Goal: Task Accomplishment & Management: Manage account settings

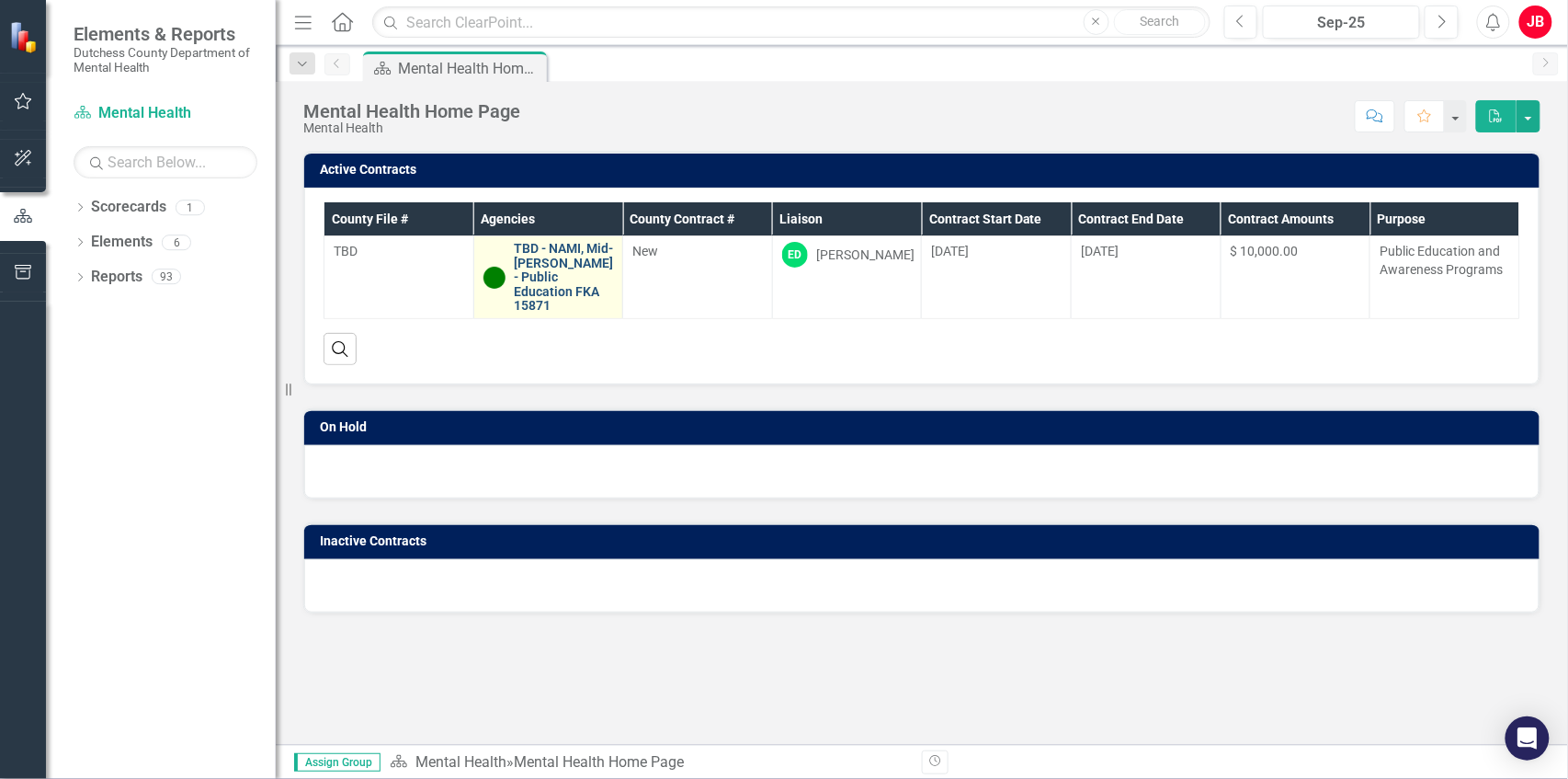
click at [561, 275] on link "TBD - NAMI, Mid-[PERSON_NAME] - Public Education FKA 15871" at bounding box center [564, 277] width 99 height 71
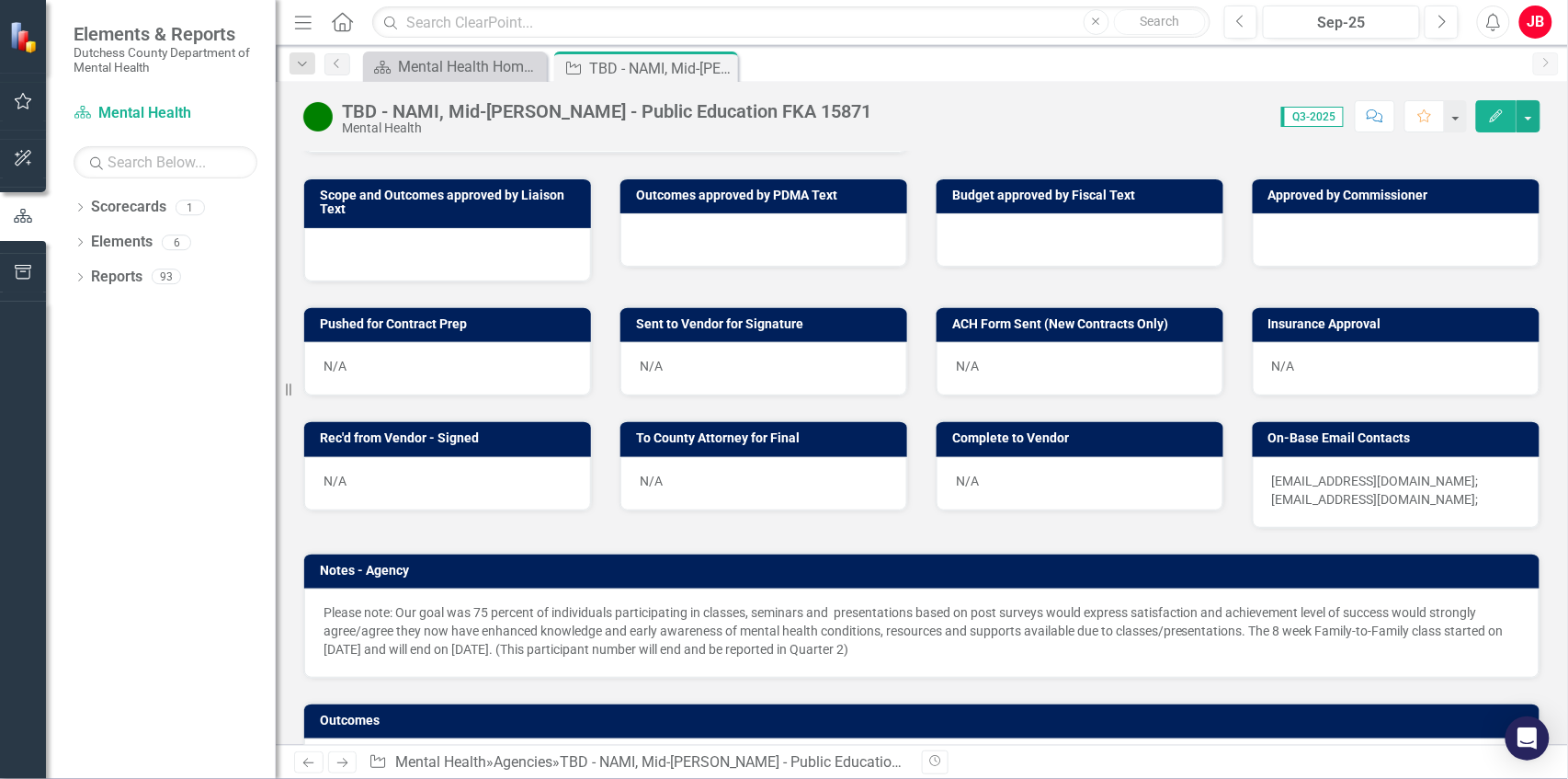
scroll to position [1039, 0]
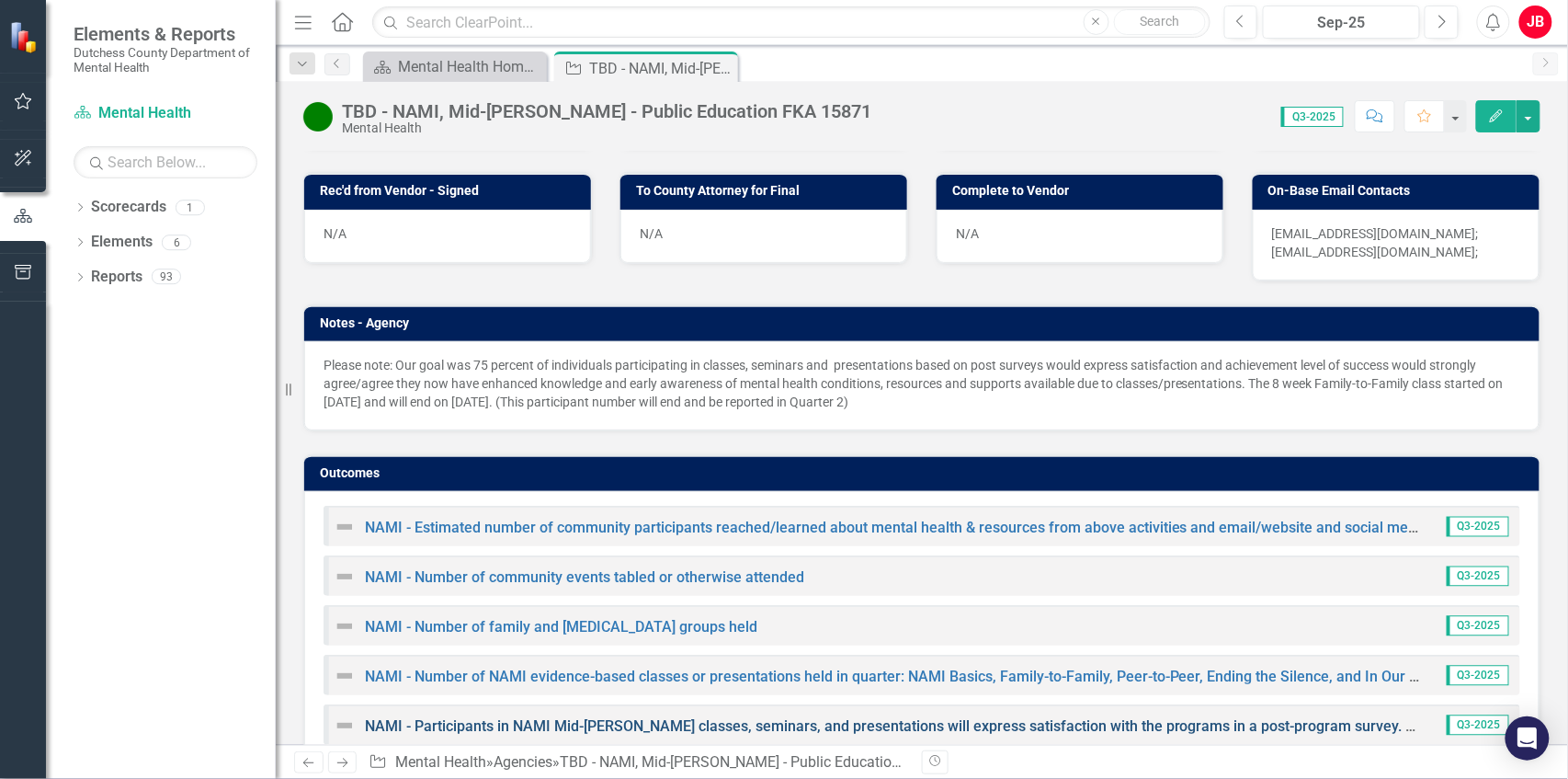
click at [765, 717] on link "NAMI - Participants in NAMI Mid-[PERSON_NAME] classes, seminars, and presentati…" at bounding box center [1595, 726] width 2461 height 18
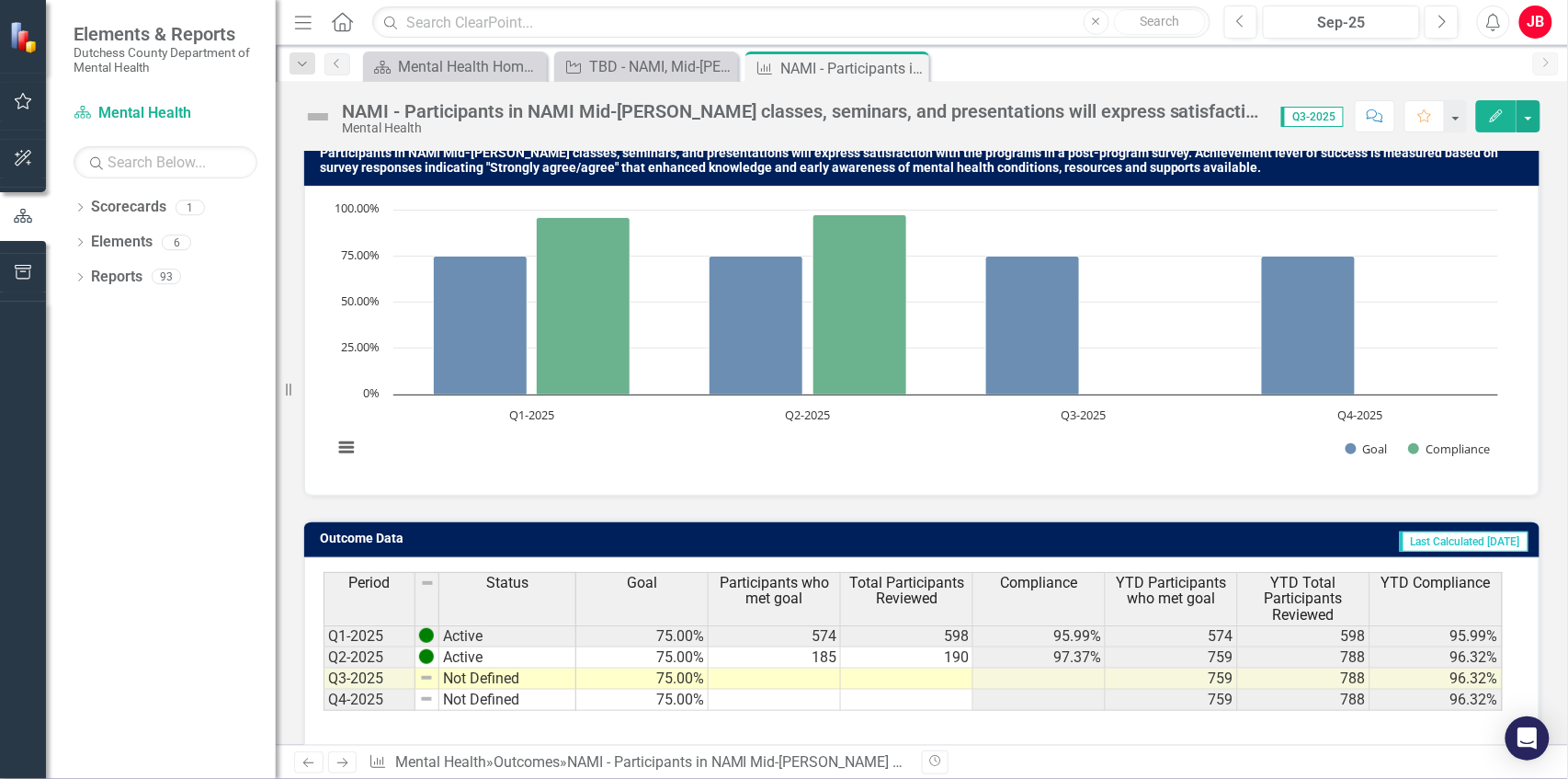
scroll to position [216, 0]
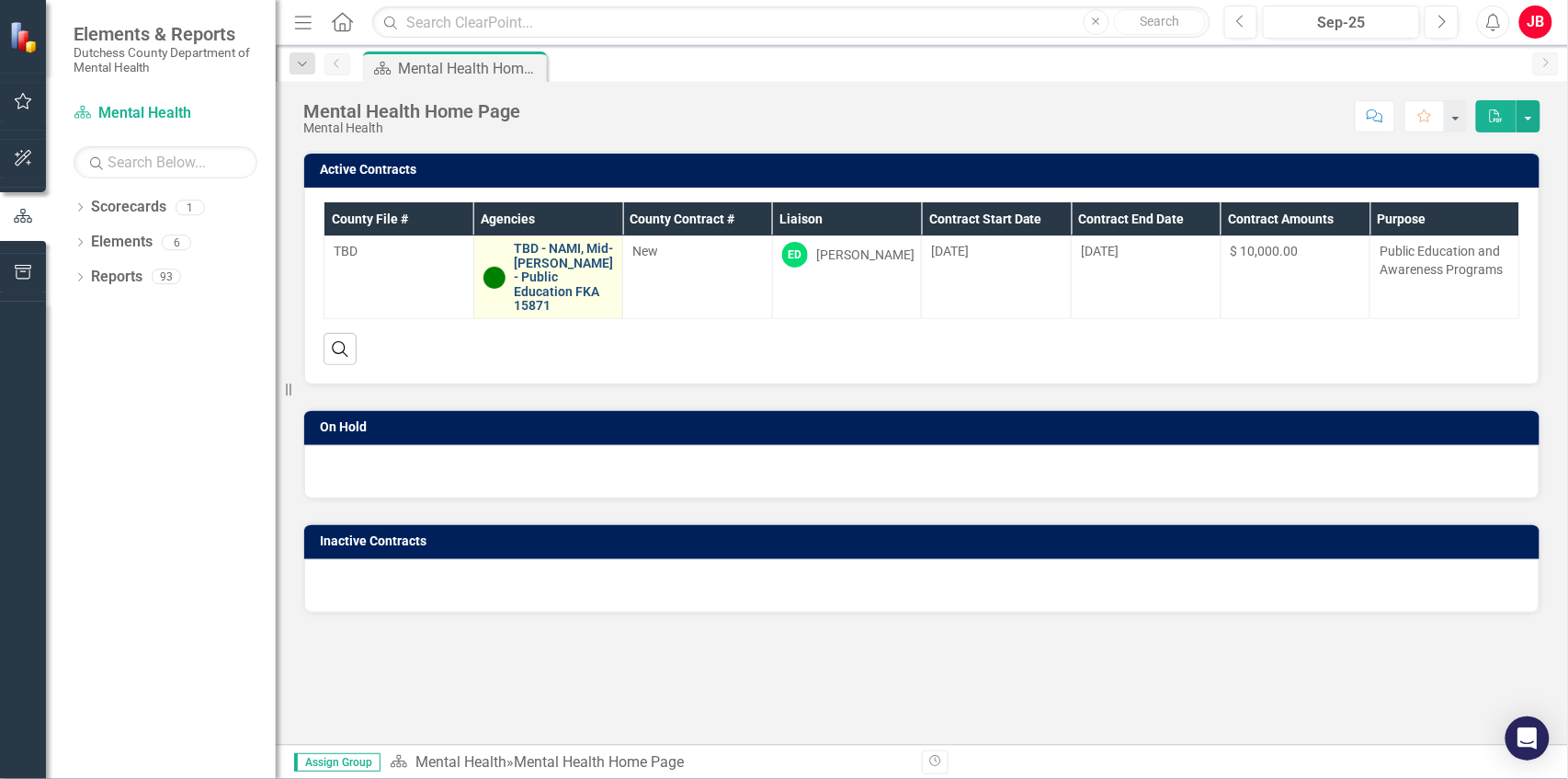
click at [554, 273] on link "TBD - NAMI, Mid-[PERSON_NAME] - Public Education FKA 15871" at bounding box center [564, 277] width 99 height 71
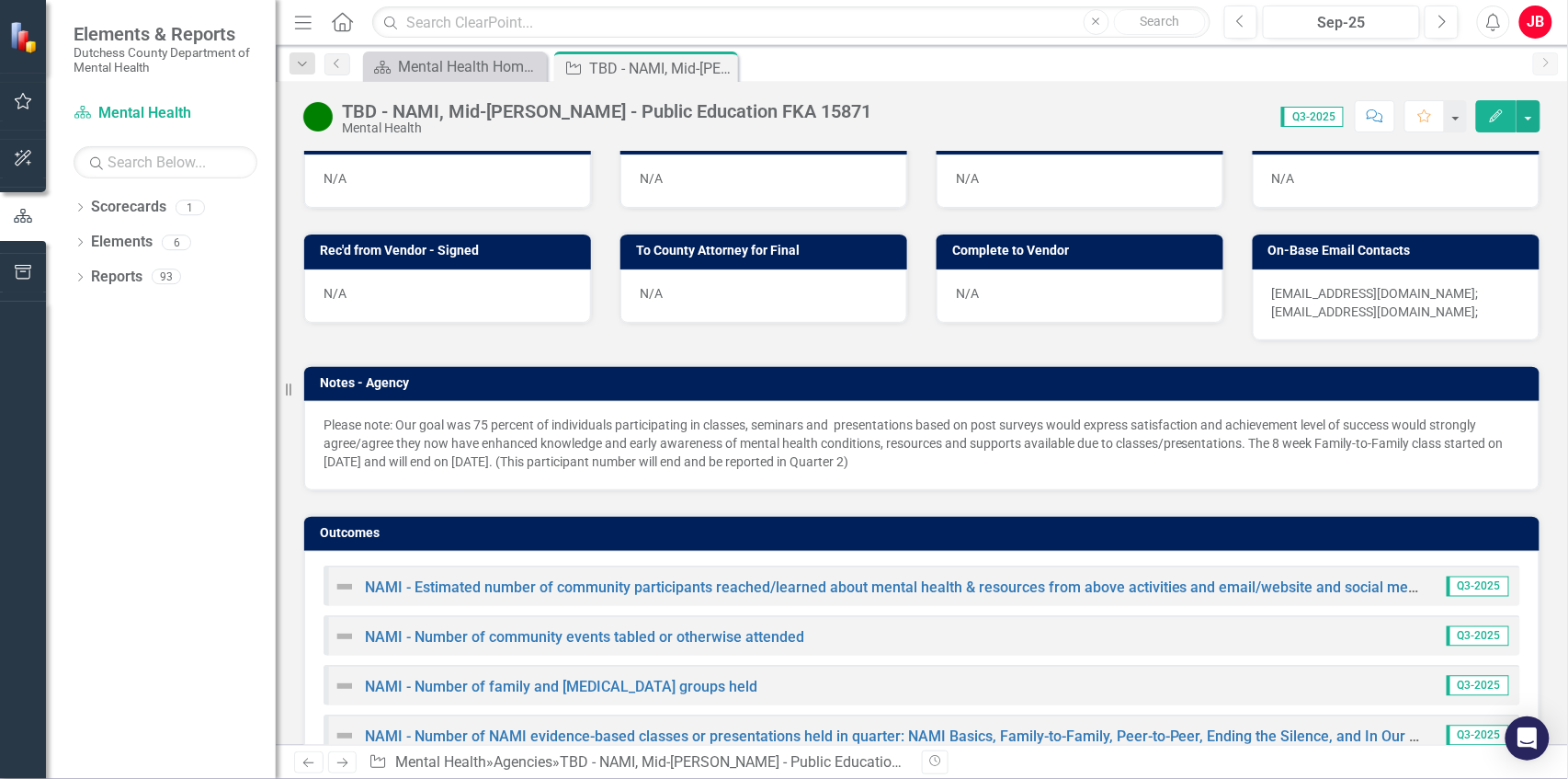
scroll to position [1039, 0]
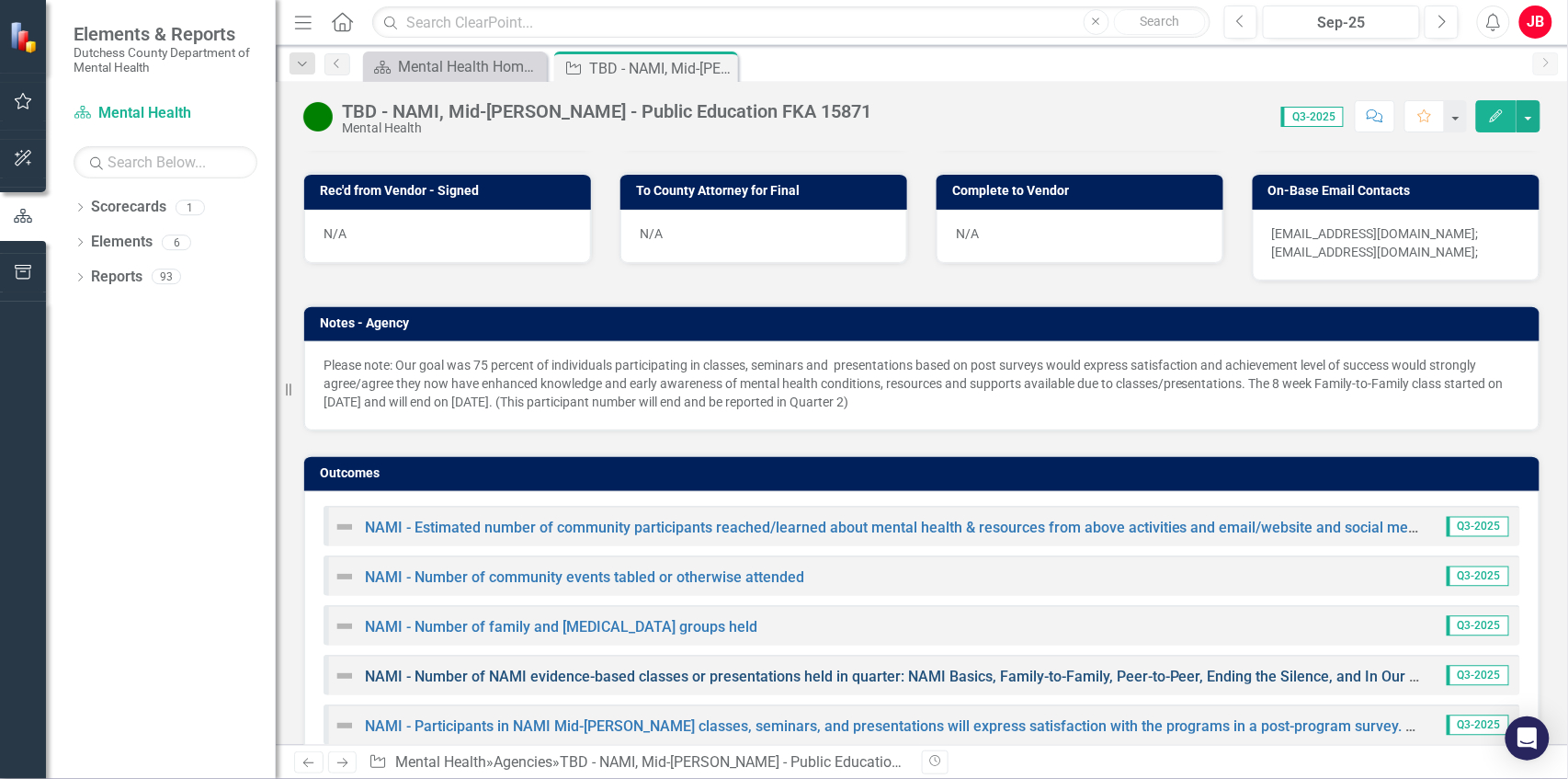
click at [661, 667] on link "NAMI - Number of NAMI evidence-based classes or presentations held in quarter: …" at bounding box center [1126, 675] width 1523 height 18
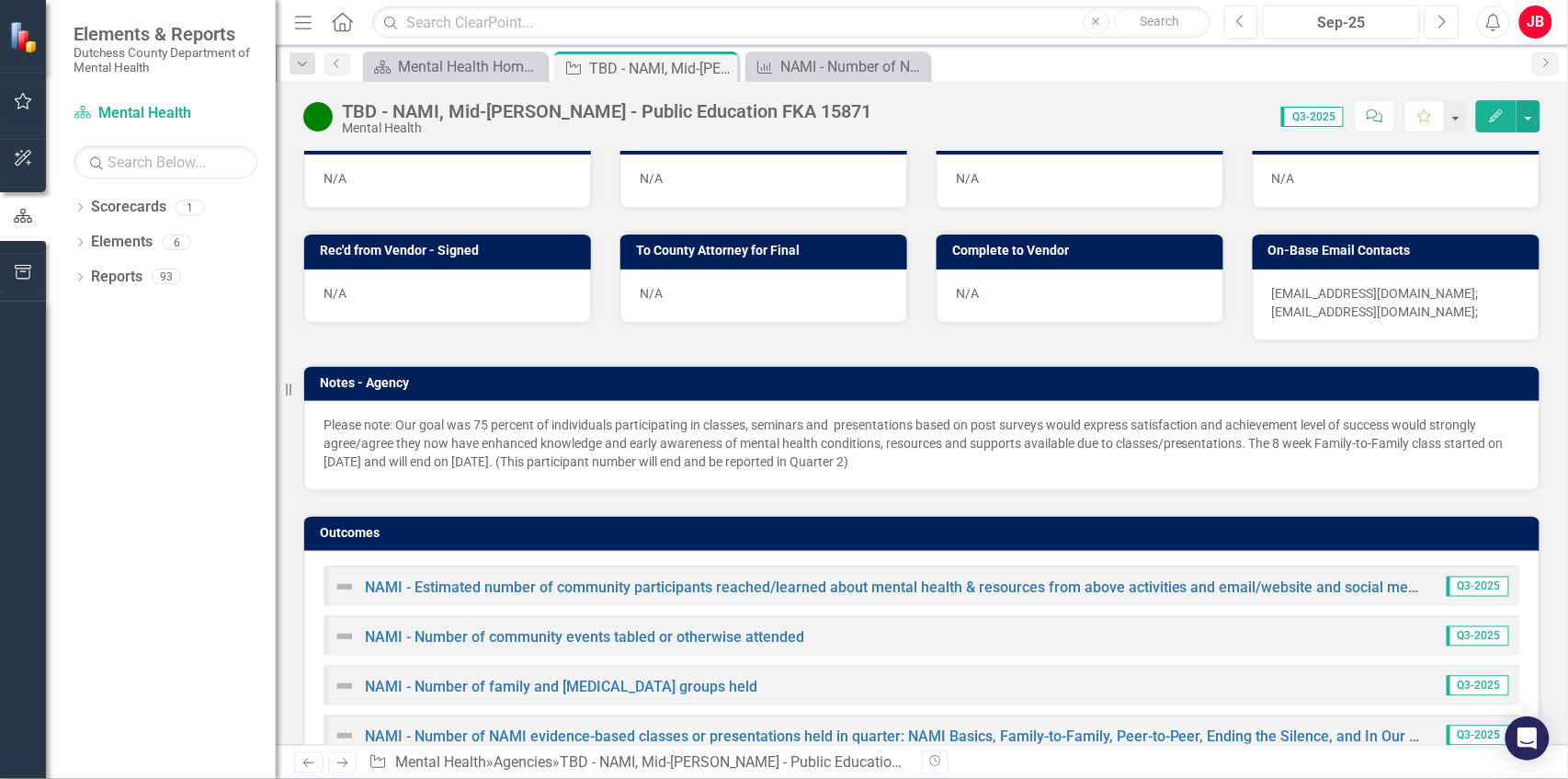
scroll to position [1039, 0]
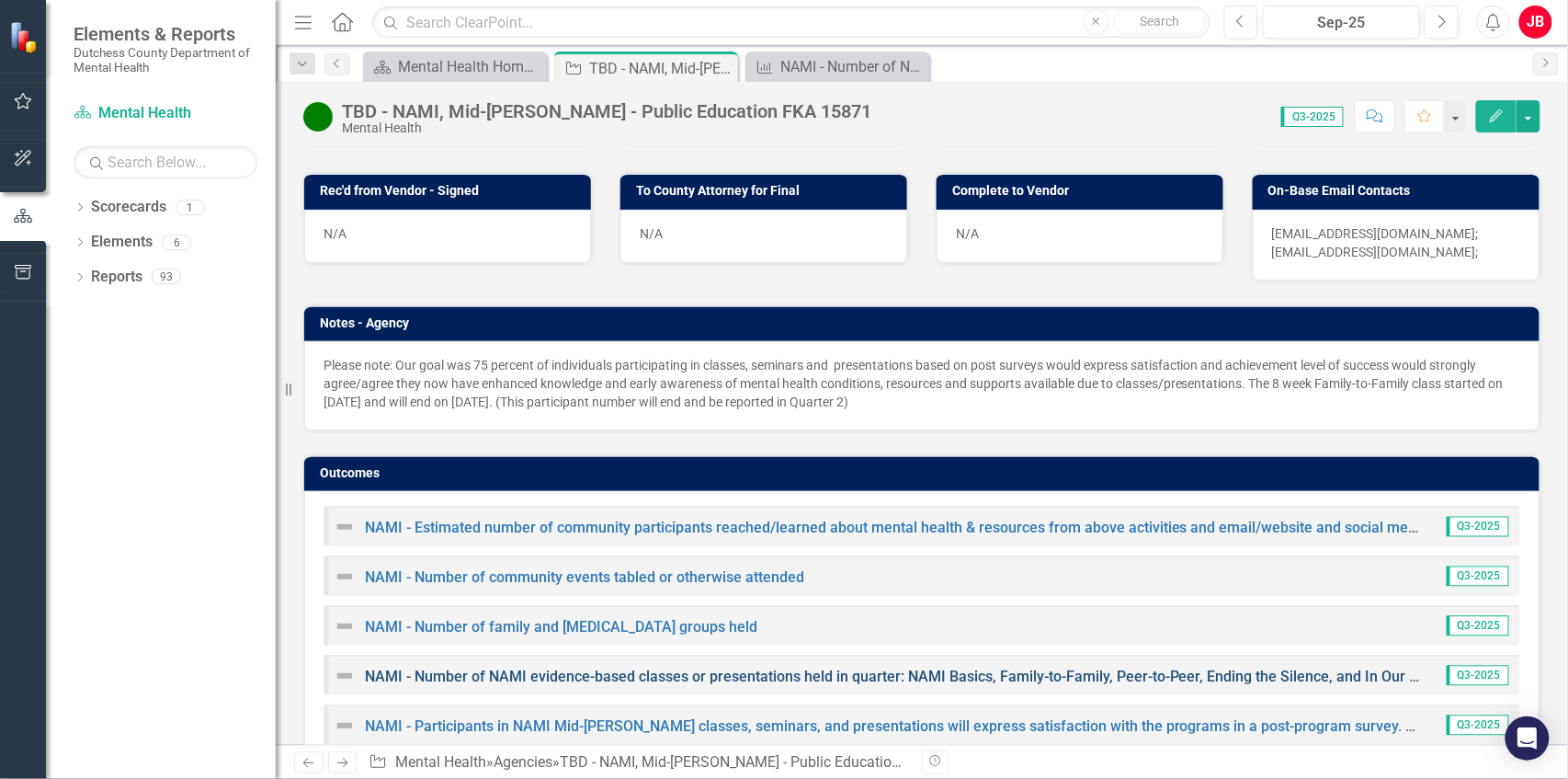
click at [758, 667] on link "NAMI - Number of NAMI evidence-based classes or presentations held in quarter: …" at bounding box center [1126, 675] width 1523 height 18
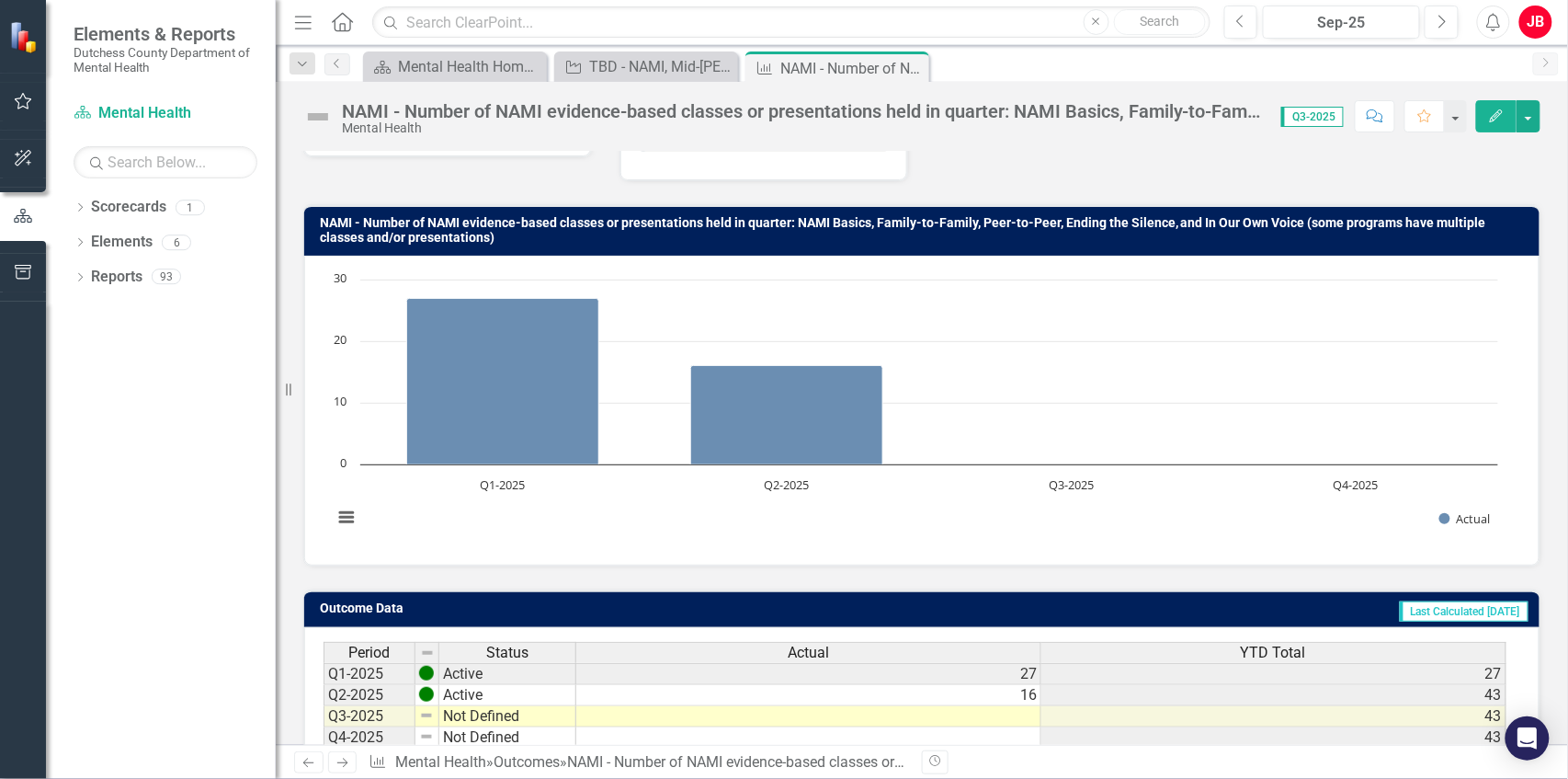
scroll to position [216, 0]
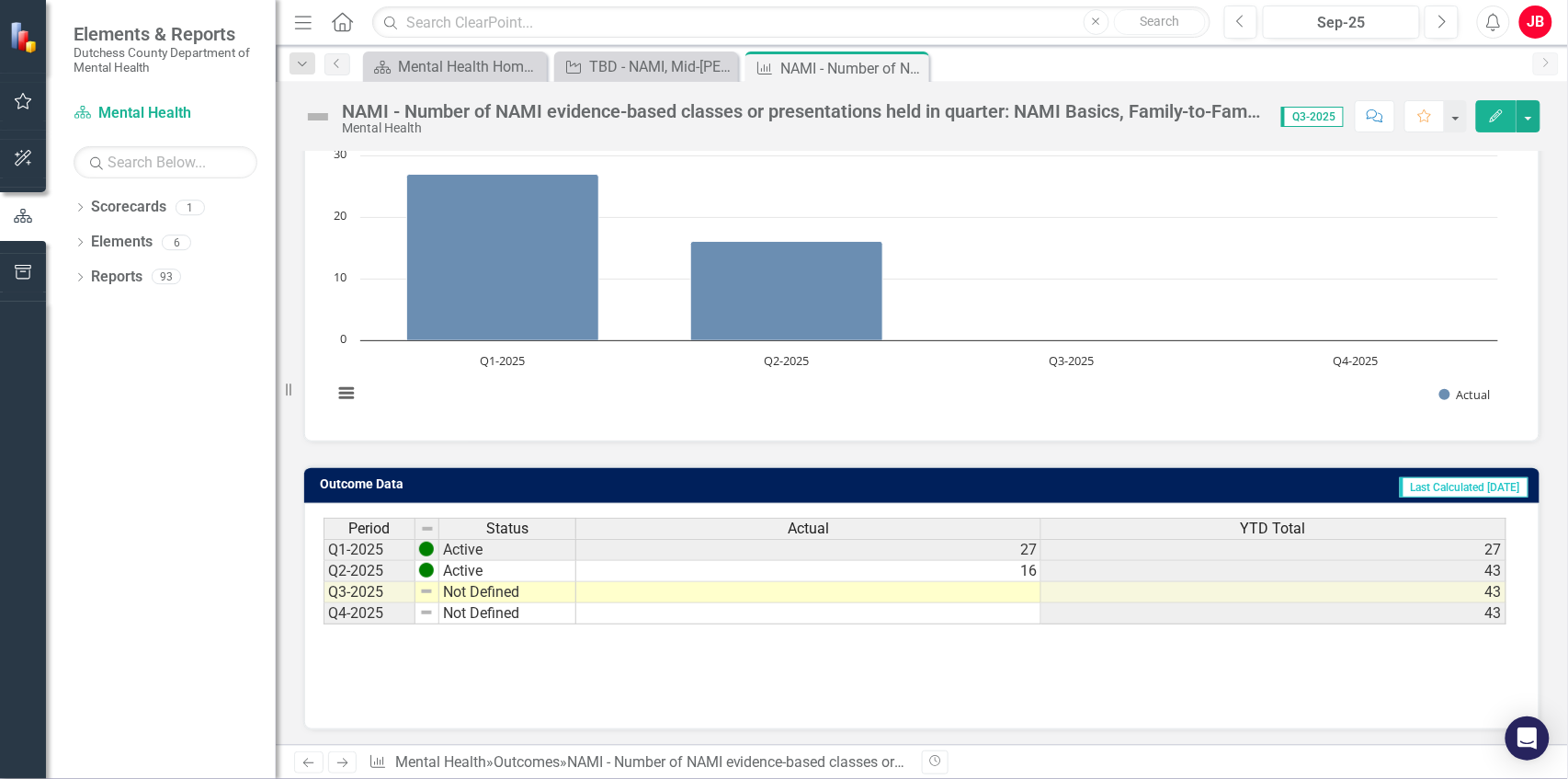
click at [1030, 589] on td at bounding box center [809, 592] width 465 height 21
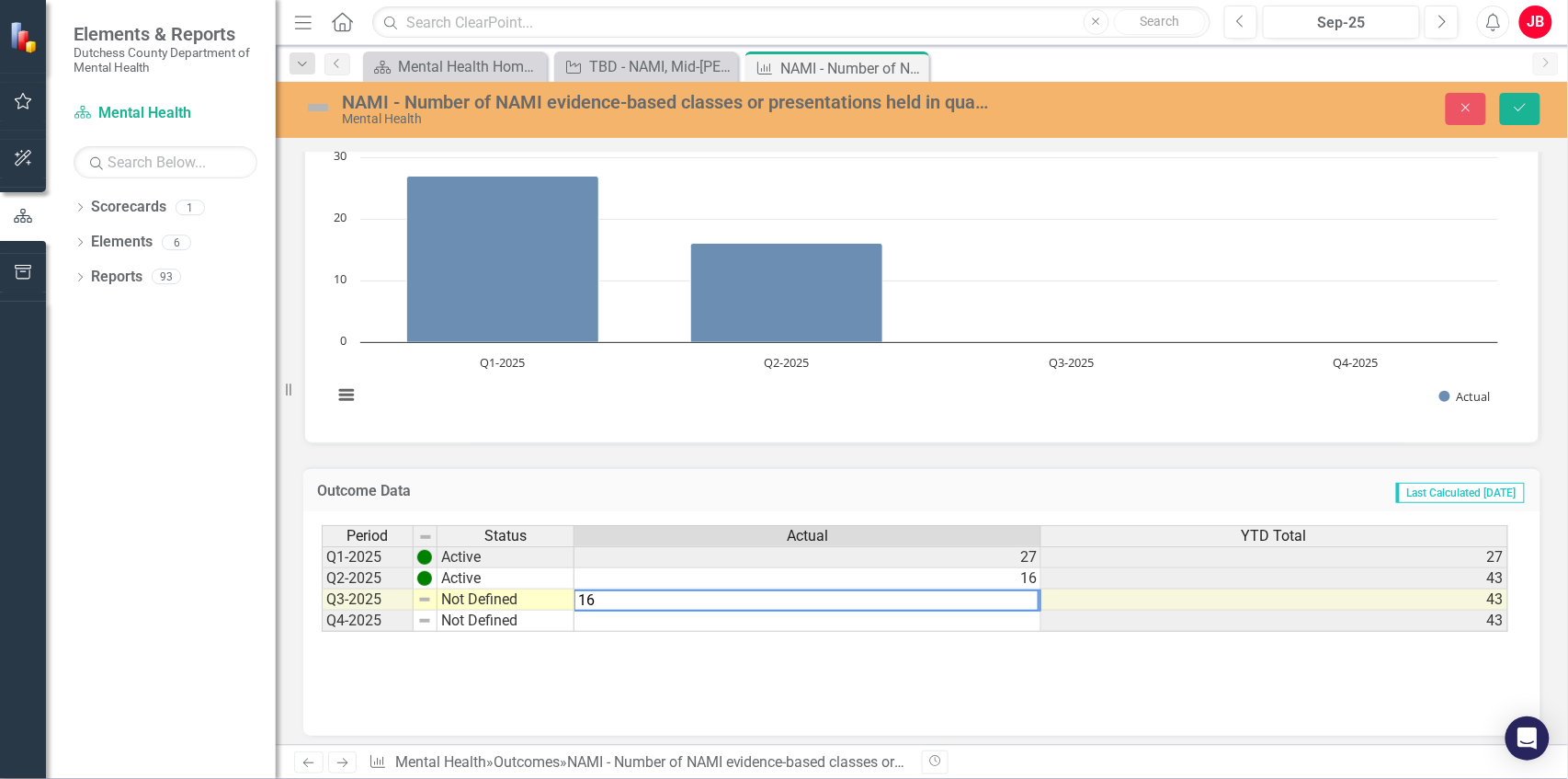
type textarea "16"
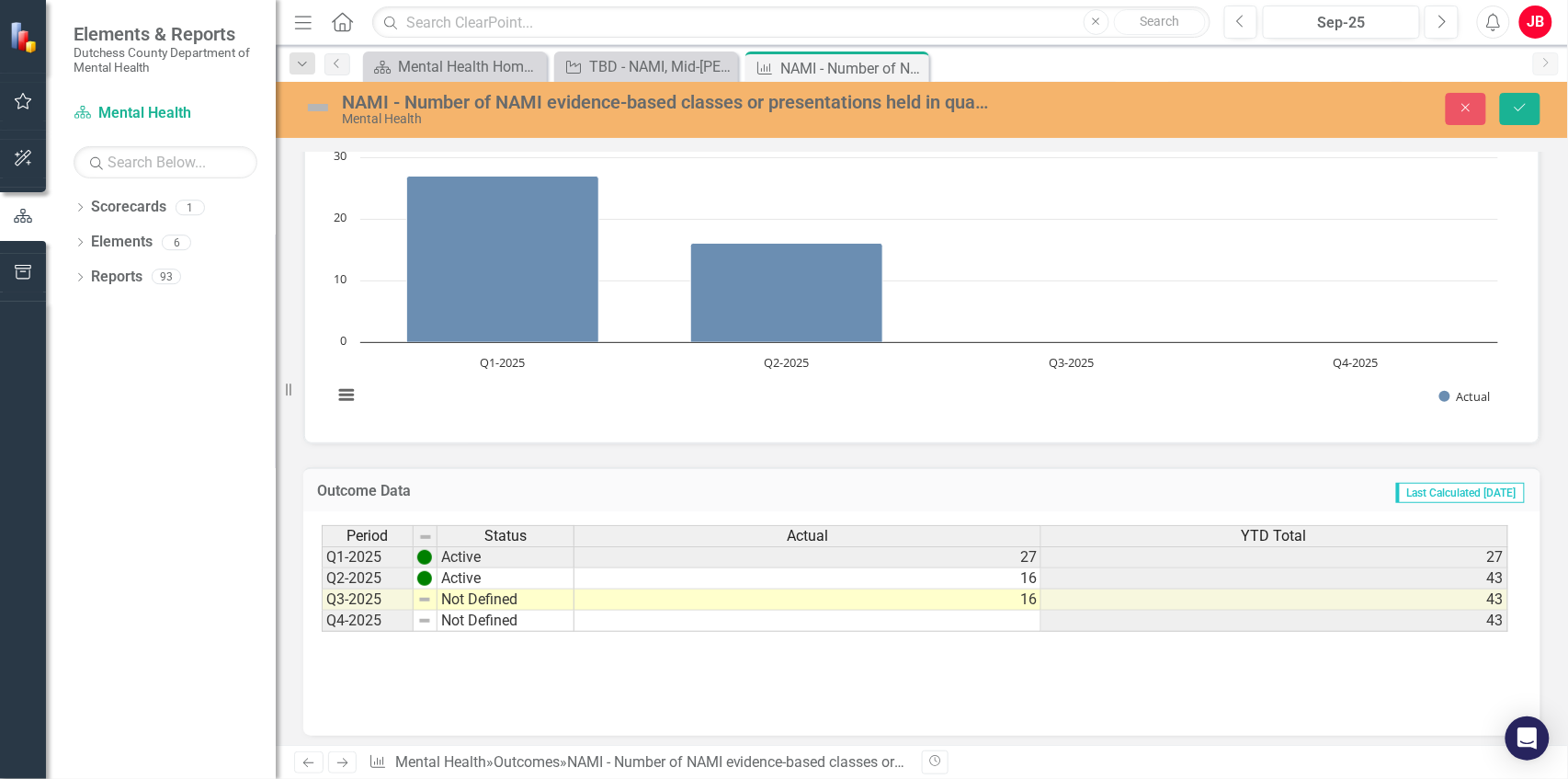
click at [1158, 703] on div "Period Status Actual YTD Total Q1-2025 Active 27 27 Q2-2025 Active 16 43 Q3-202…" at bounding box center [922, 617] width 1200 height 184
click at [1510, 98] on button "Save" at bounding box center [1519, 109] width 40 height 32
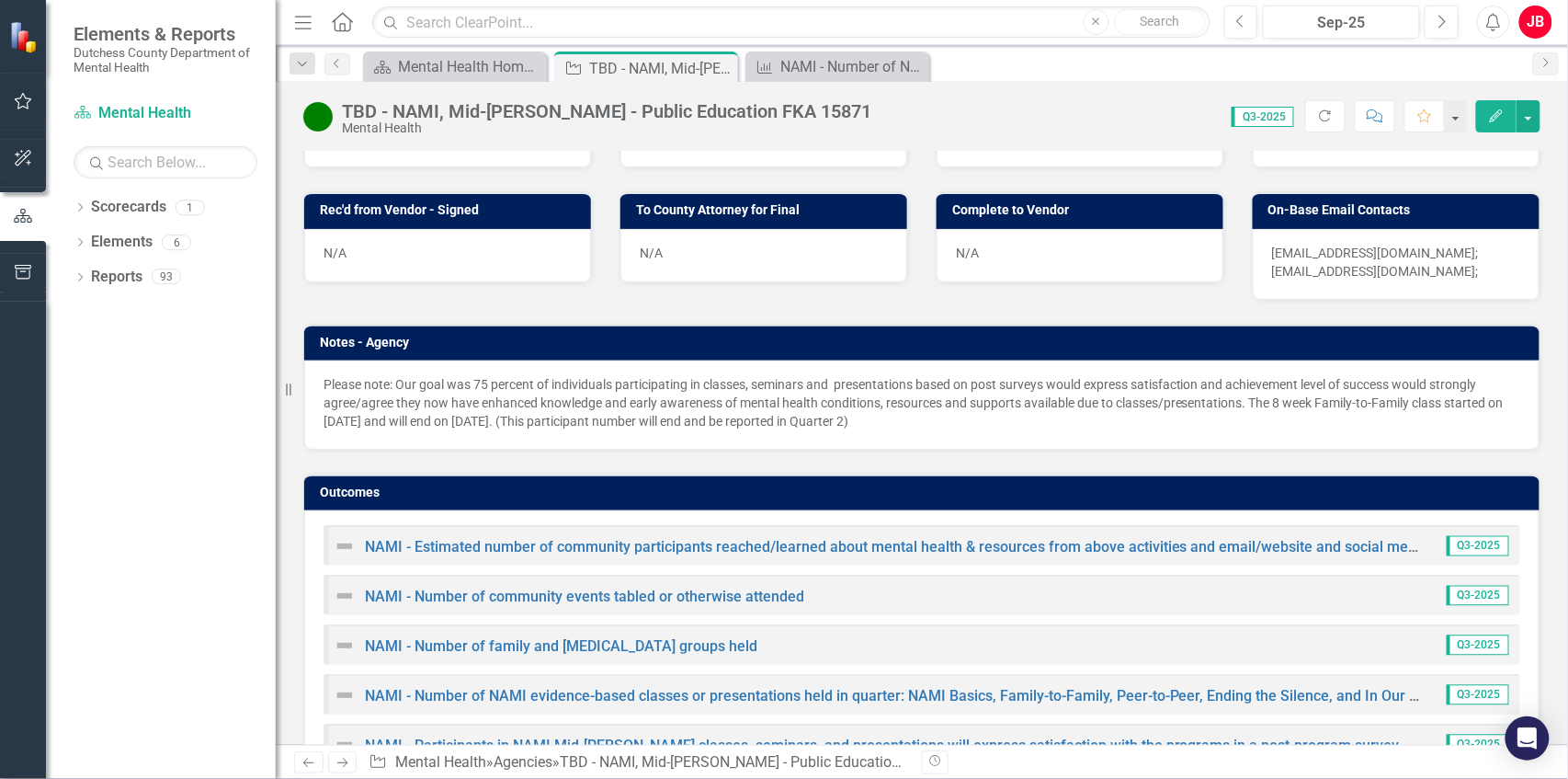
scroll to position [1039, 0]
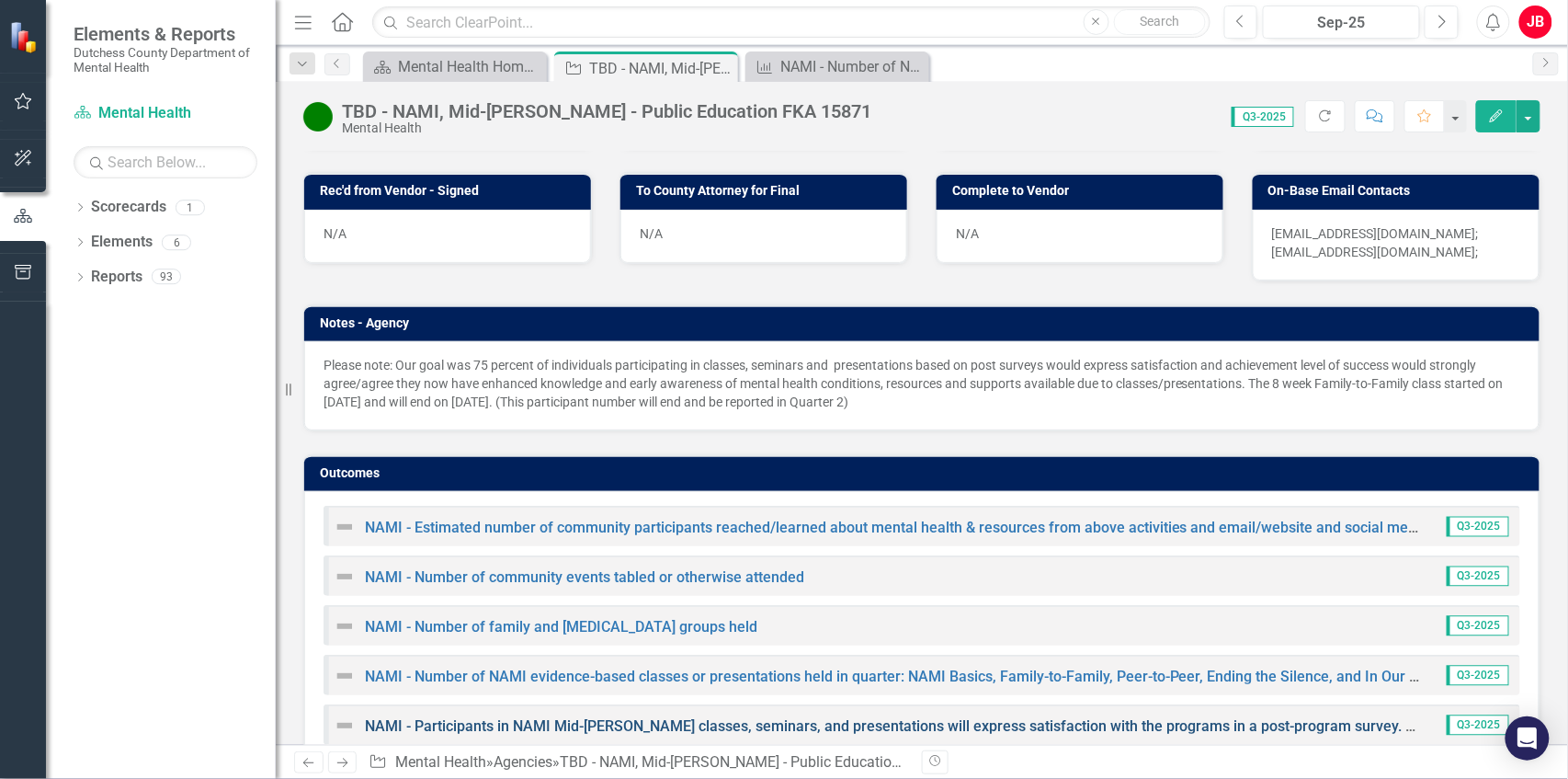
click at [897, 717] on link "NAMI - Participants in NAMI Mid-[PERSON_NAME] classes, seminars, and presentati…" at bounding box center [1595, 726] width 2461 height 18
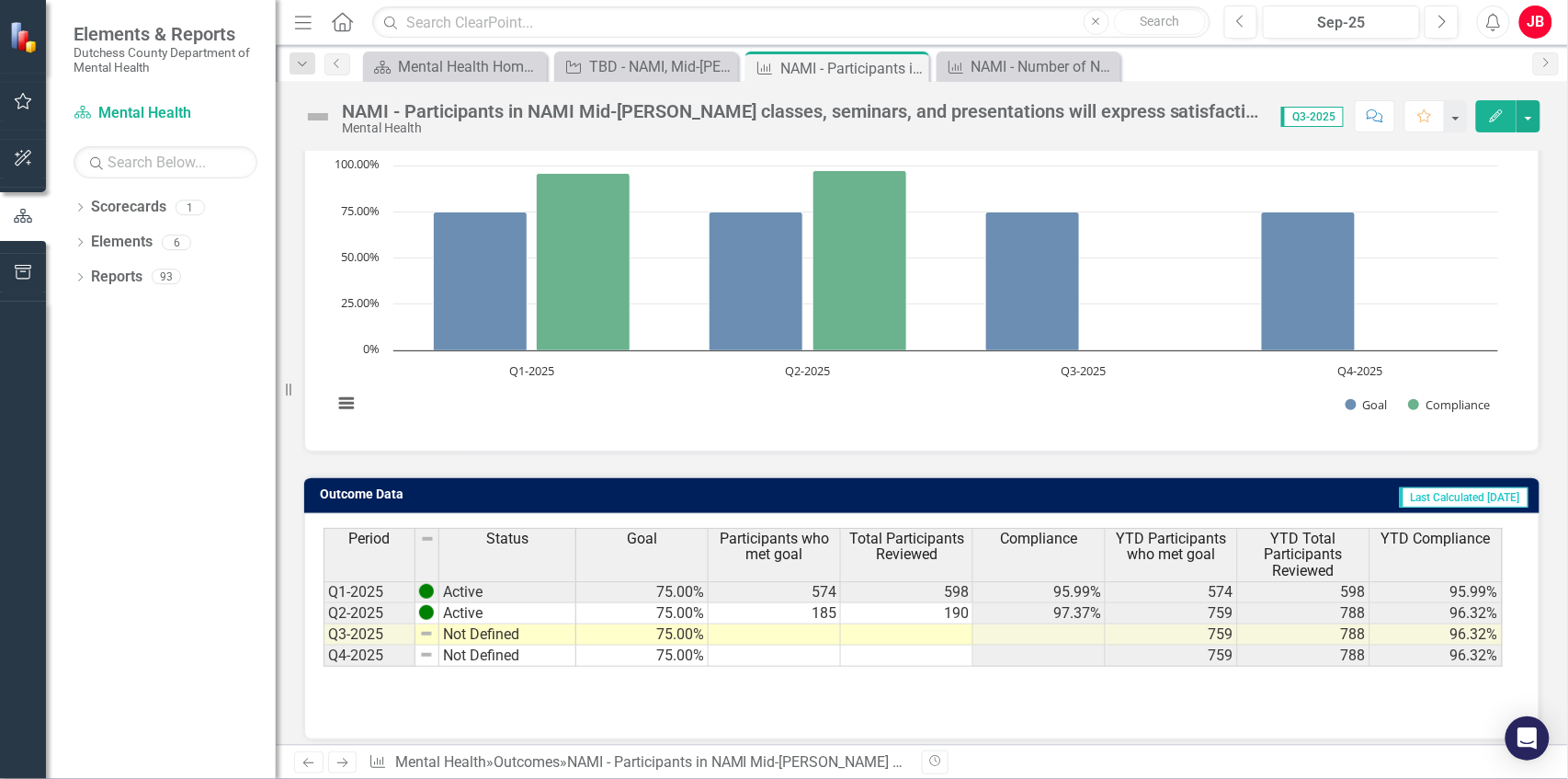
scroll to position [216, 0]
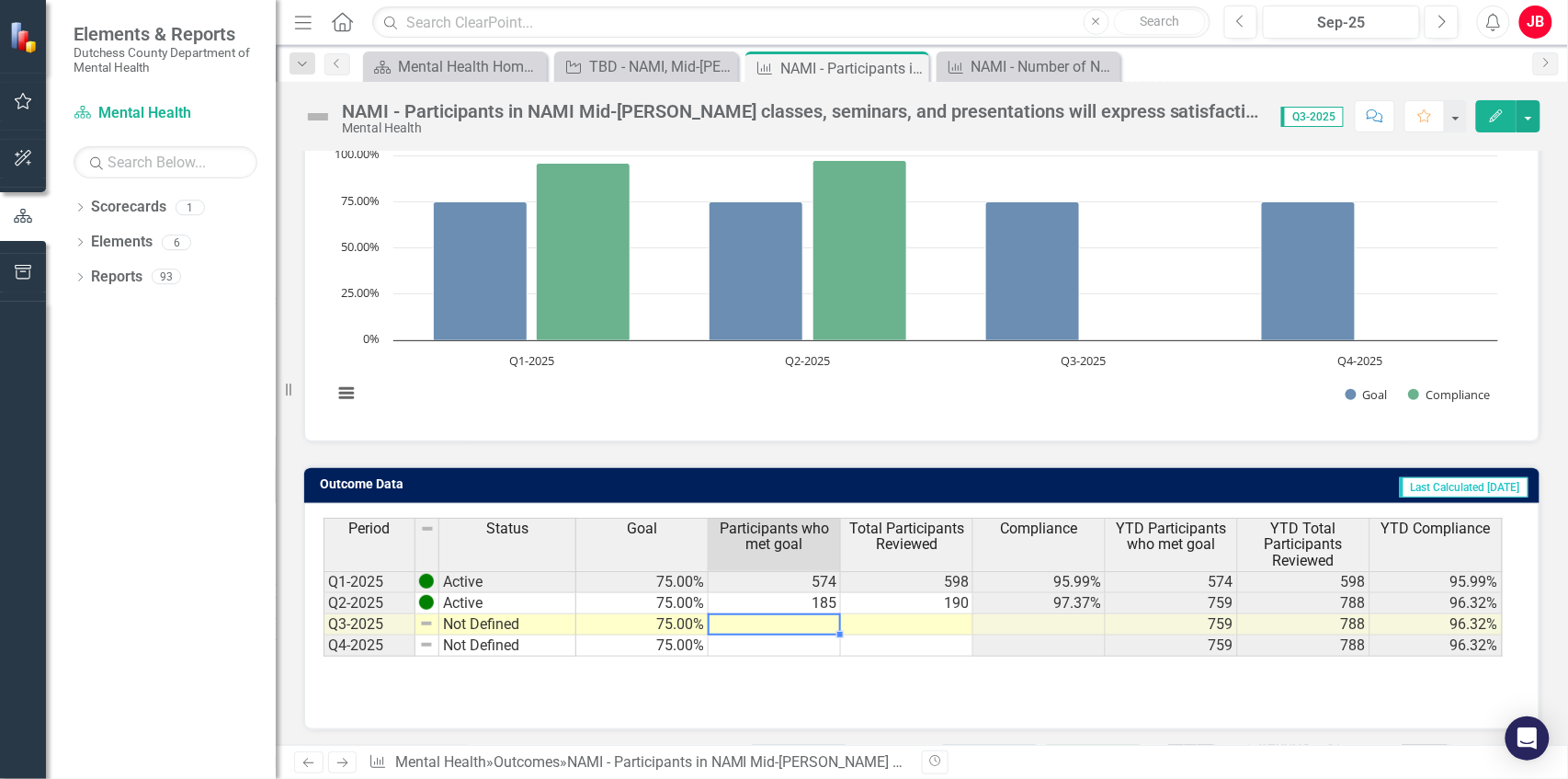
click at [826, 620] on td at bounding box center [775, 624] width 132 height 21
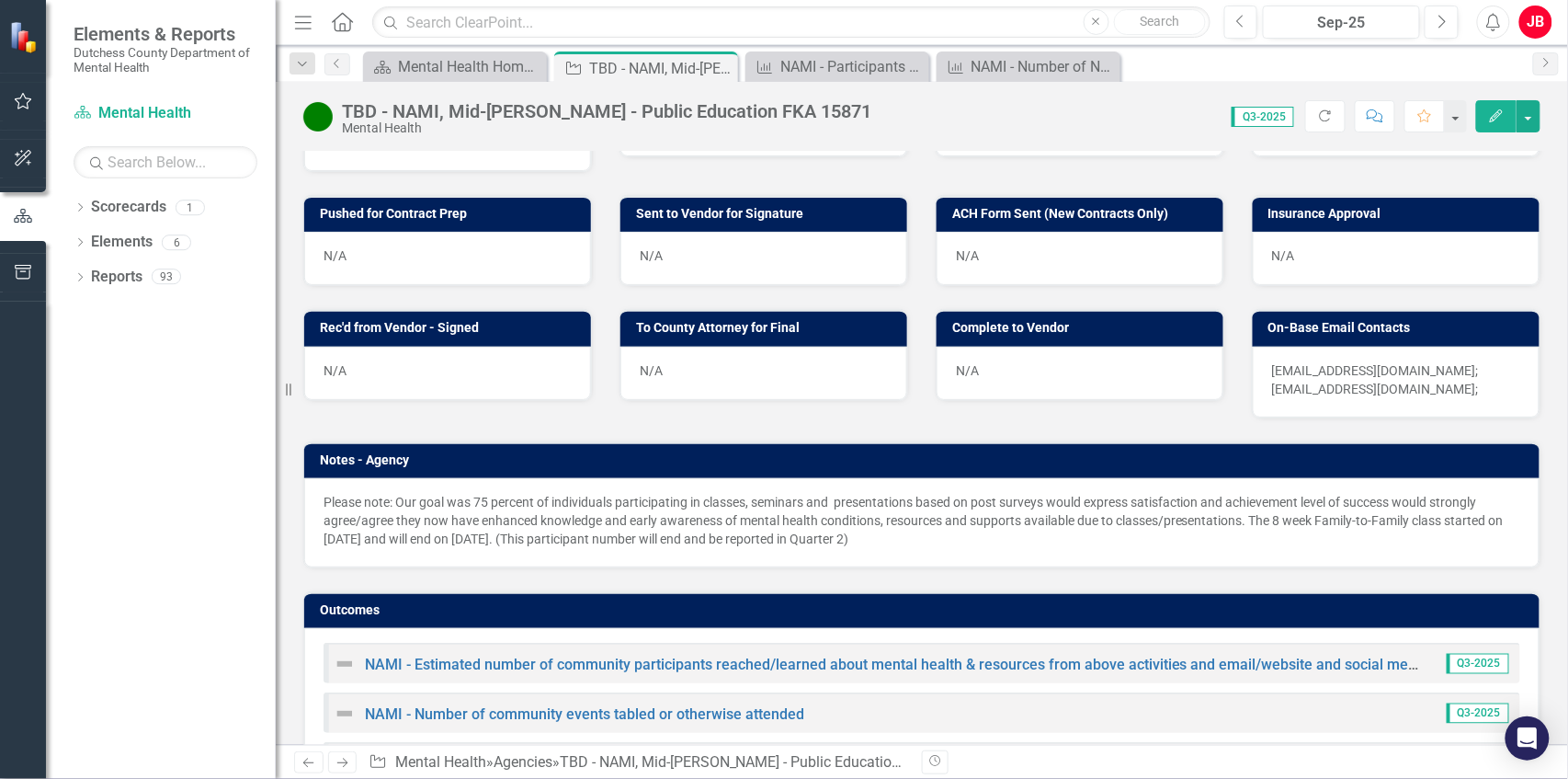
scroll to position [1039, 0]
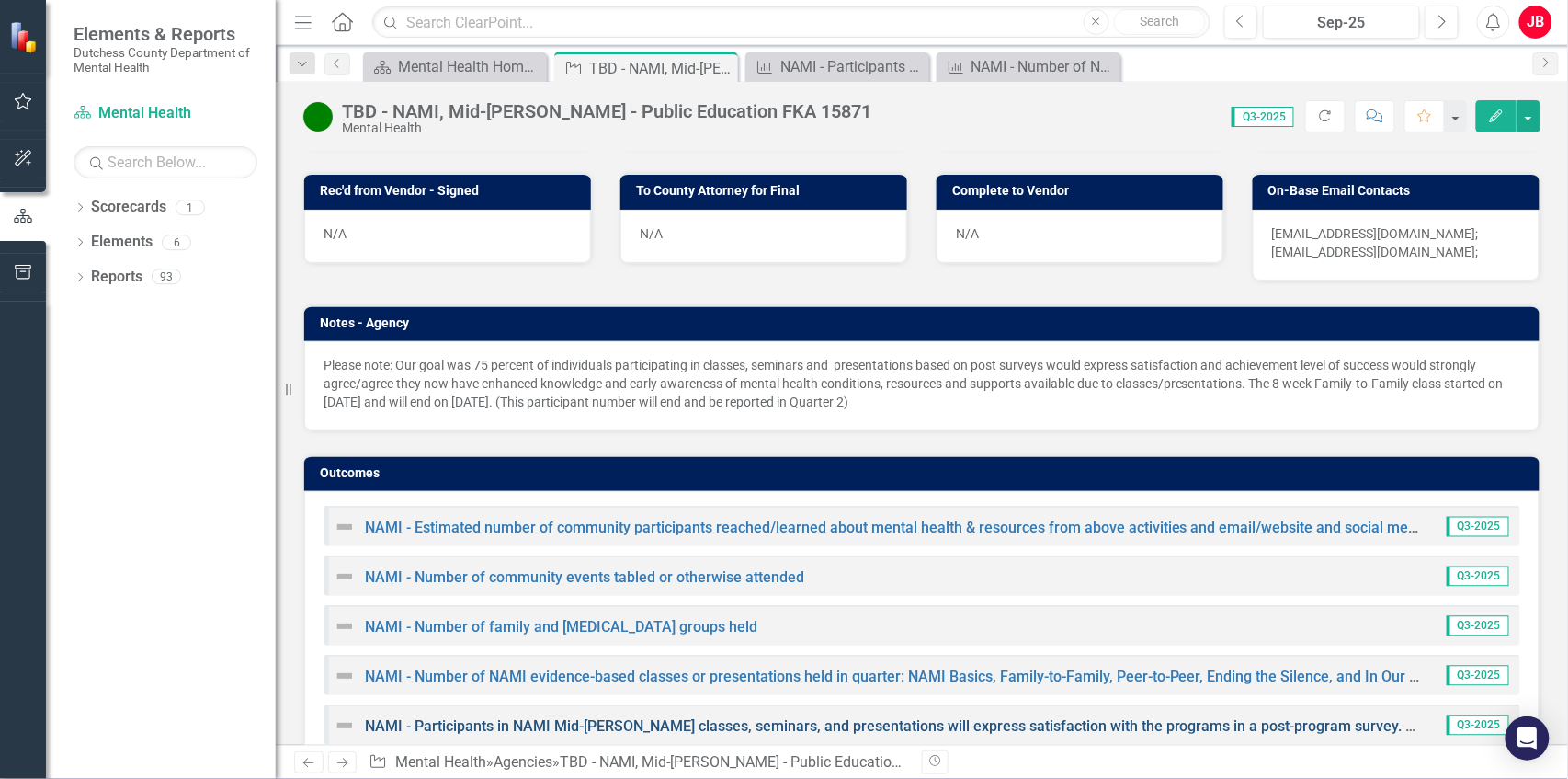
click at [734, 717] on link "NAMI - Participants in NAMI Mid-[PERSON_NAME] classes, seminars, and presentati…" at bounding box center [1595, 726] width 2461 height 18
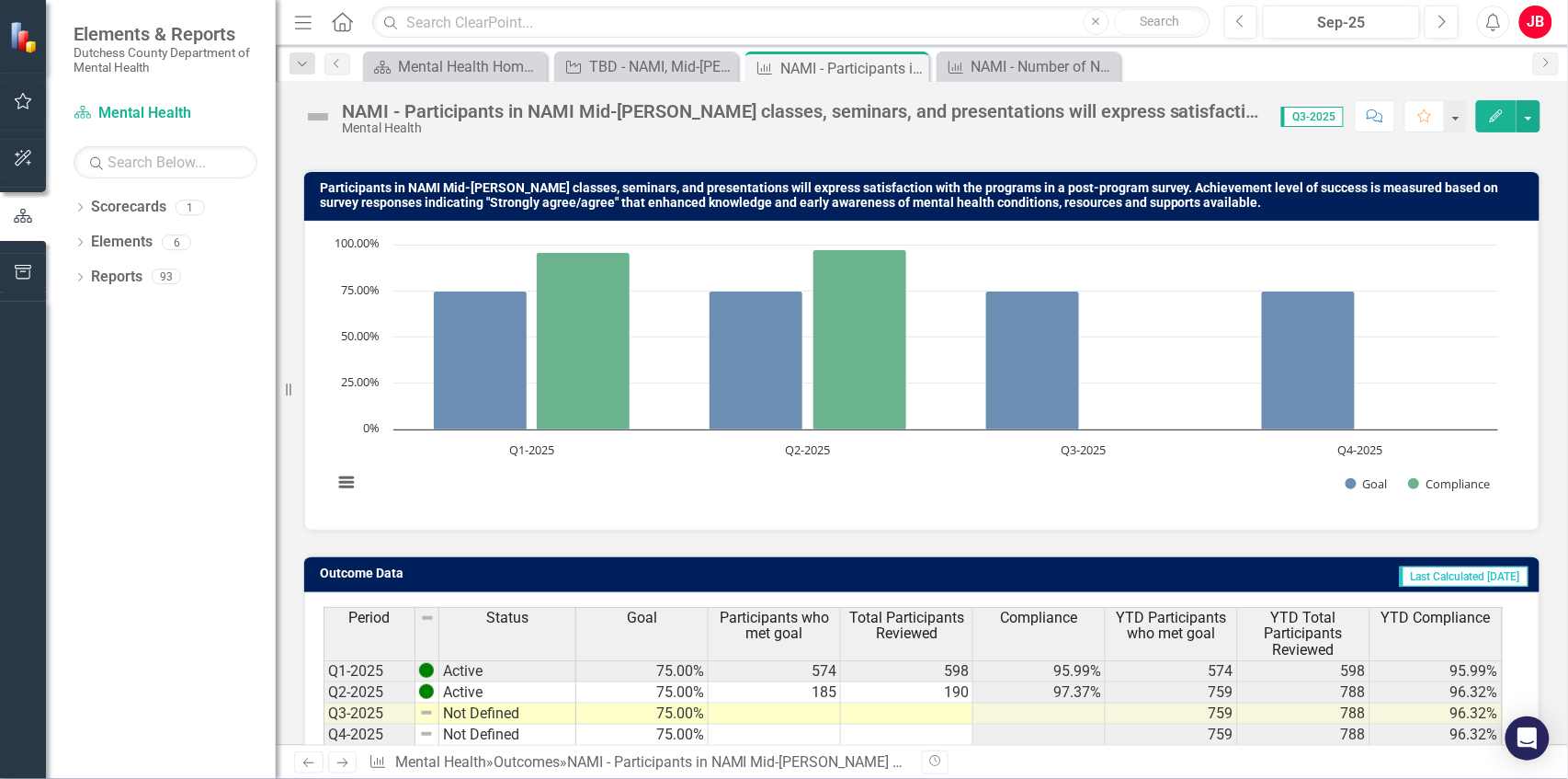
scroll to position [216, 0]
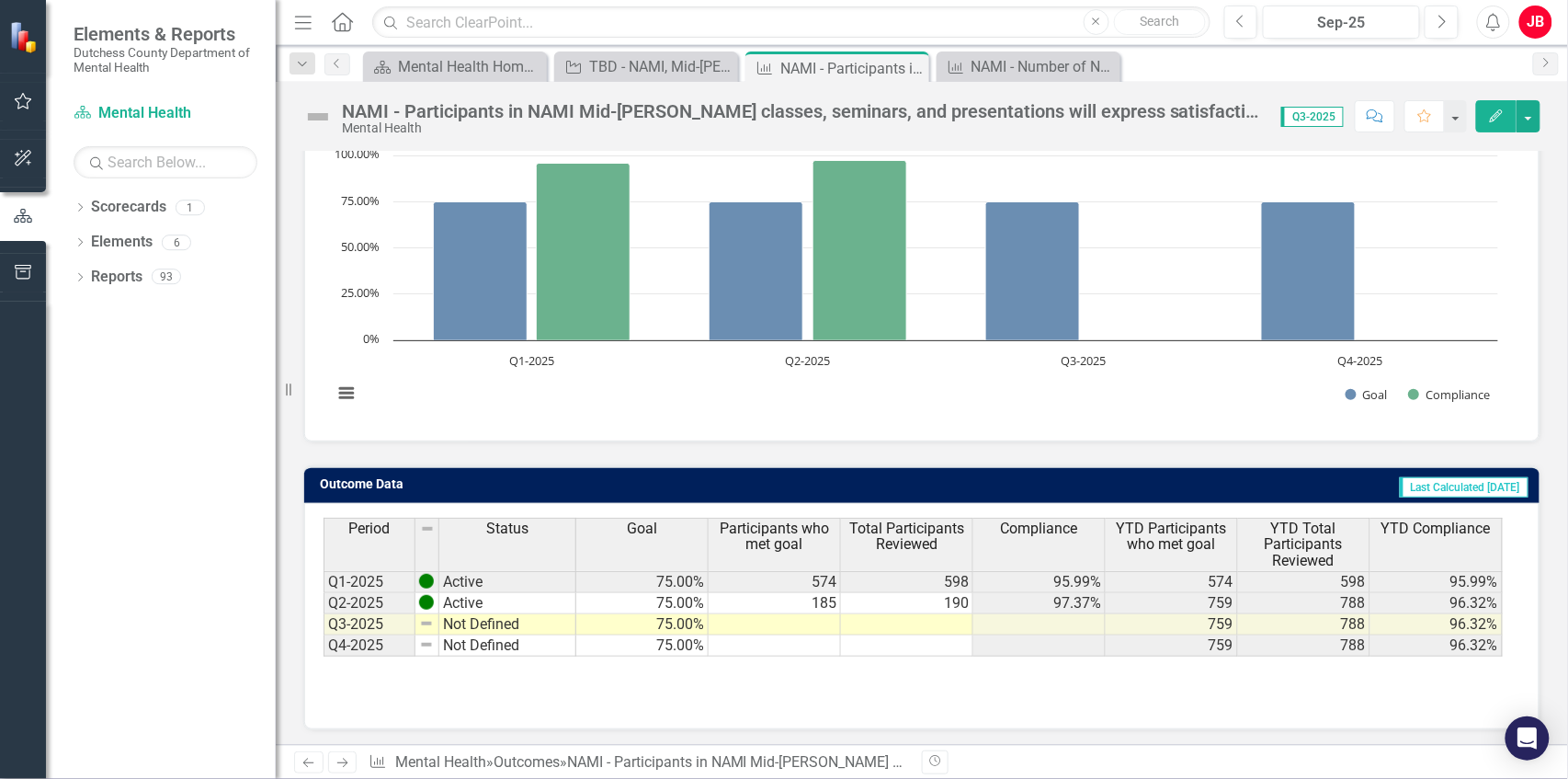
click at [800, 619] on td at bounding box center [775, 624] width 132 height 21
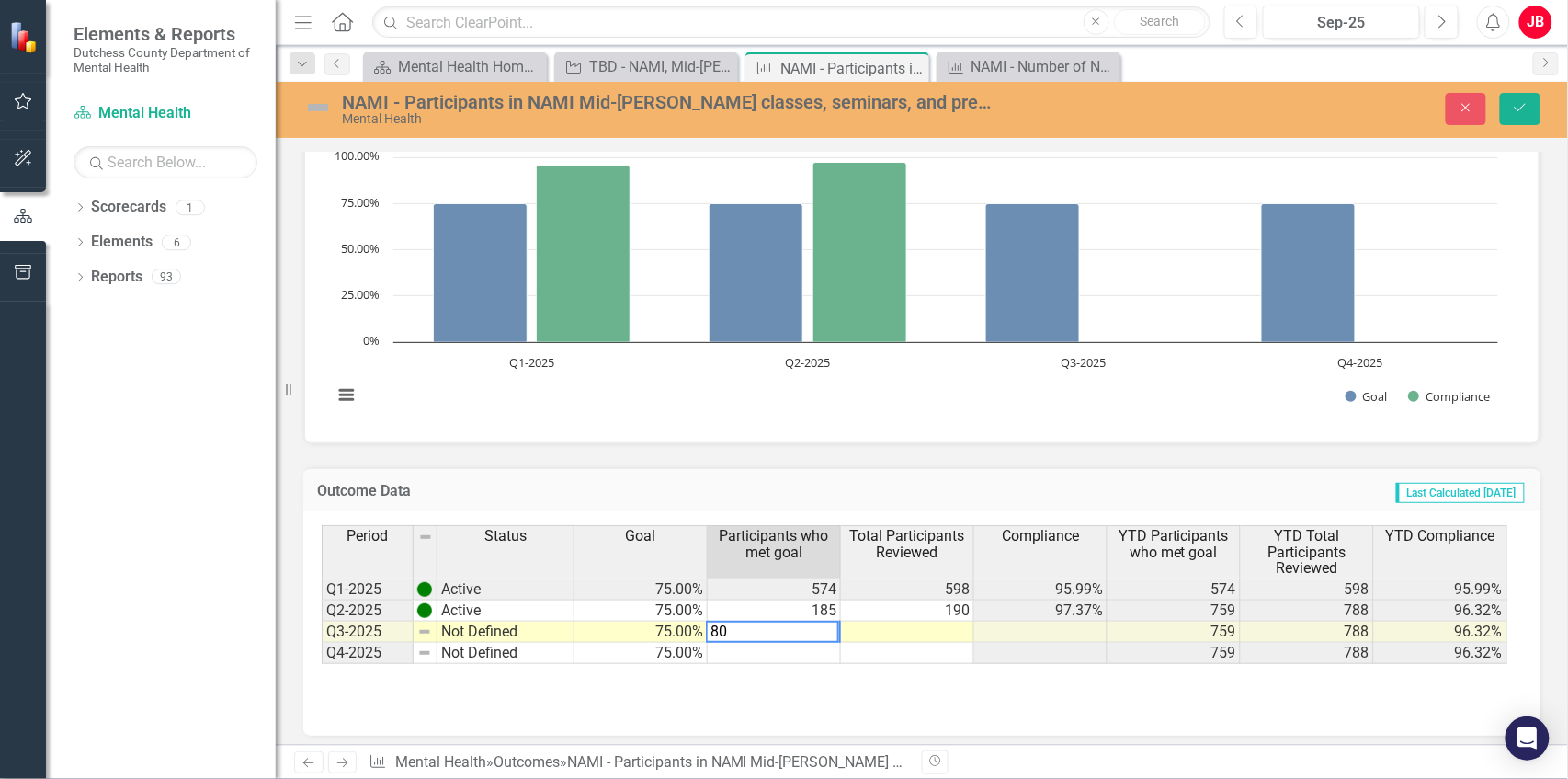
type textarea "80"
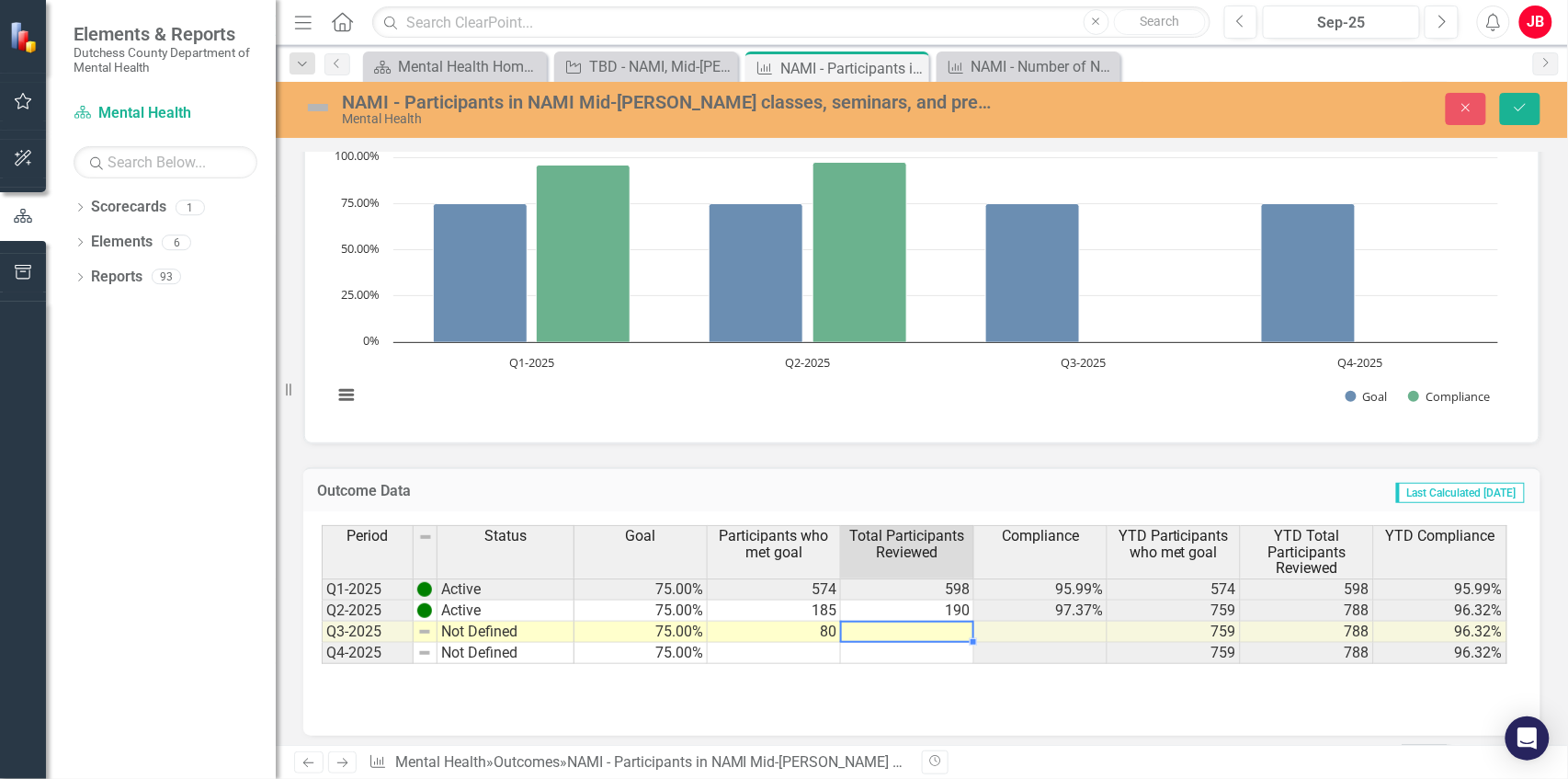
click at [946, 624] on td at bounding box center [908, 632] width 133 height 21
type textarea "80"
click at [833, 631] on td "80" at bounding box center [774, 632] width 133 height 21
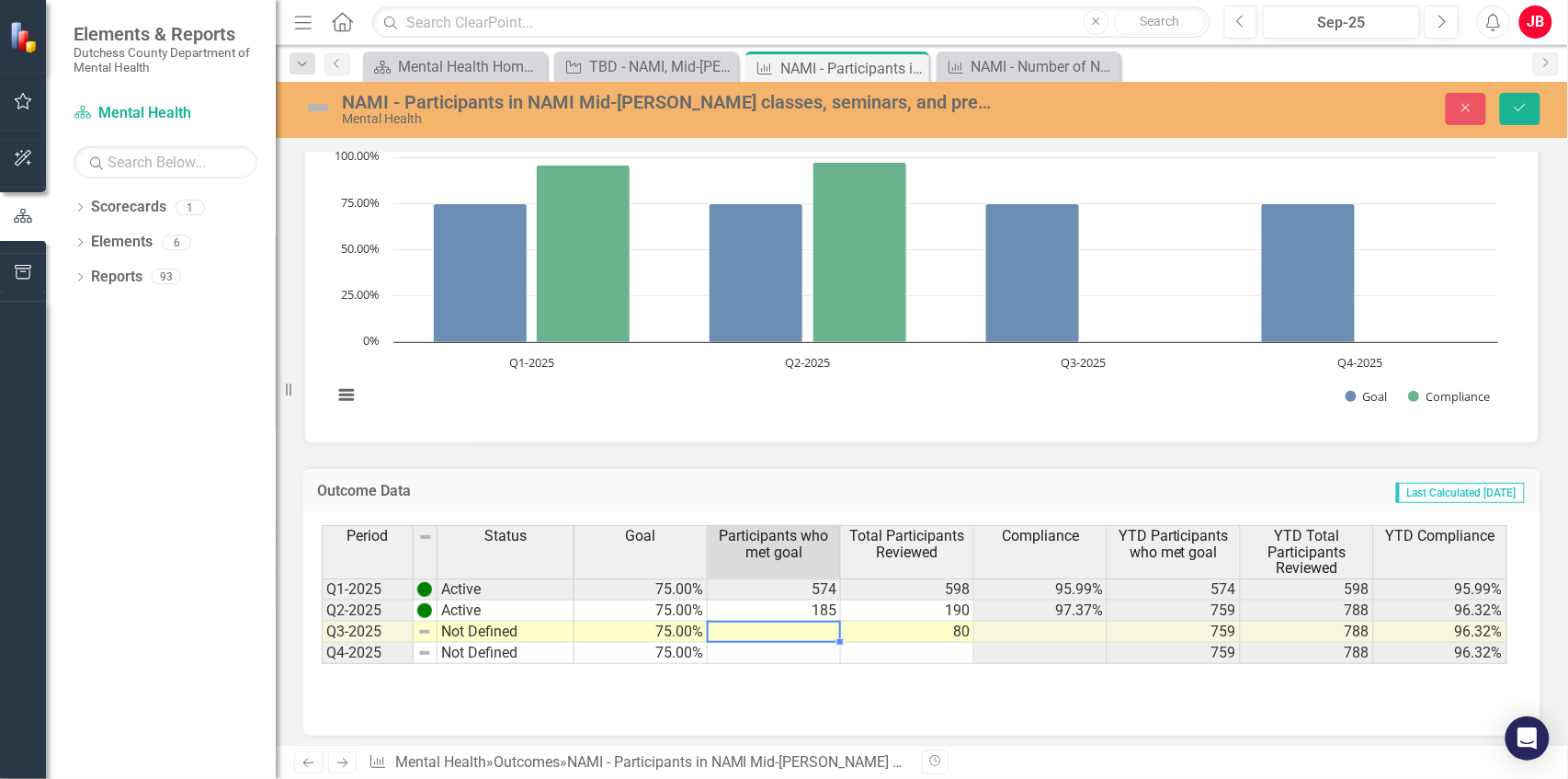
click at [831, 631] on td at bounding box center [774, 632] width 133 height 21
type textarea "70"
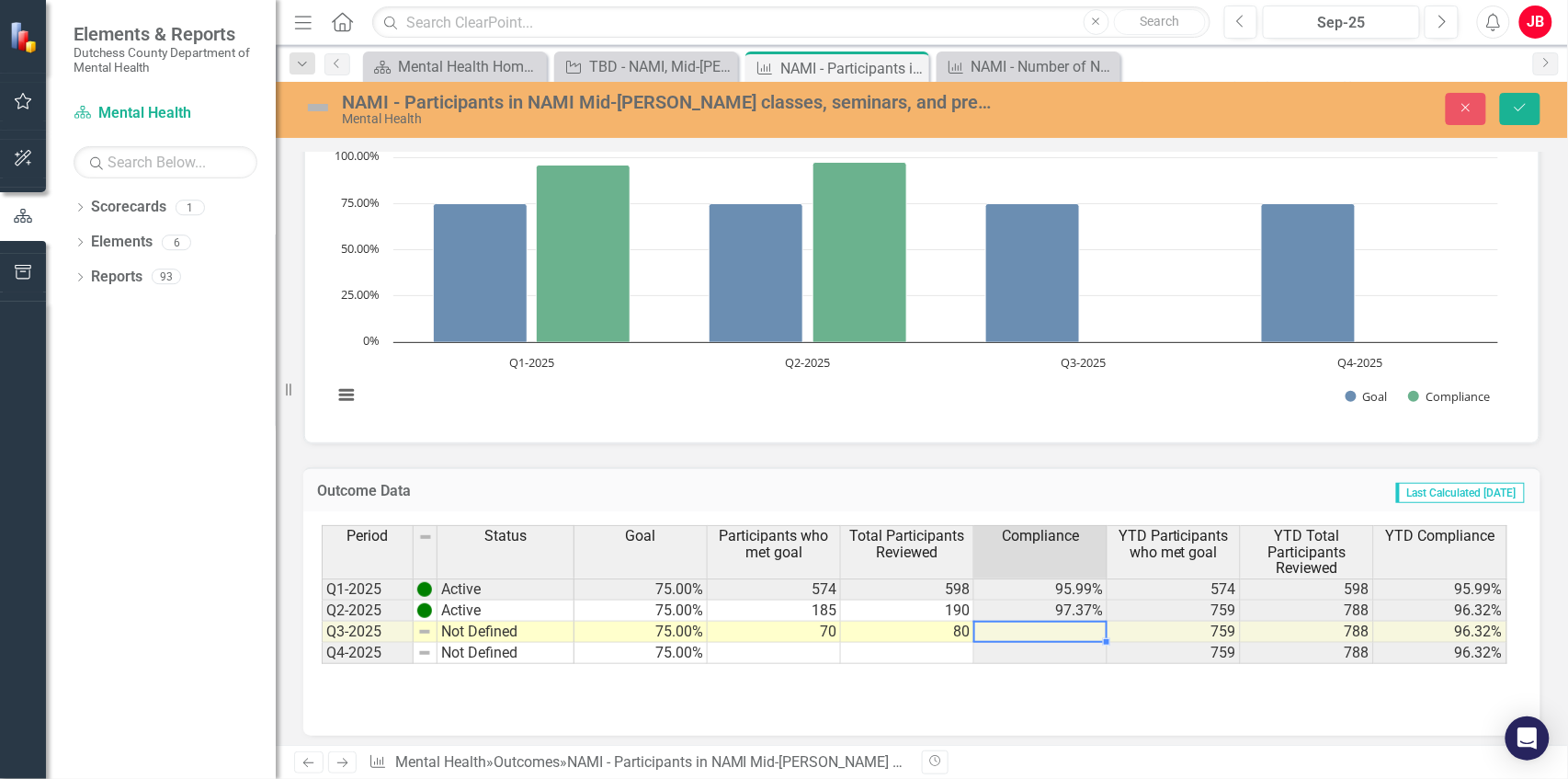
click at [1059, 625] on td at bounding box center [1040, 632] width 133 height 21
click at [835, 634] on td "70" at bounding box center [774, 632] width 133 height 21
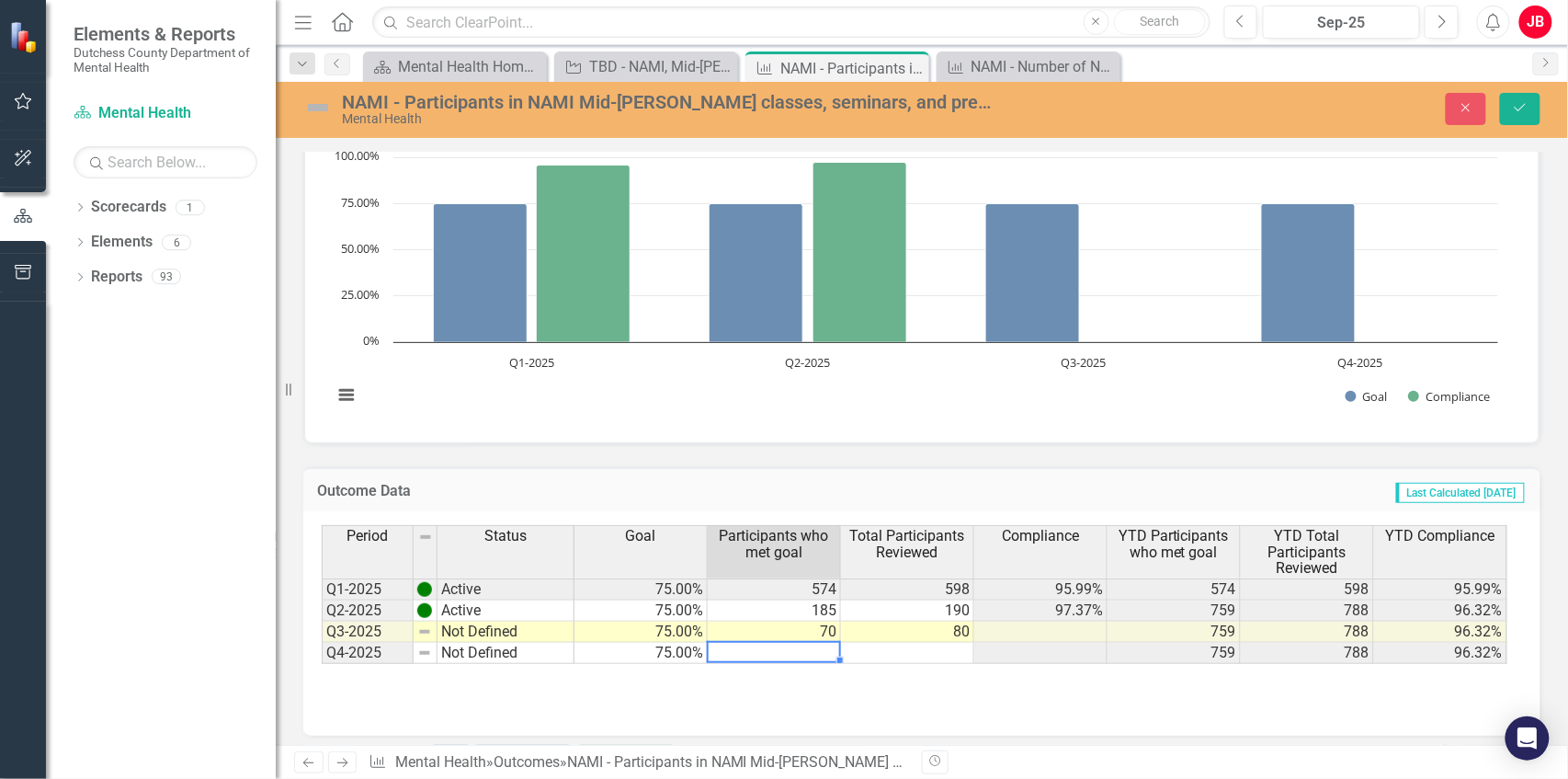
click at [831, 643] on td at bounding box center [774, 653] width 133 height 21
click at [937, 655] on td at bounding box center [908, 653] width 133 height 21
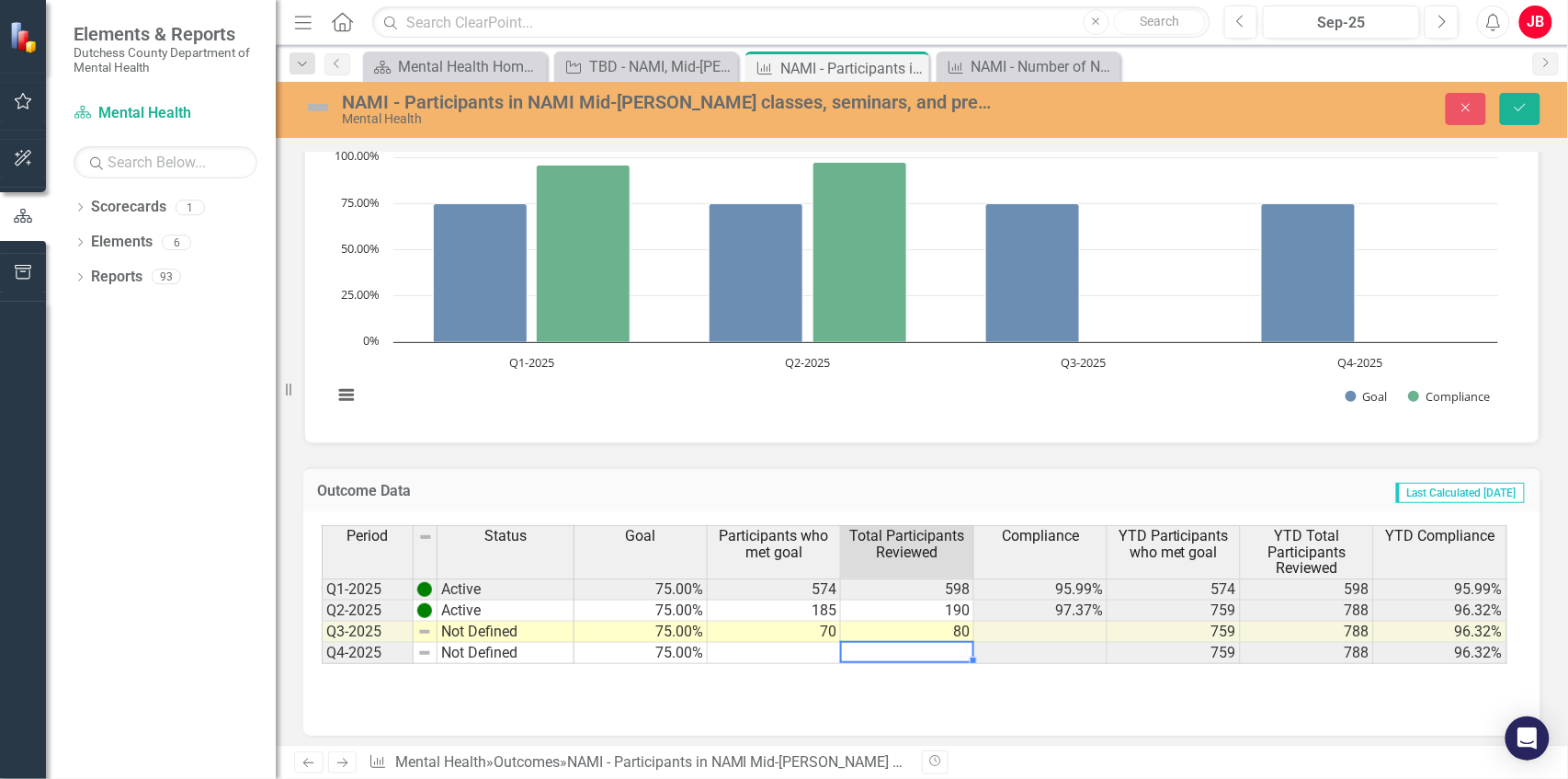
click at [890, 695] on div "Period Status Goal Participants who met goal Total Participants Reviewed Compli…" at bounding box center [922, 617] width 1200 height 184
click at [812, 605] on td "185" at bounding box center [774, 610] width 133 height 21
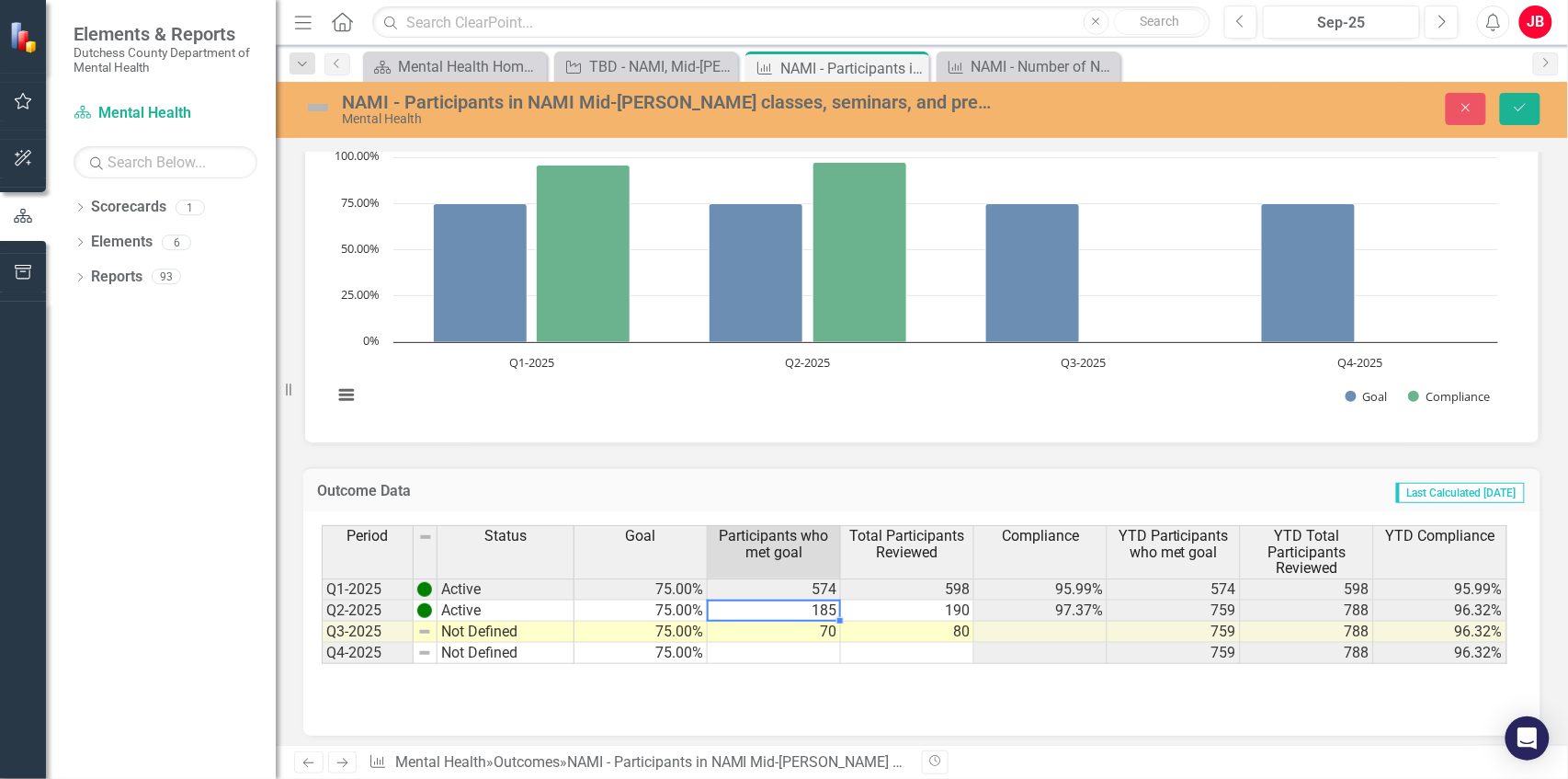
click at [853, 686] on div "Period Status Goal Participants who met goal Total Participants Reviewed Compli…" at bounding box center [922, 617] width 1200 height 184
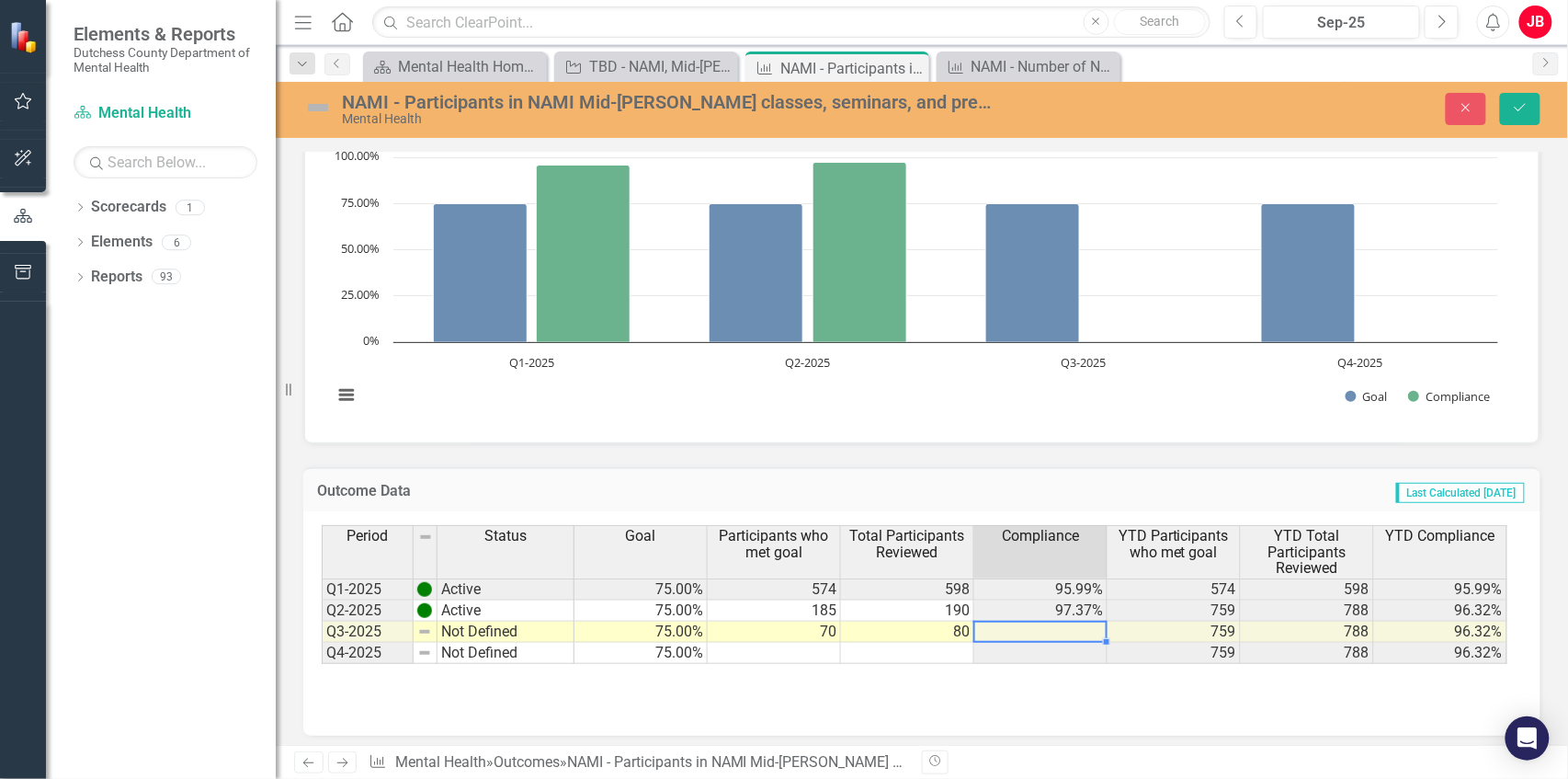
click at [1050, 634] on td at bounding box center [1040, 632] width 133 height 21
click at [1047, 677] on div "Period Status Goal Participants who met goal Total Participants Reviewed Compli…" at bounding box center [922, 617] width 1200 height 184
click at [1526, 106] on icon "Save" at bounding box center [1520, 107] width 17 height 13
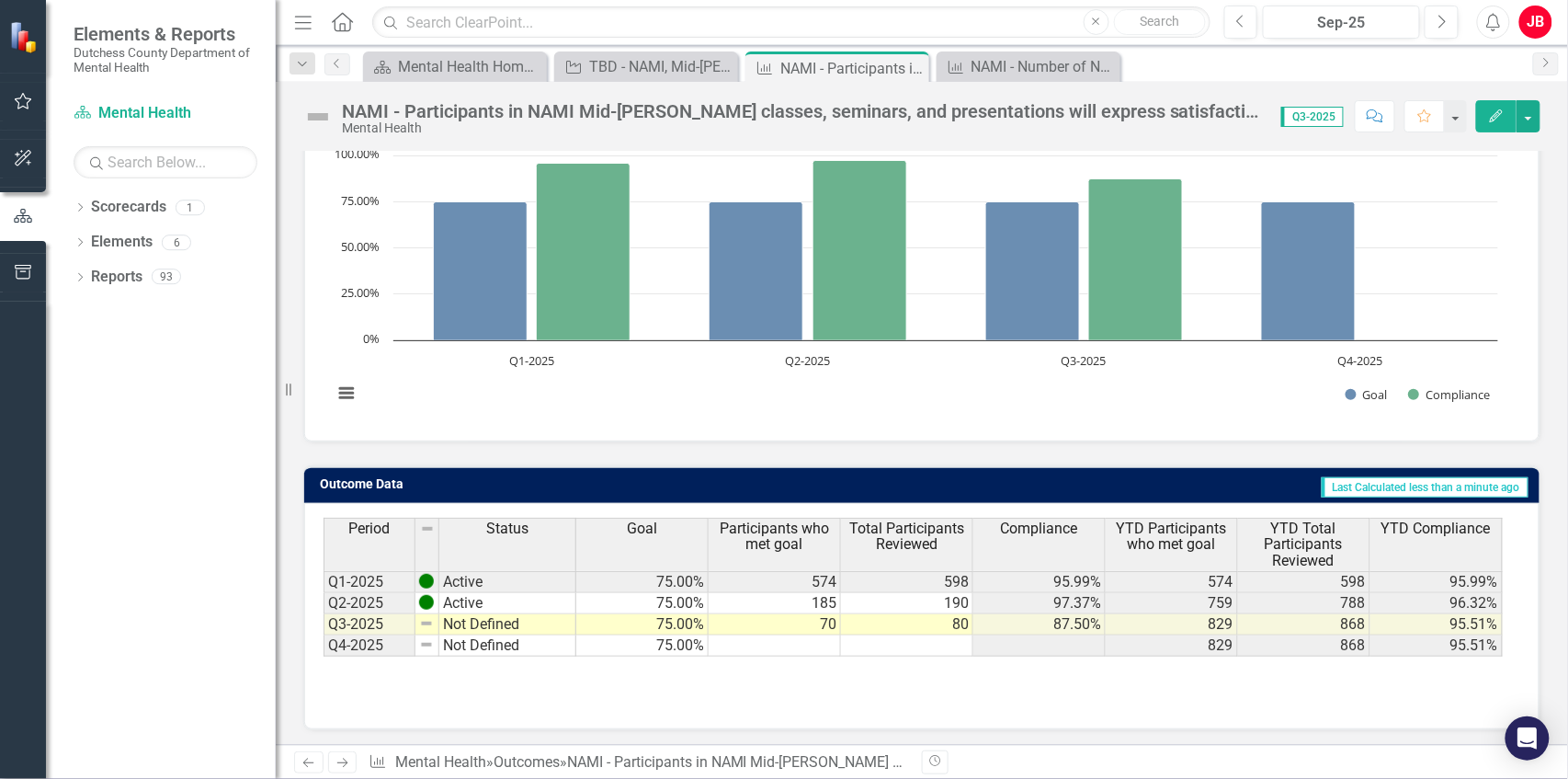
click at [1188, 718] on div "Period Status Goal Participants who met goal Total Participants Reviewed Compli…" at bounding box center [922, 616] width 1235 height 226
click at [429, 618] on img at bounding box center [426, 623] width 15 height 15
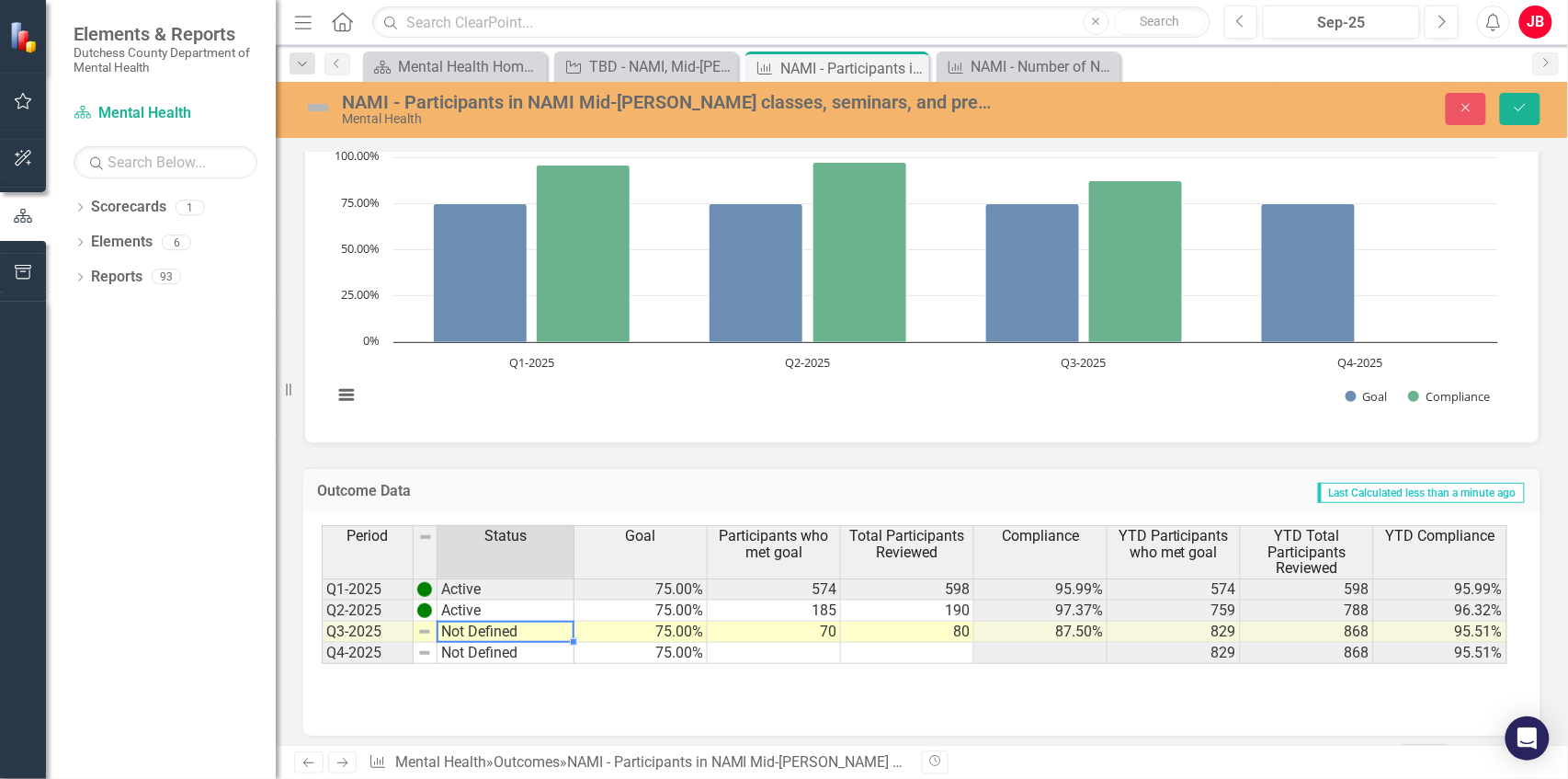
click at [455, 624] on td "Not Defined" at bounding box center [506, 632] width 137 height 21
type textarea "Active"
click at [562, 471] on div "Outcome Data Last Calculated 1 minute ago" at bounding box center [922, 490] width 1237 height 45
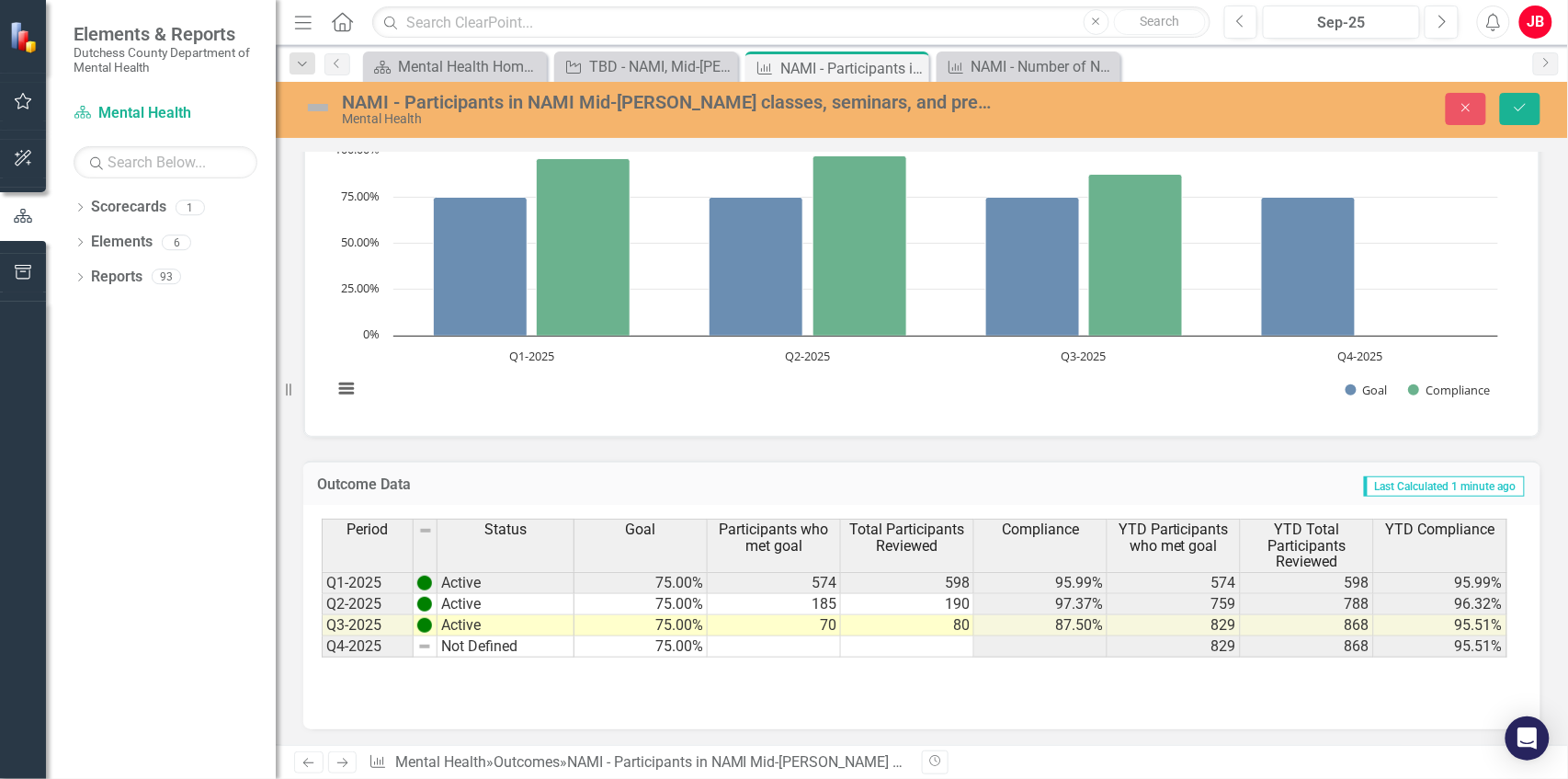
click at [1087, 689] on div "Period Status Goal Participants who met goal Total Participants Reviewed Compli…" at bounding box center [922, 610] width 1200 height 184
click at [1228, 703] on div "Period Status Goal Participants who met goal Total Participants Reviewed Compli…" at bounding box center [922, 617] width 1237 height 224
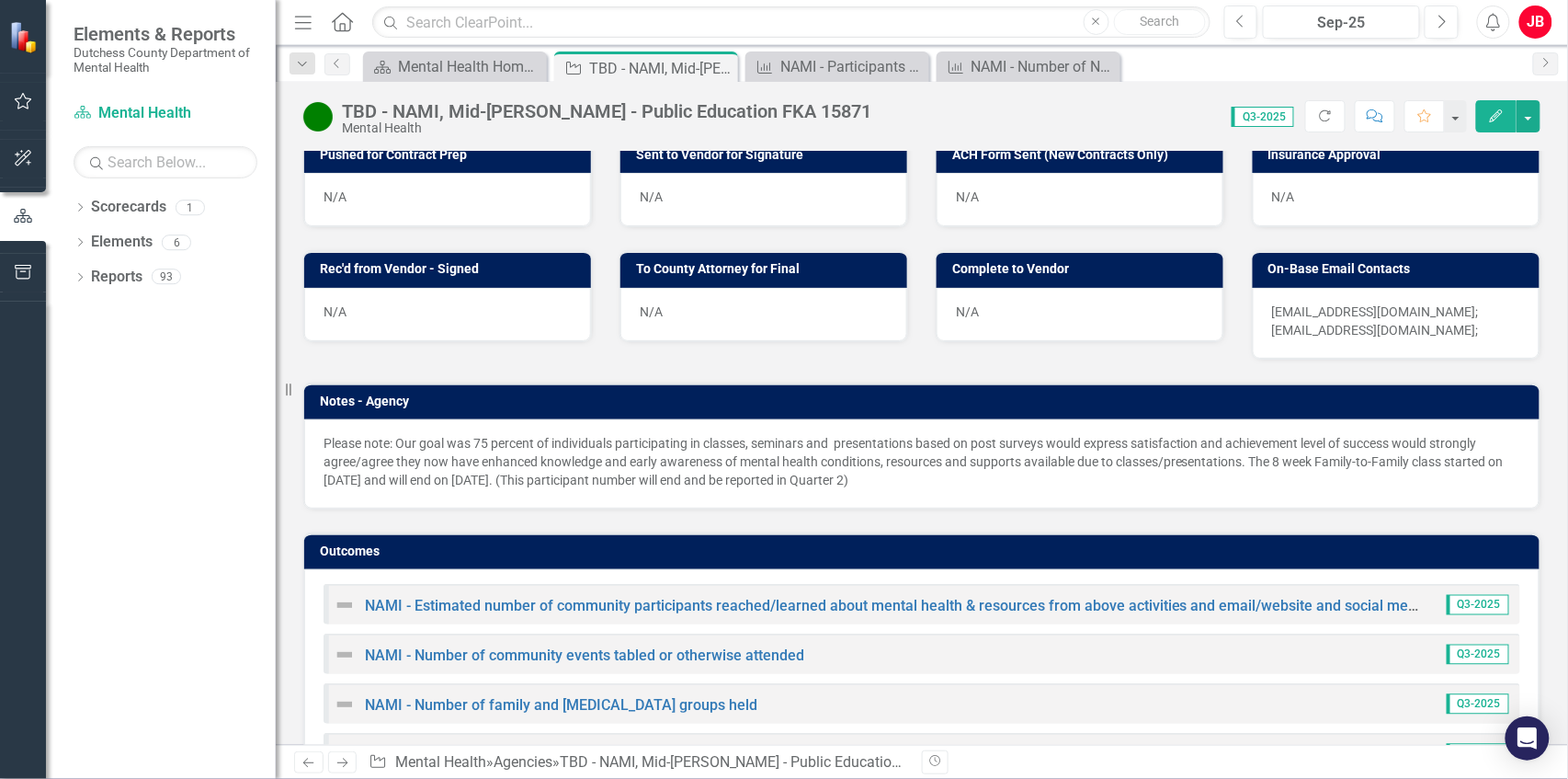
scroll to position [1039, 0]
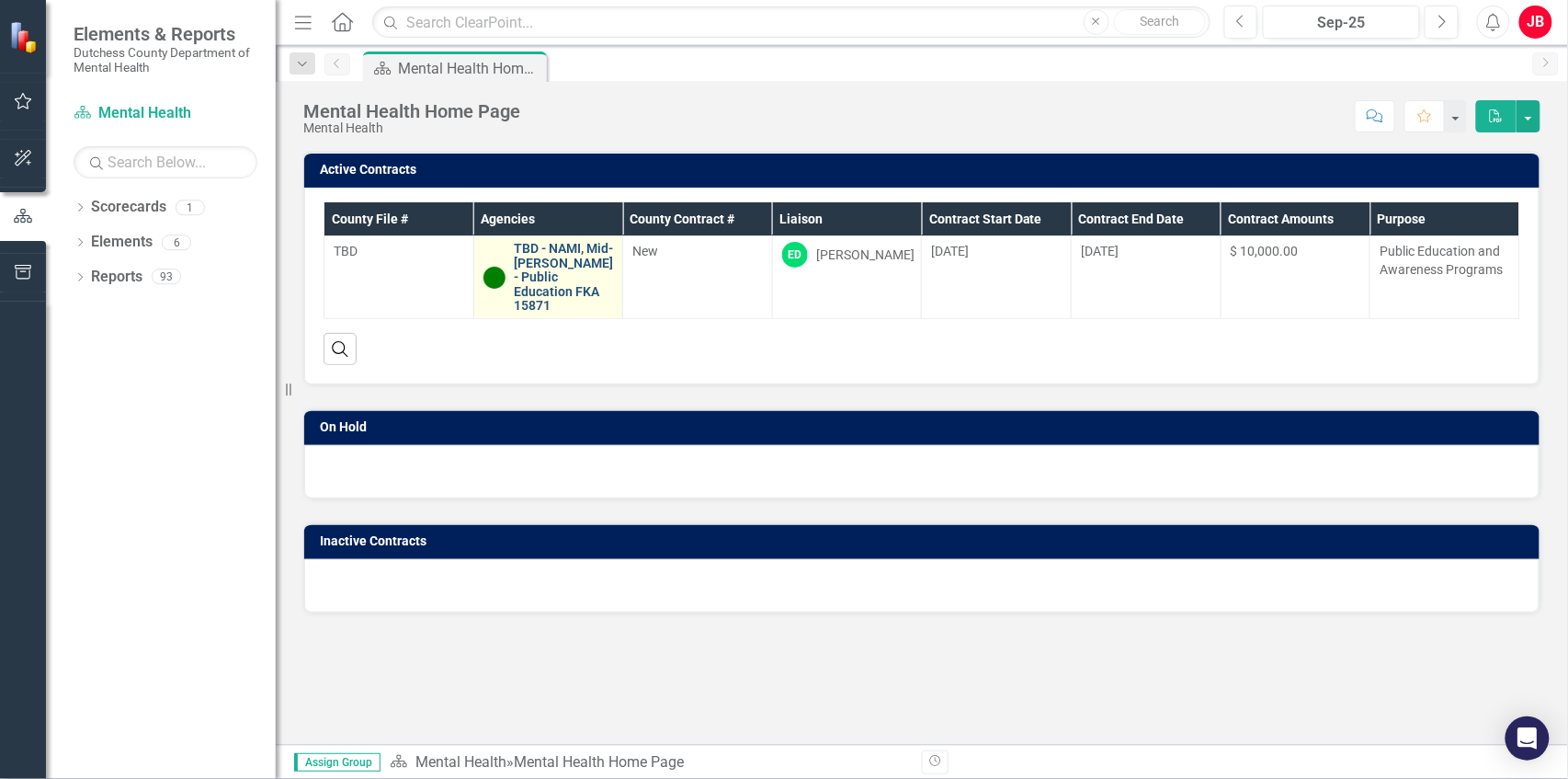
click at [563, 267] on link "TBD - NAMI, Mid-[PERSON_NAME] - Public Education FKA 15871" at bounding box center [564, 277] width 99 height 71
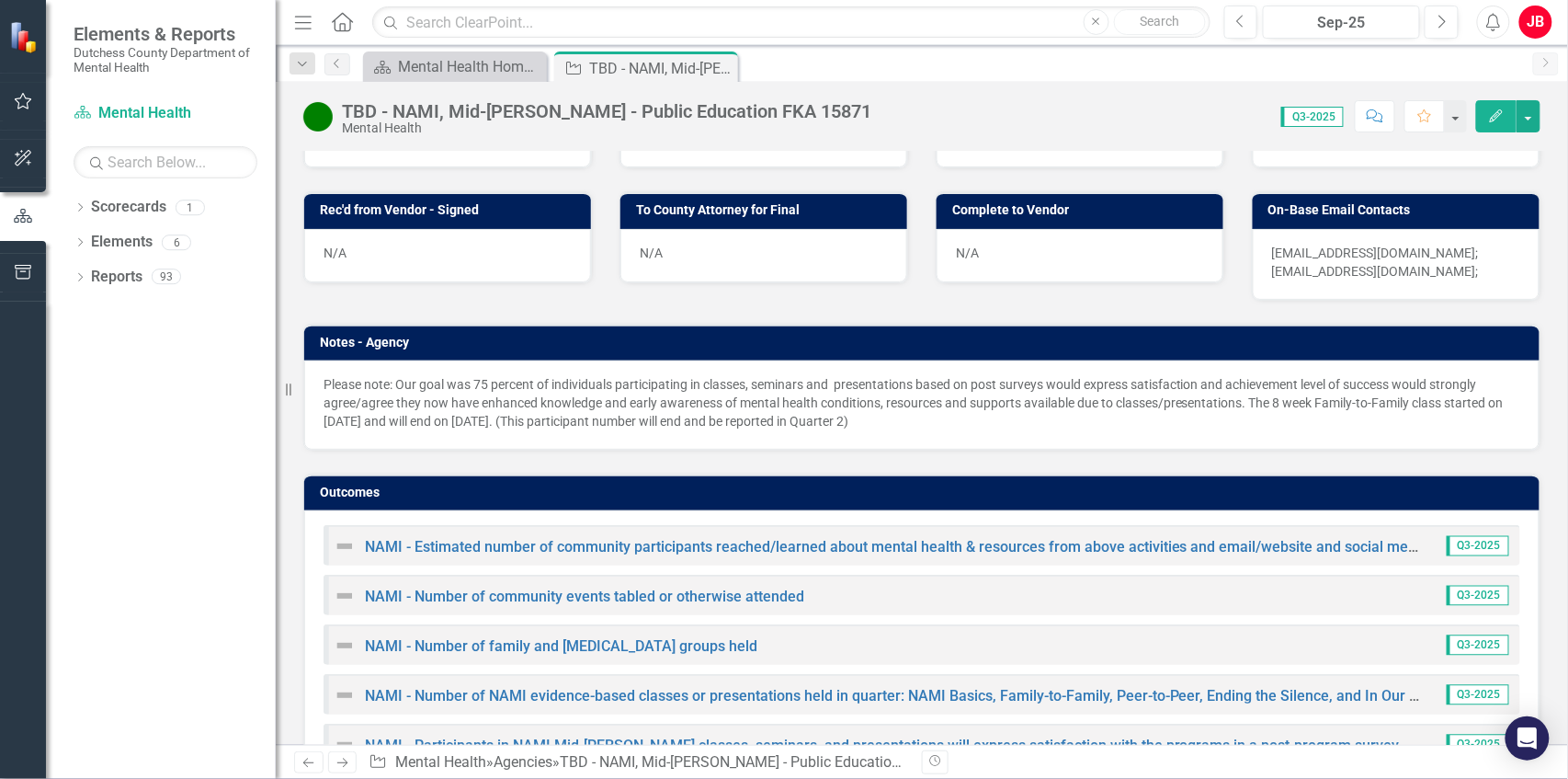
scroll to position [1039, 0]
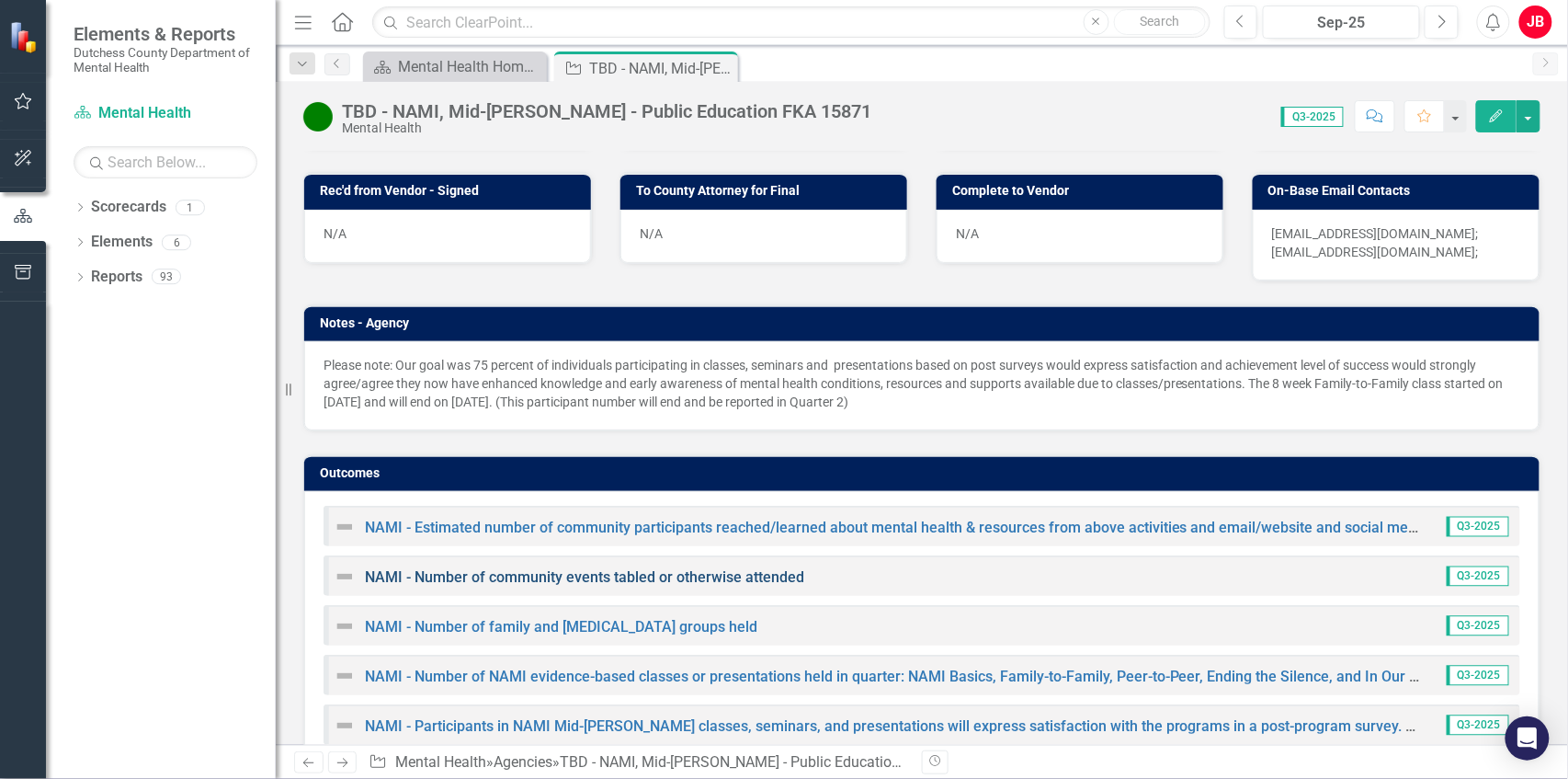
click at [698, 568] on link "NAMI - Number of community events tabled or otherwise attended" at bounding box center [584, 577] width 439 height 18
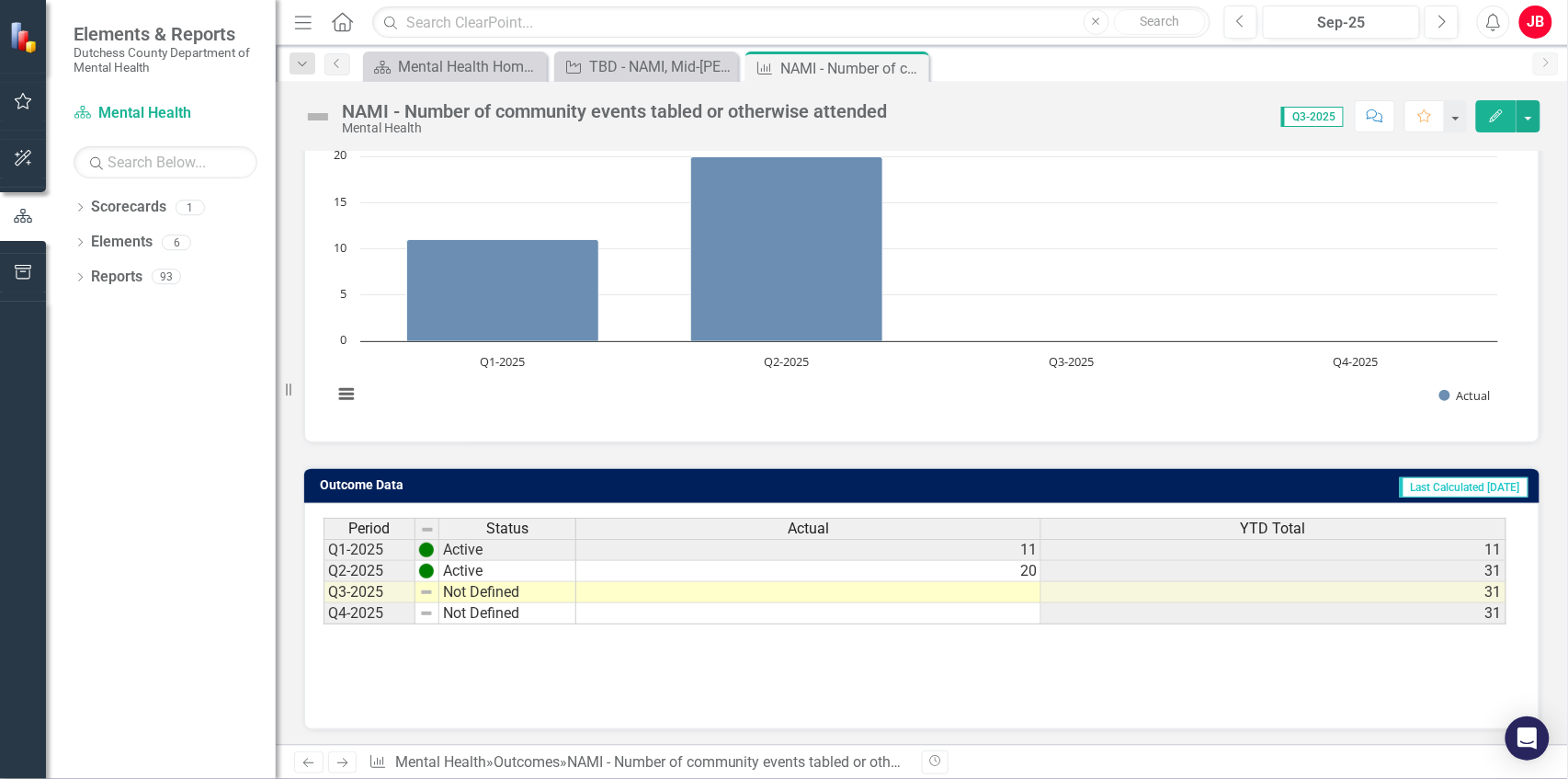
scroll to position [202, 0]
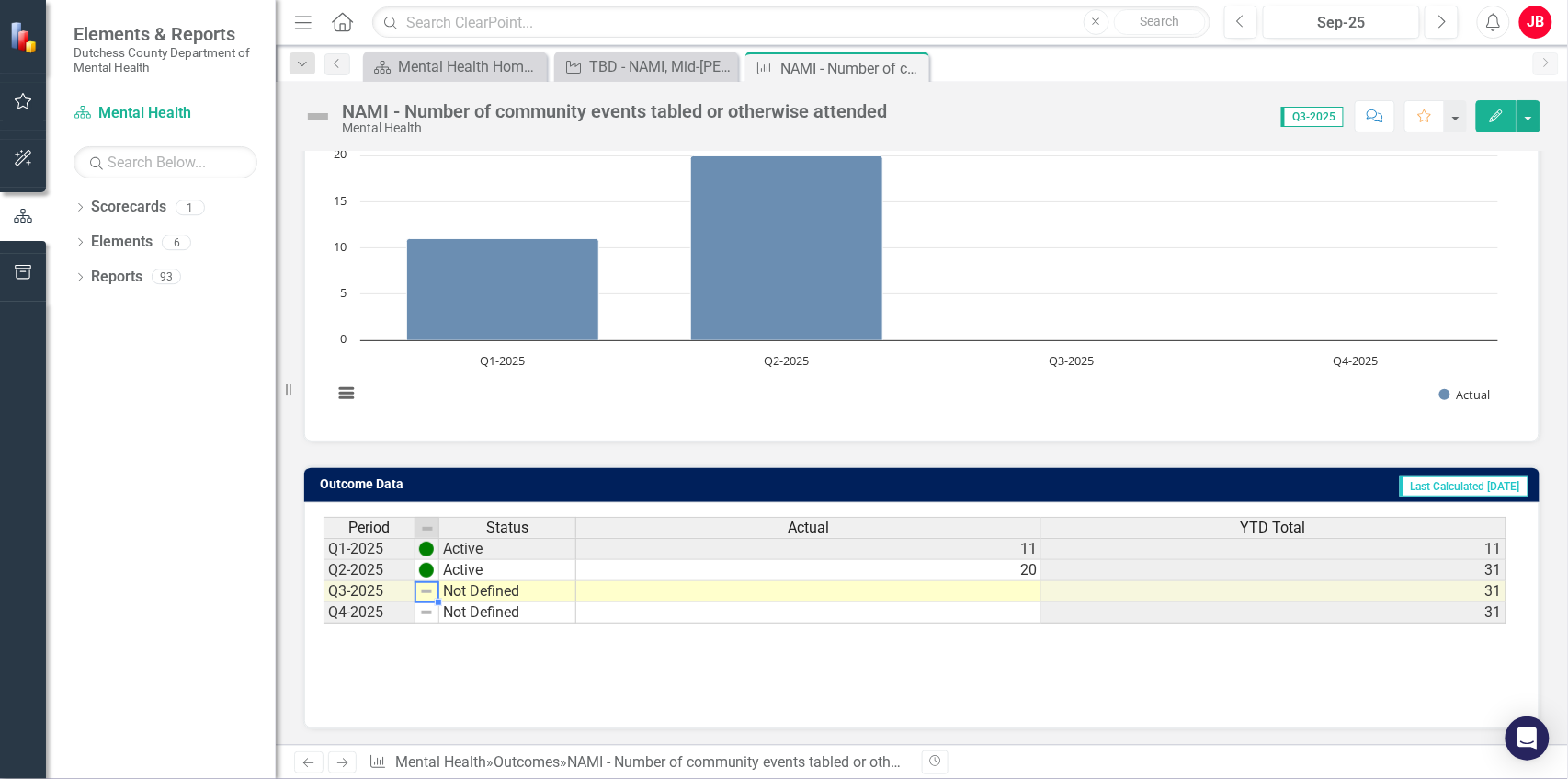
click at [488, 585] on td "Not Defined" at bounding box center [507, 591] width 137 height 21
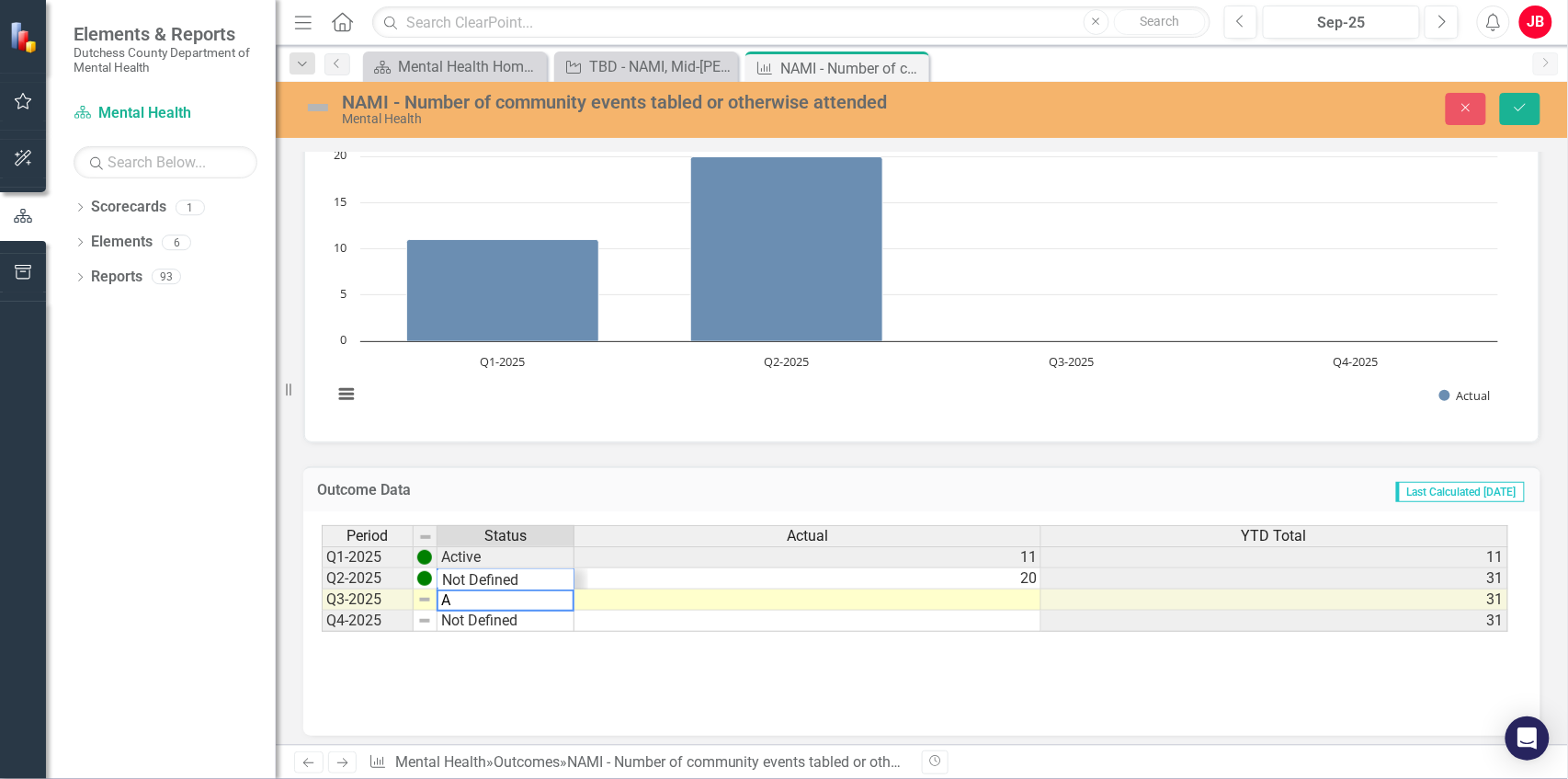
scroll to position [22, 0]
type textarea "Active"
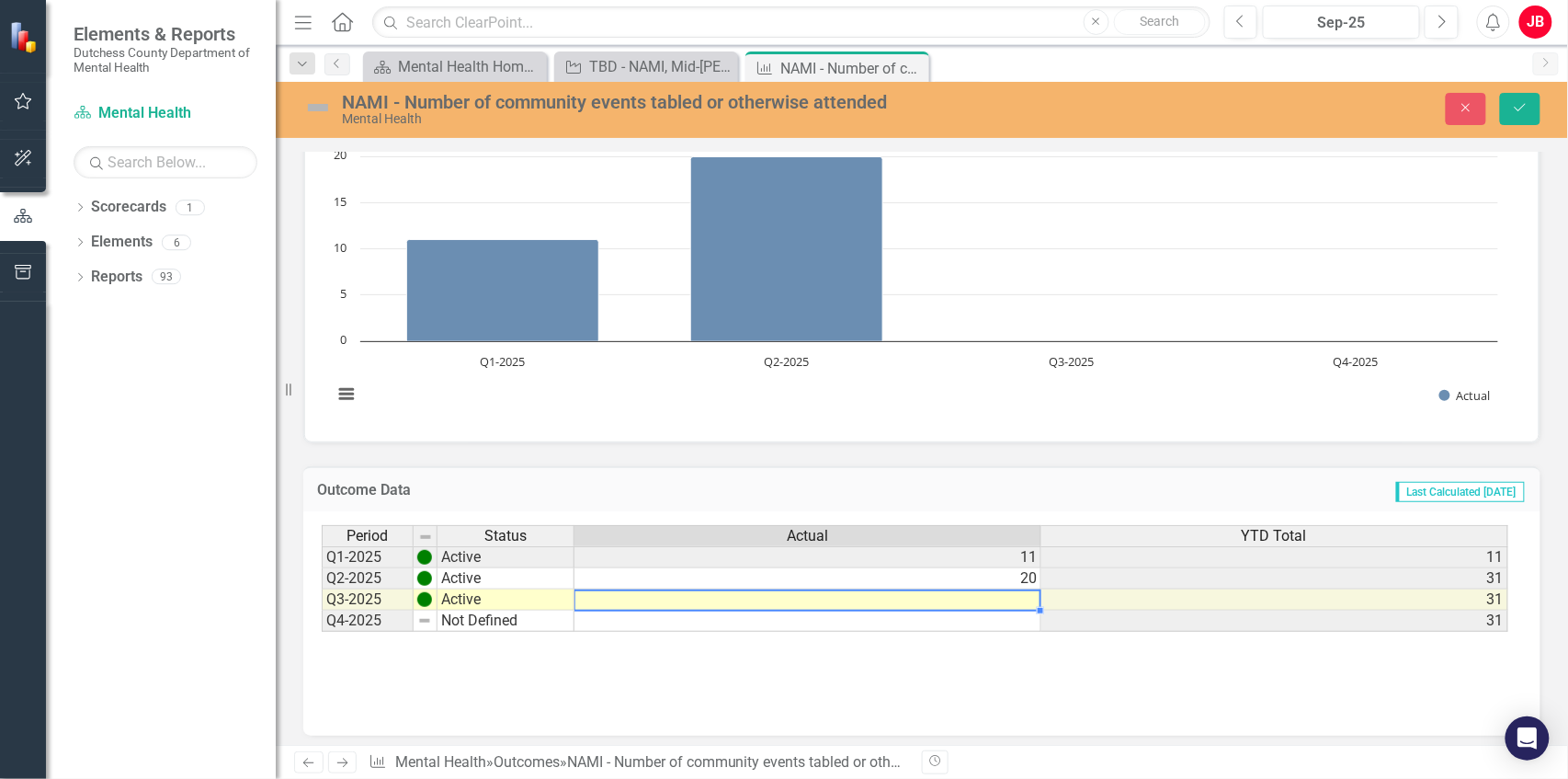
click at [980, 597] on td at bounding box center [808, 600] width 467 height 21
type textarea "14"
click at [940, 654] on div "Period Status Actual YTD Total Q1-2025 Active 11 11 Q2-2025 Active 20 31 Q3-202…" at bounding box center [922, 617] width 1200 height 184
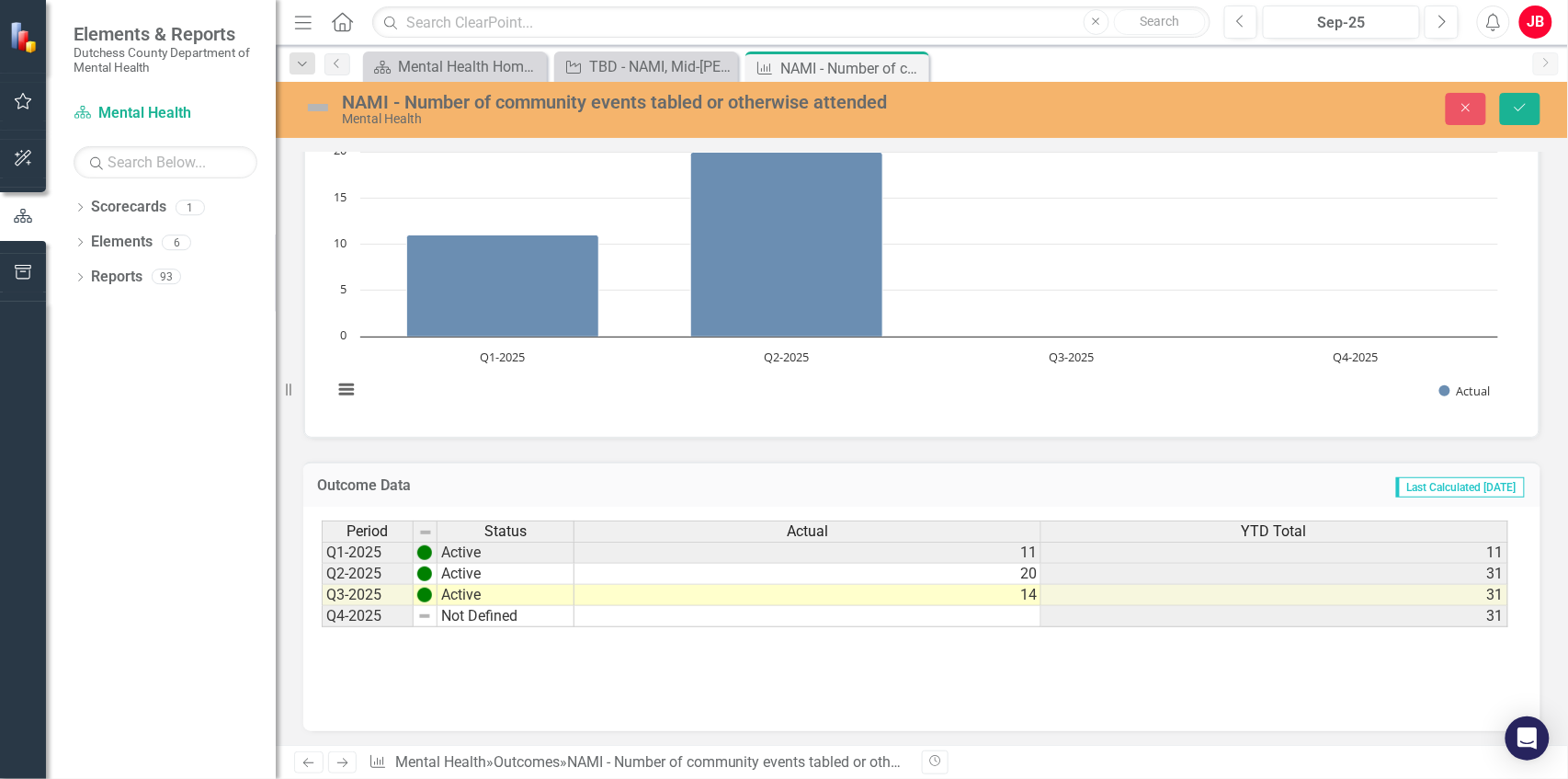
scroll to position [208, 0]
click at [1533, 105] on button "Save" at bounding box center [1519, 109] width 40 height 32
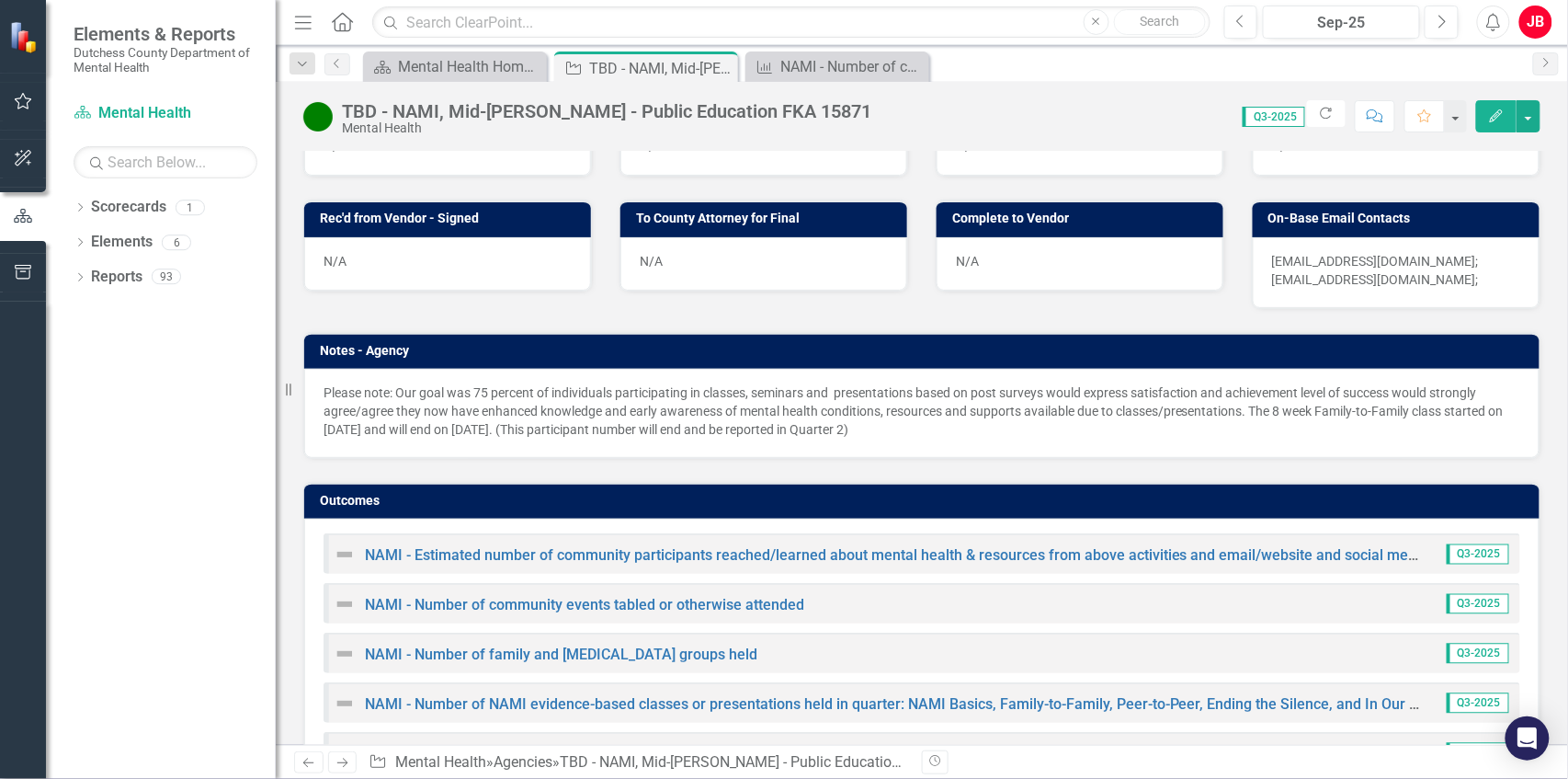
scroll to position [1039, 0]
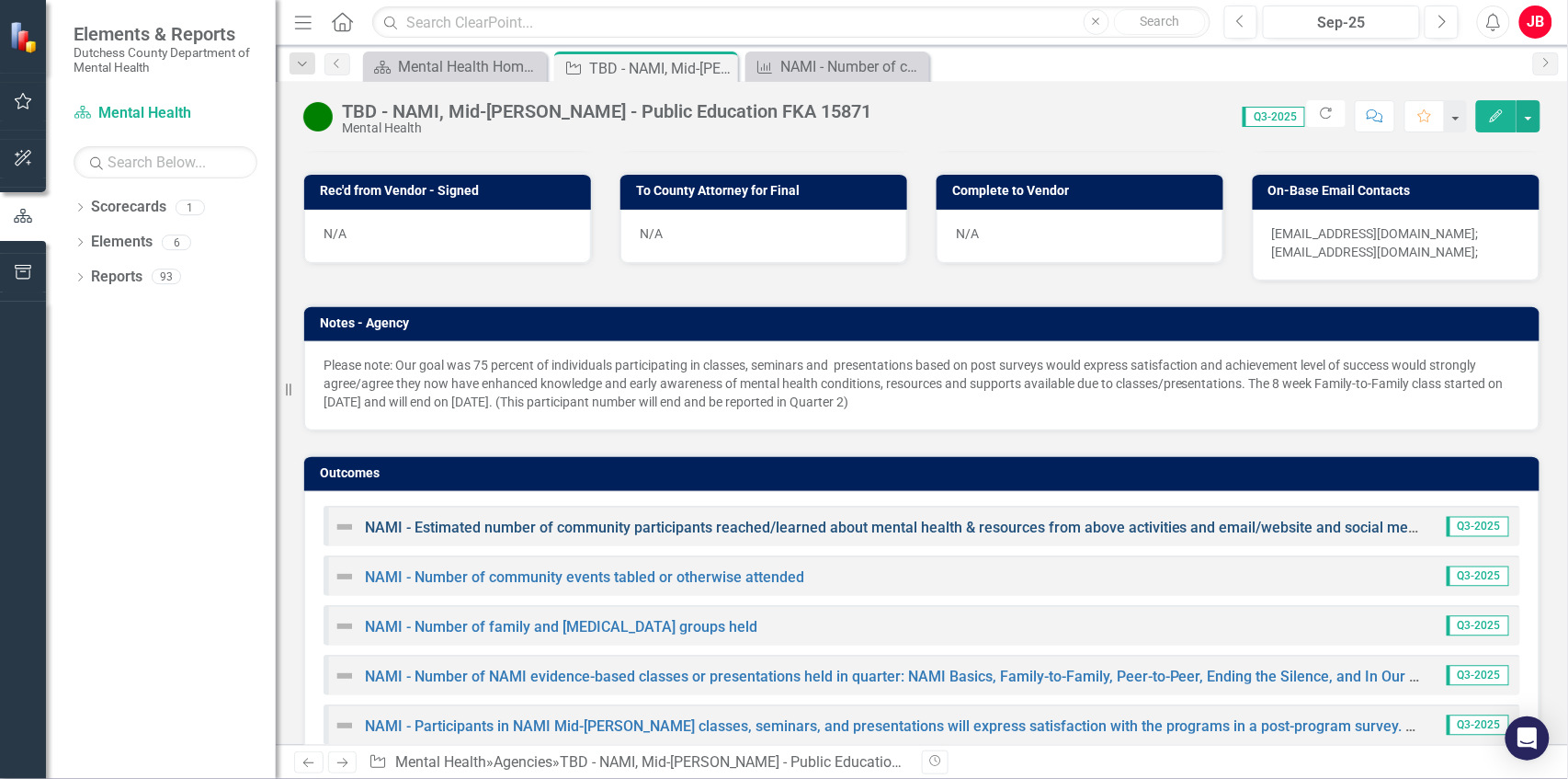
click at [652, 519] on link "NAMI - Estimated number of community participants reached/learned about mental …" at bounding box center [953, 527] width 1177 height 18
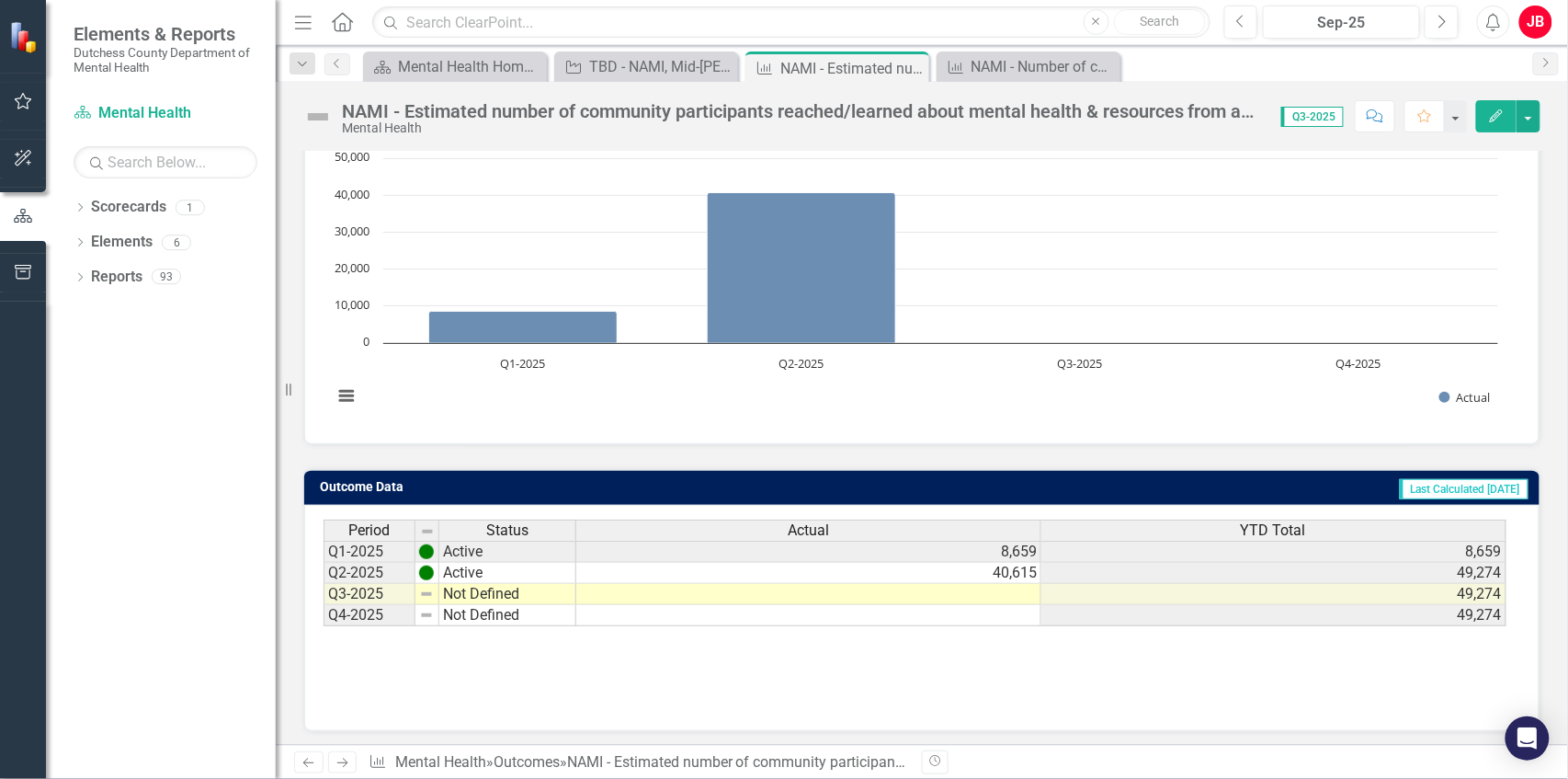
scroll to position [202, 0]
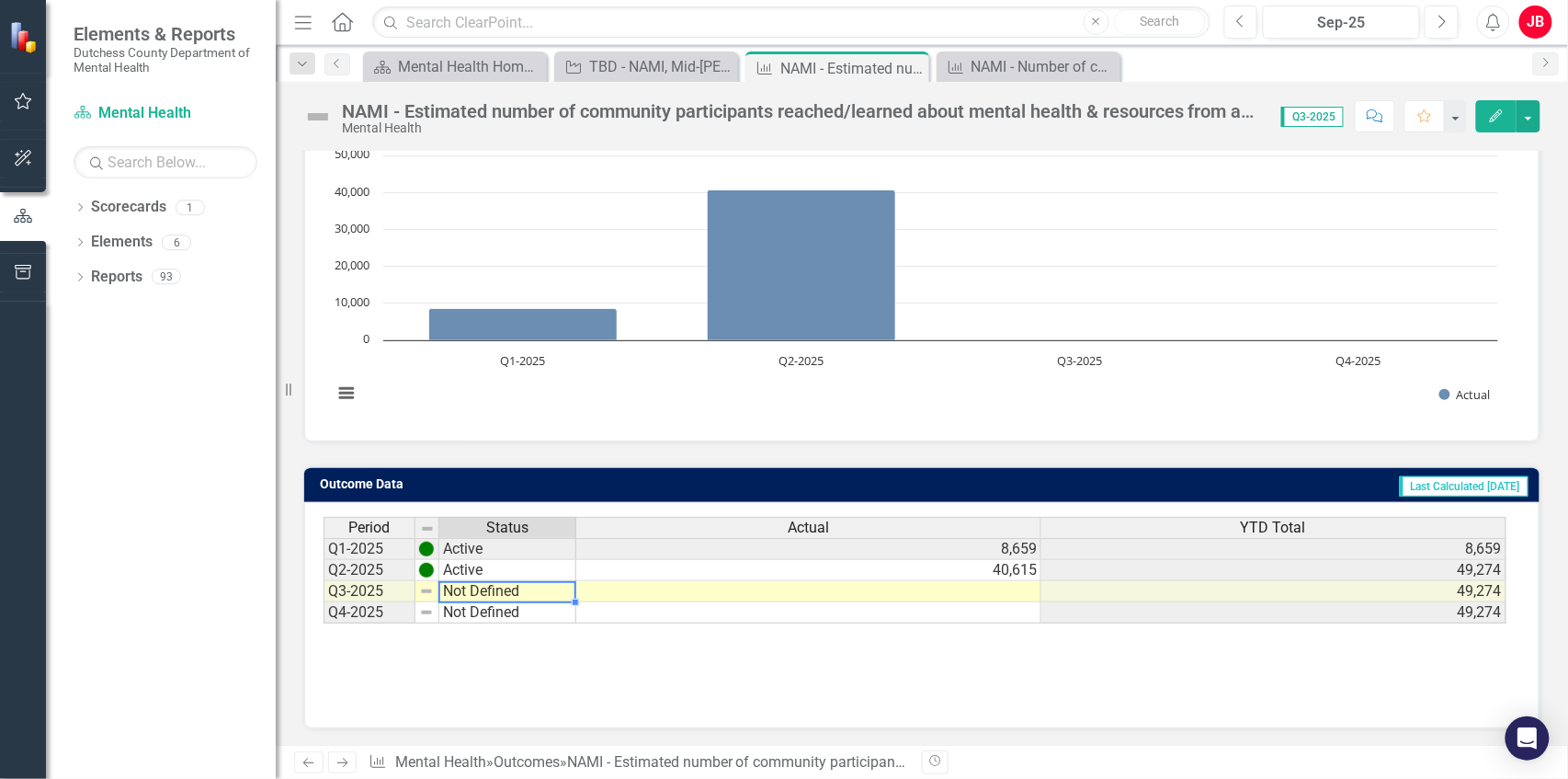
click at [472, 589] on td "Not Defined" at bounding box center [507, 591] width 137 height 21
click at [535, 592] on td "Not Defined" at bounding box center [507, 591] width 137 height 21
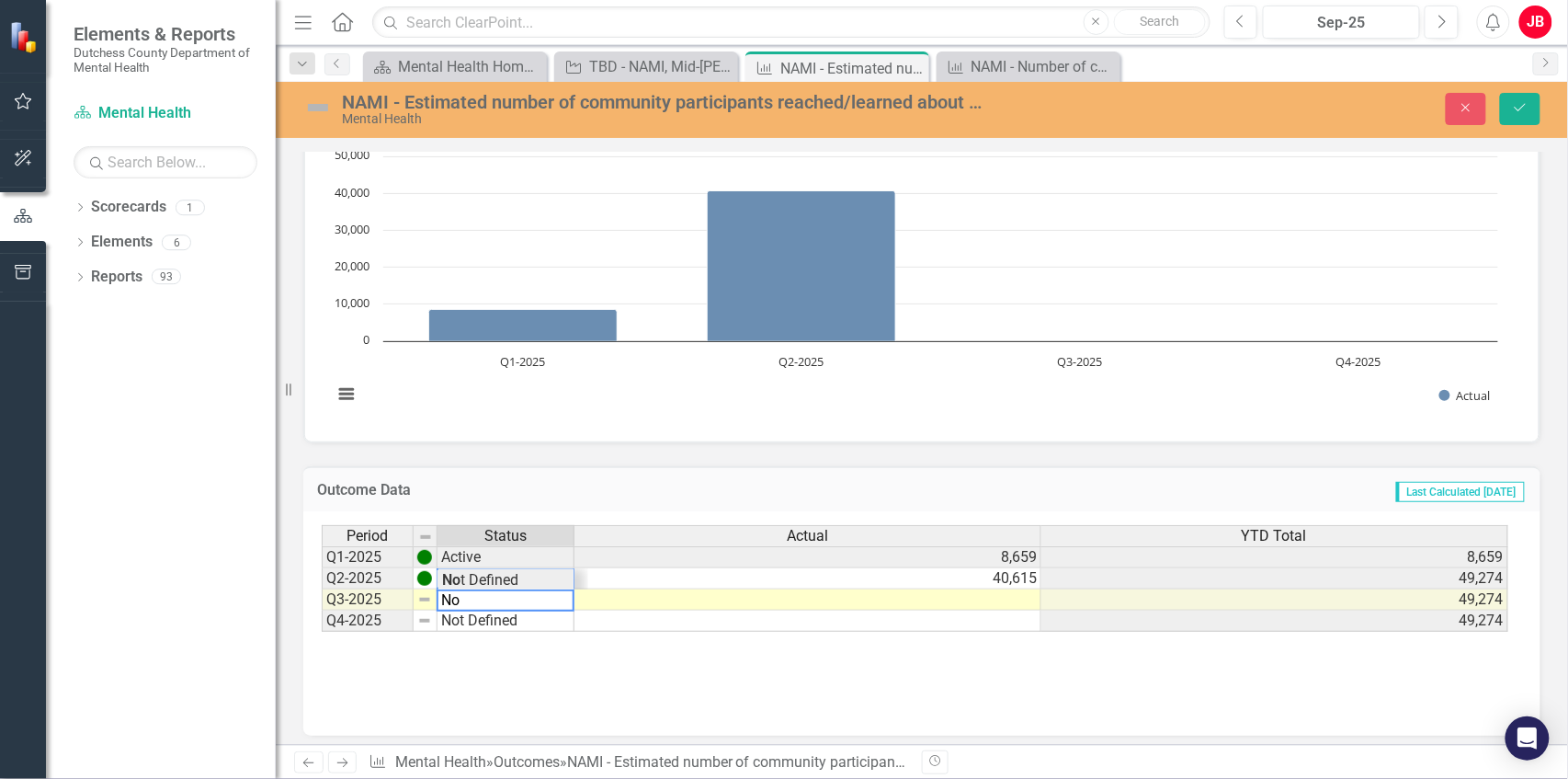
type textarea "N"
type textarea "Active"
click at [1019, 600] on td at bounding box center [808, 600] width 467 height 21
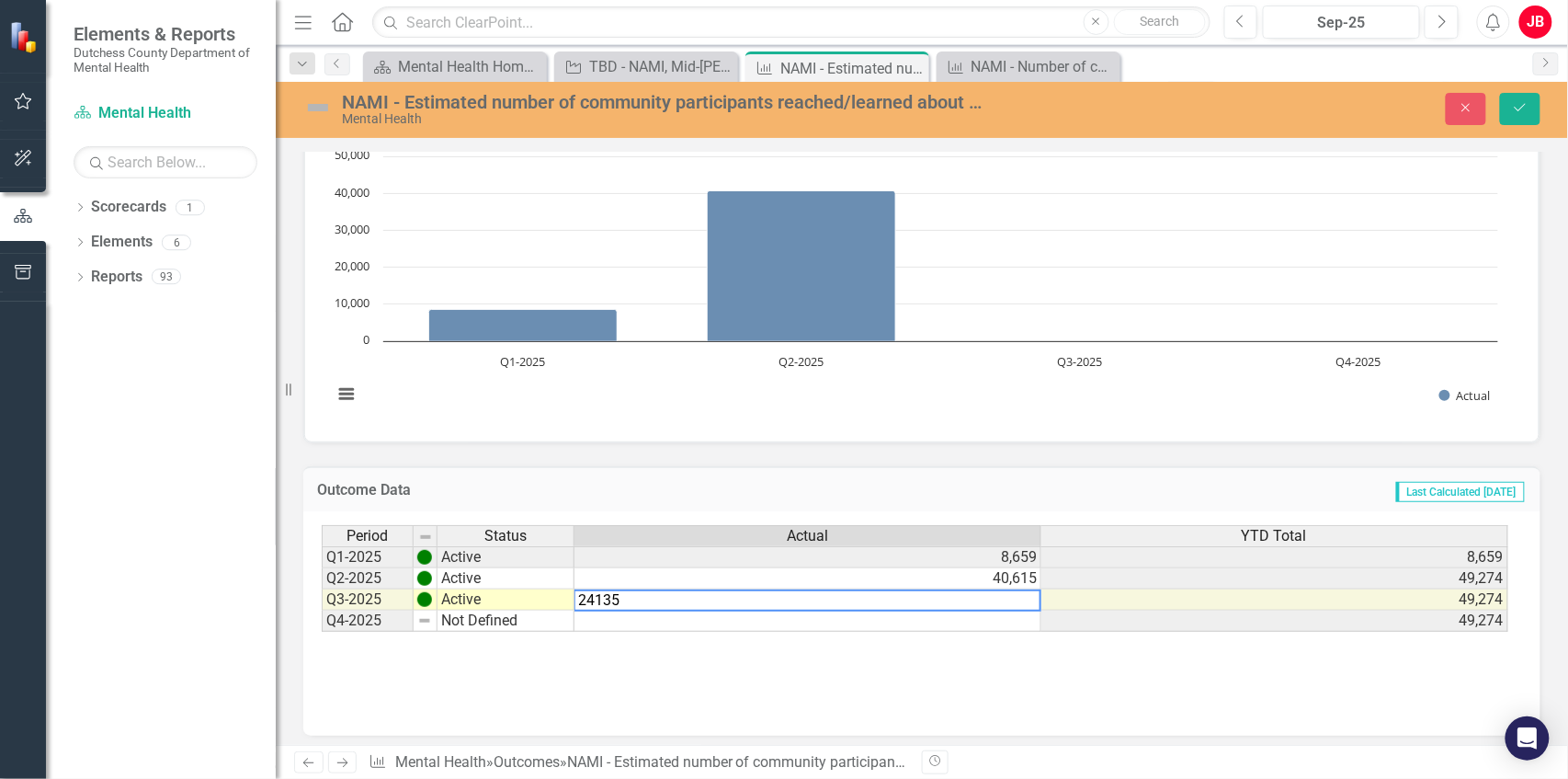
type textarea "24135"
click at [507, 671] on div "Period Status Actual YTD Total Q1-2025 Active 8,659 8,659 Q2-2025 Active 40,615…" at bounding box center [922, 617] width 1200 height 184
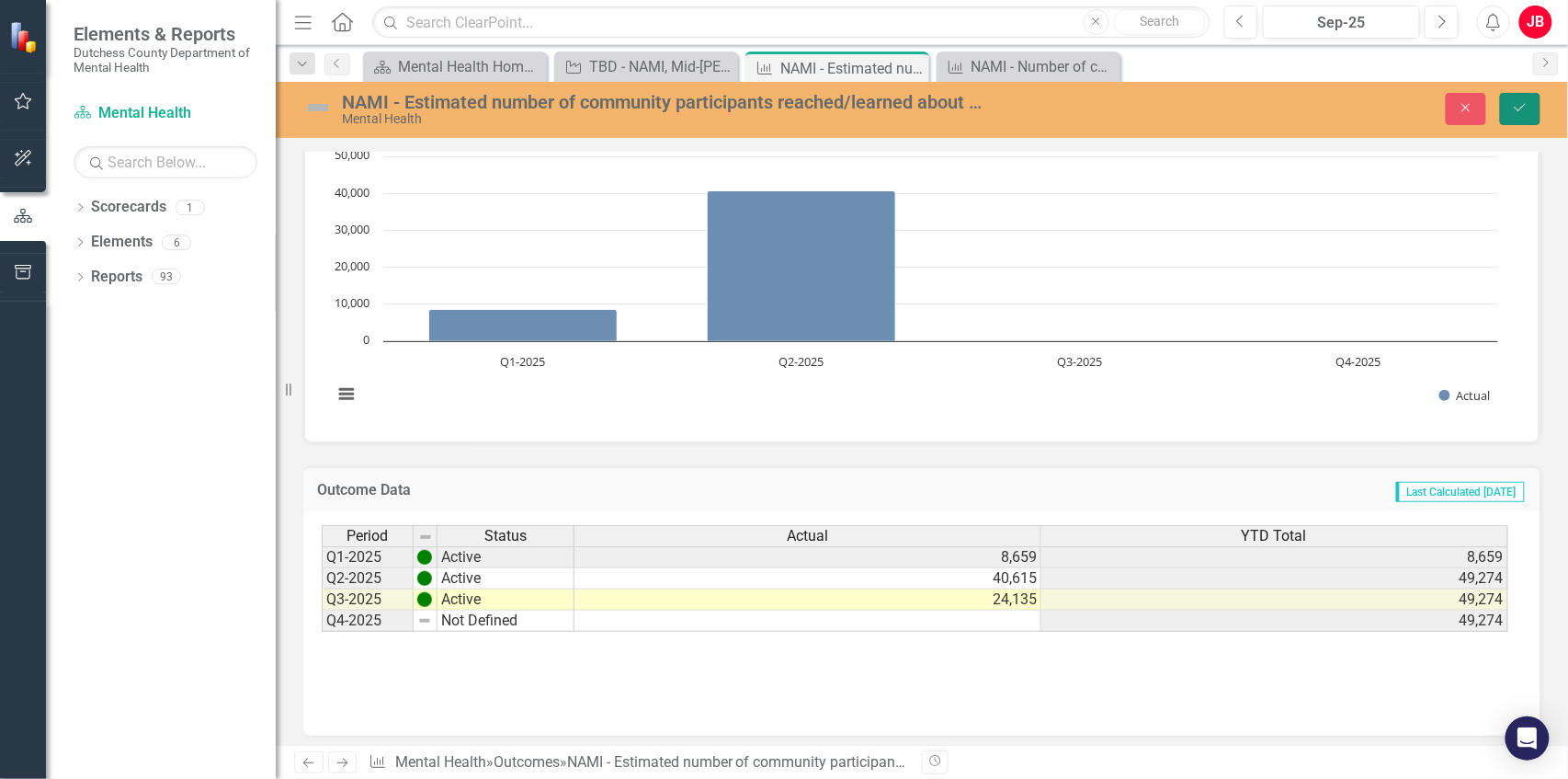
click at [1519, 105] on icon "Save" at bounding box center [1520, 107] width 17 height 13
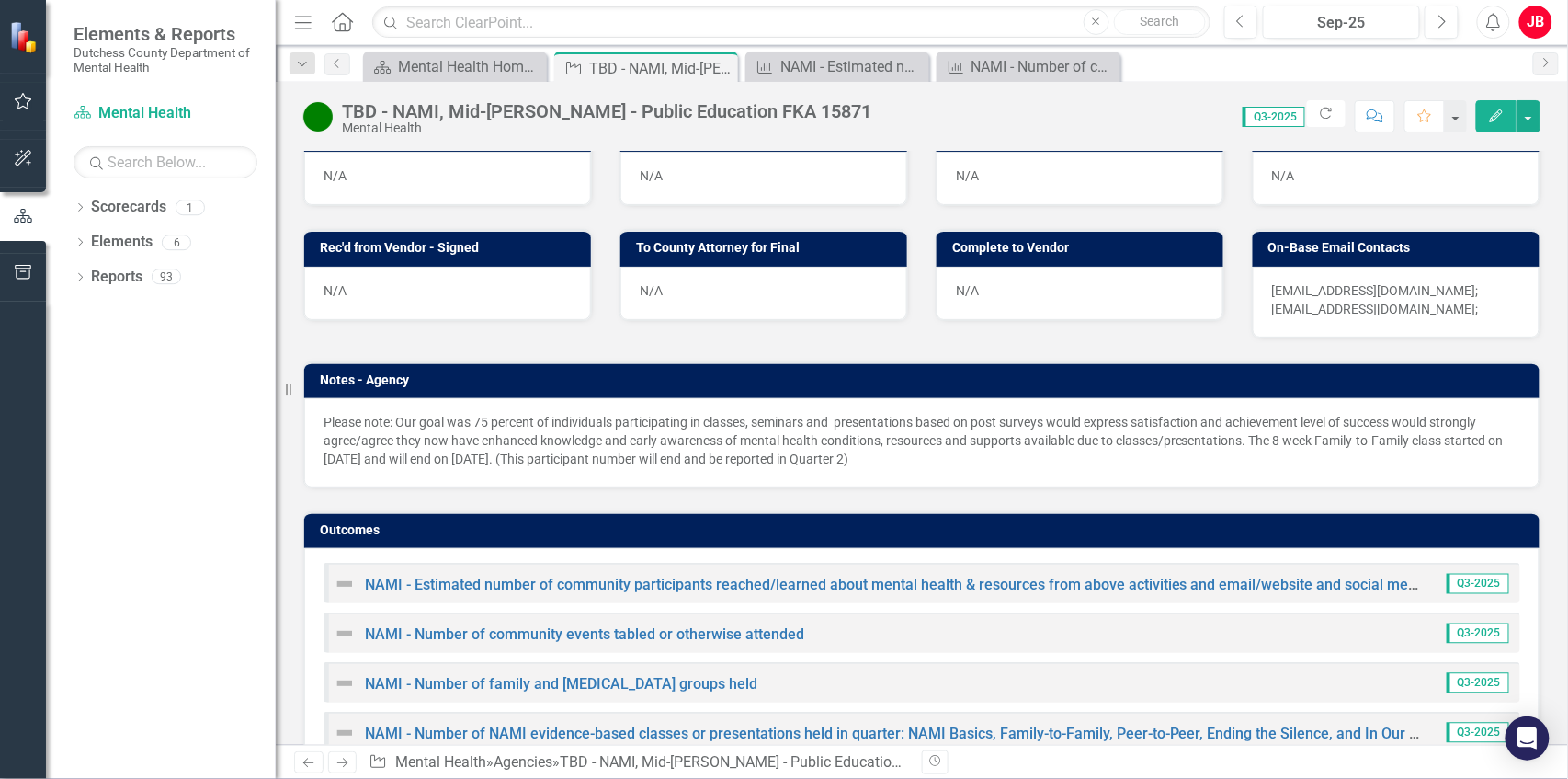
scroll to position [1039, 0]
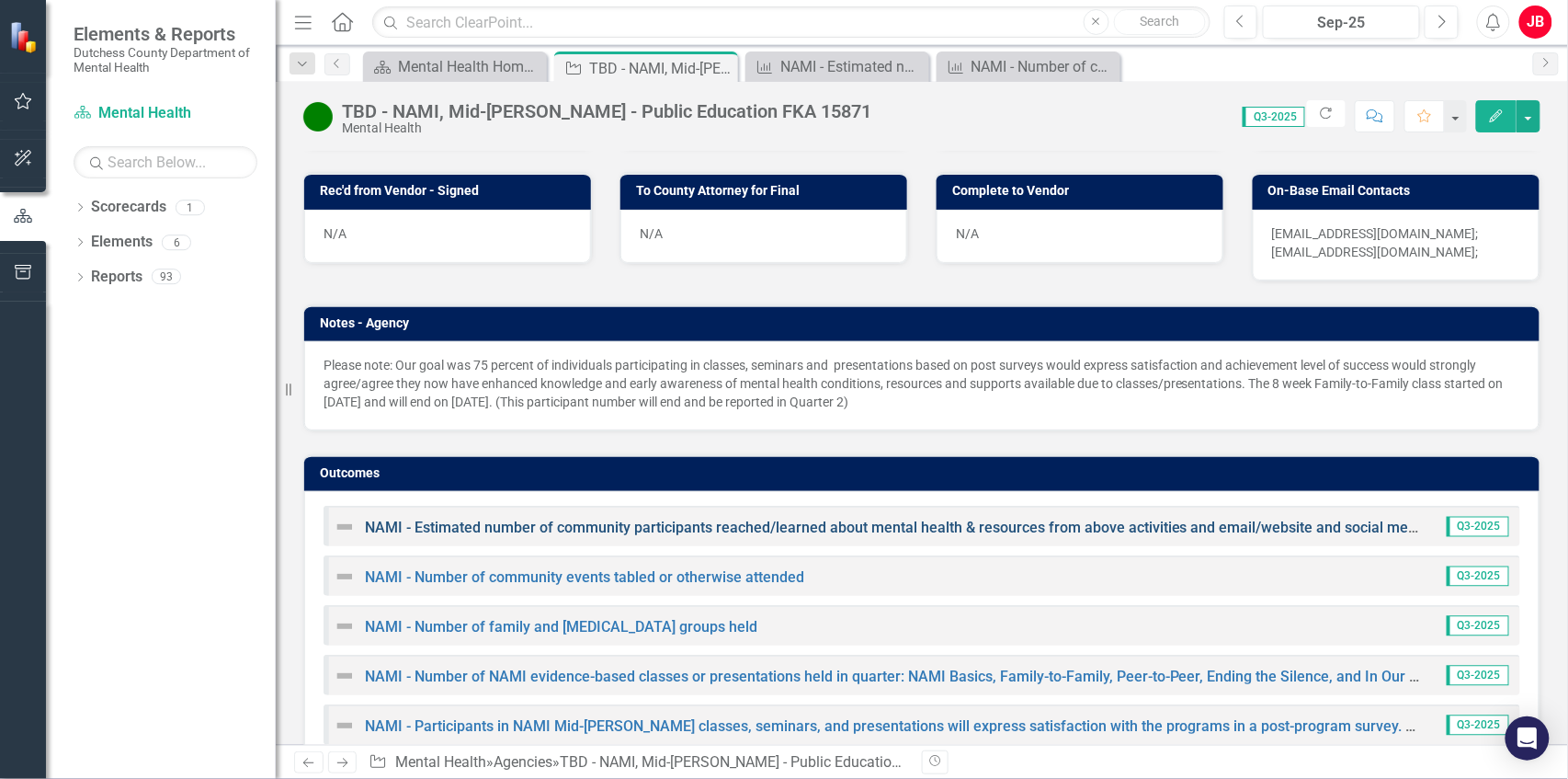
click at [687, 519] on link "NAMI - Estimated number of community participants reached/learned about mental …" at bounding box center [953, 527] width 1177 height 18
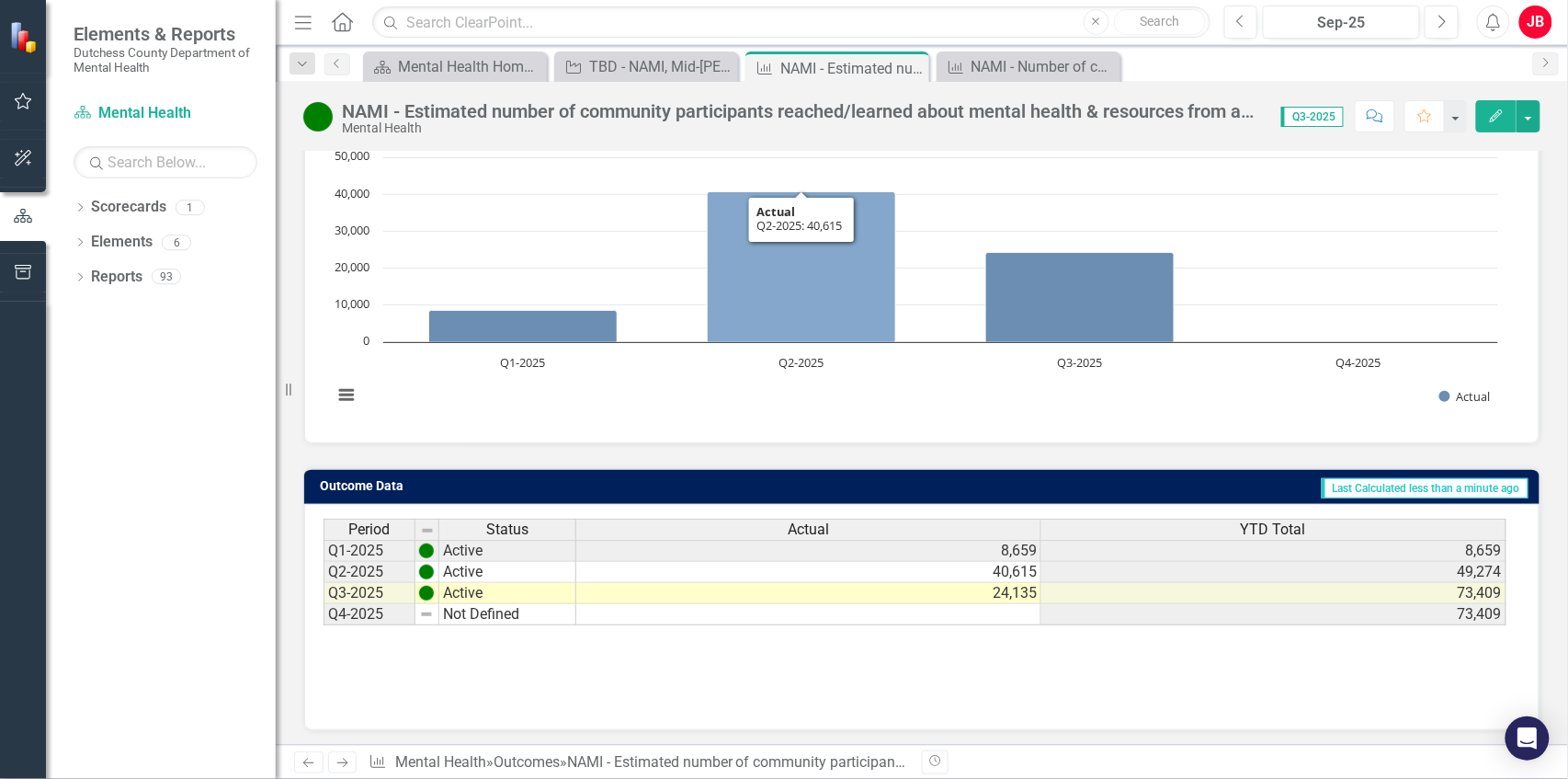
scroll to position [202, 0]
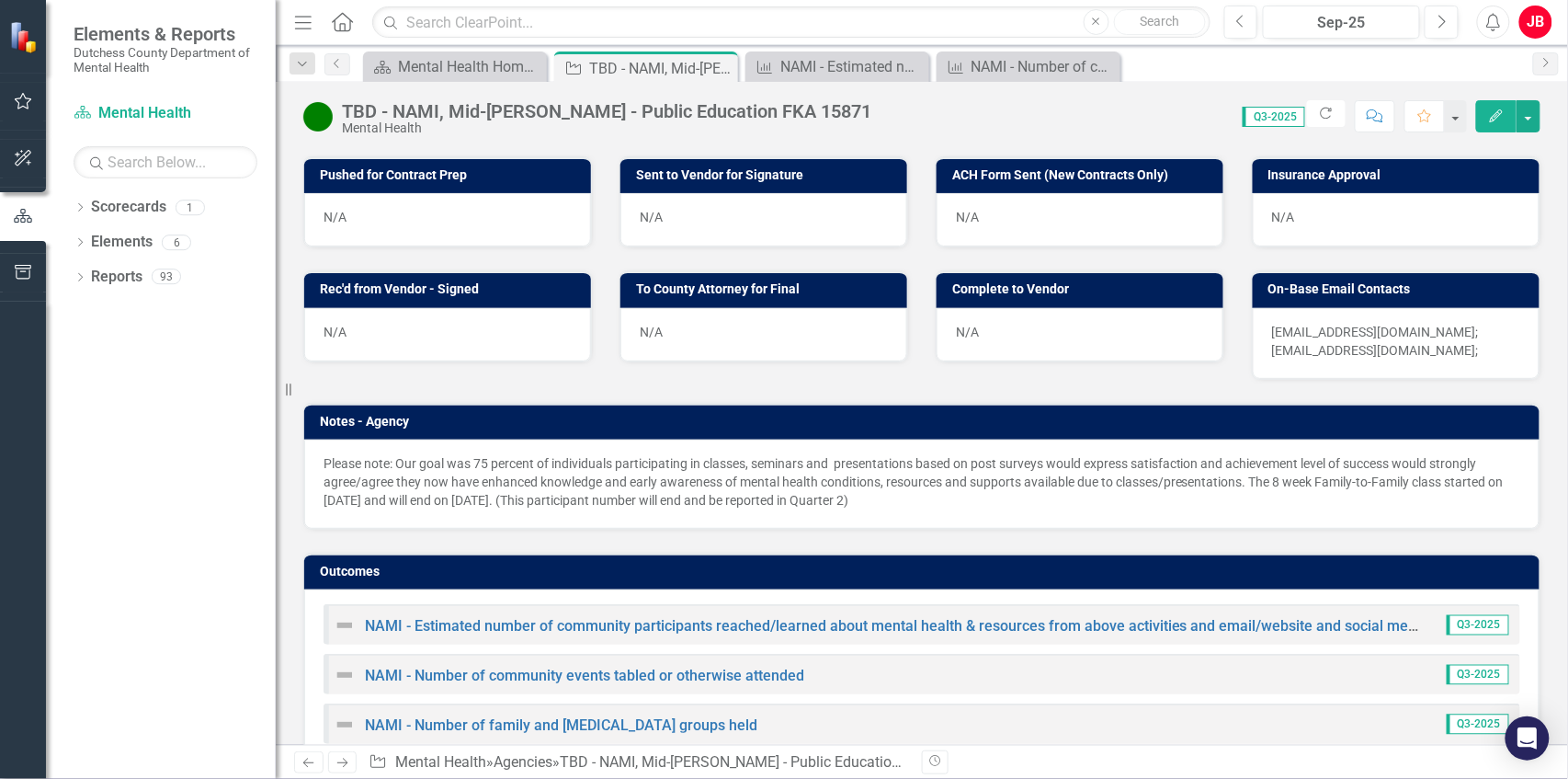
scroll to position [1039, 0]
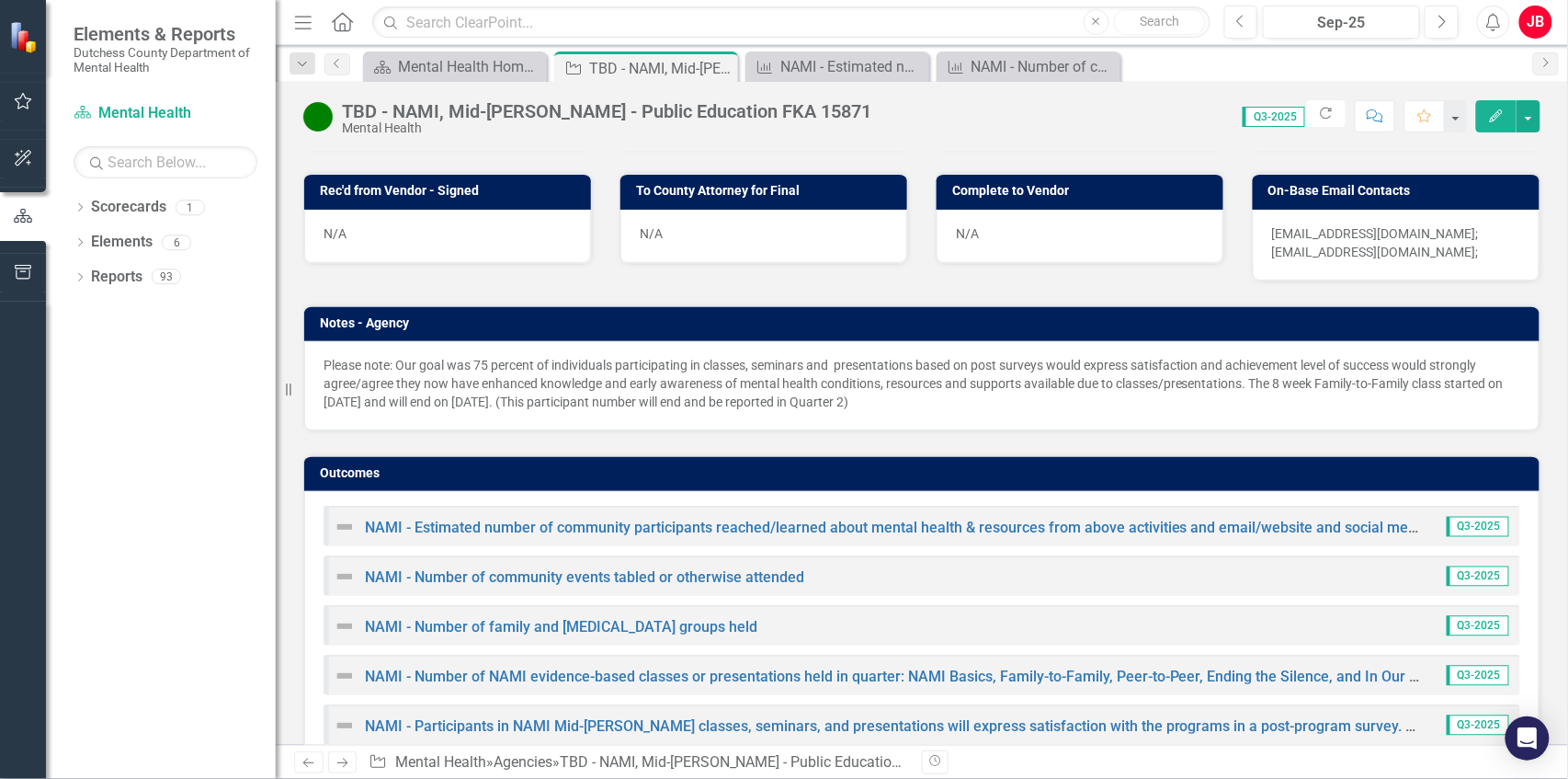
click at [613, 565] on div "NAMI - Number of community events tabled or otherwise attended" at bounding box center [569, 577] width 470 height 22
click at [624, 568] on link "NAMI - Number of community events tabled or otherwise attended" at bounding box center [584, 577] width 439 height 18
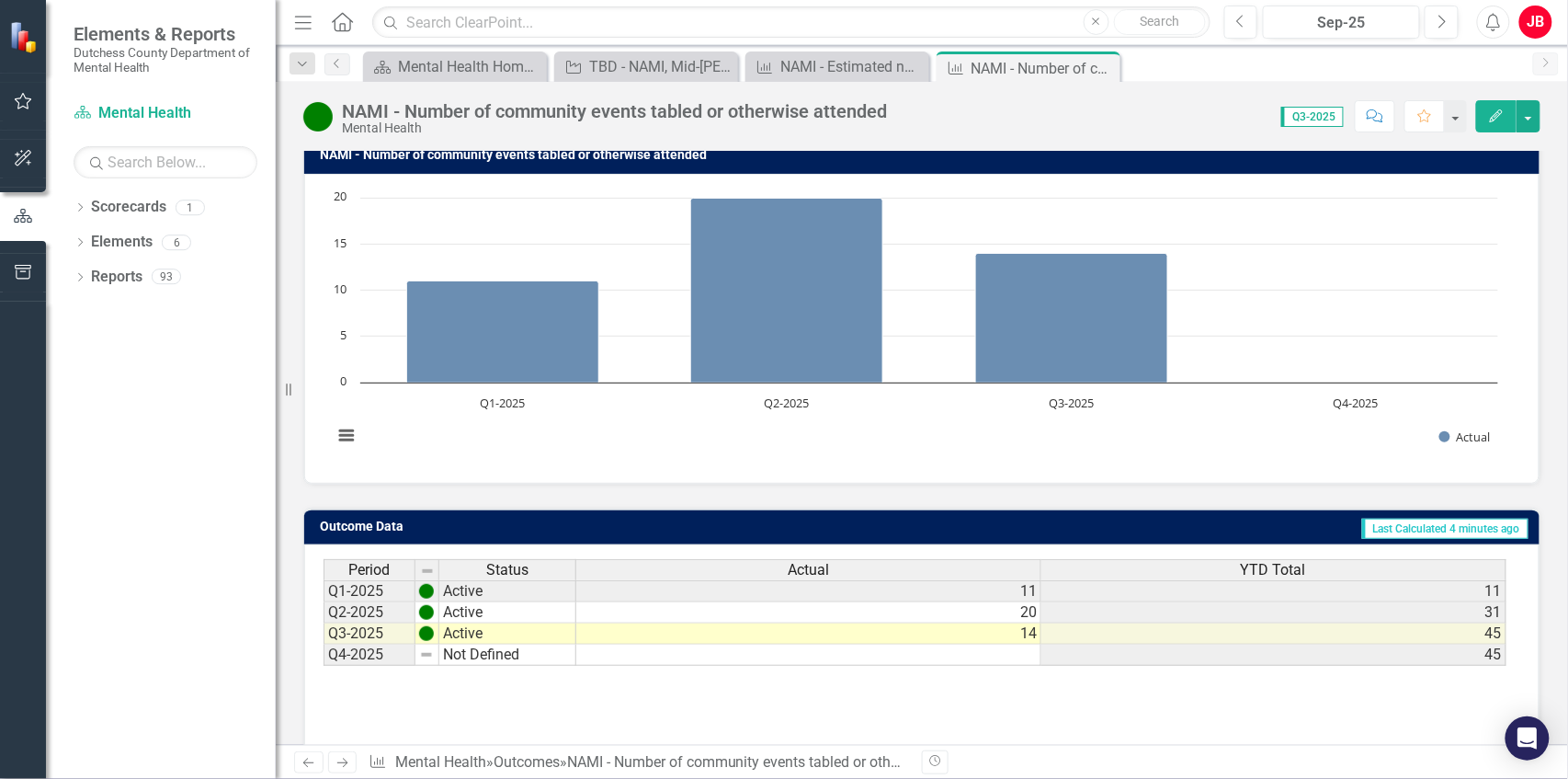
scroll to position [202, 0]
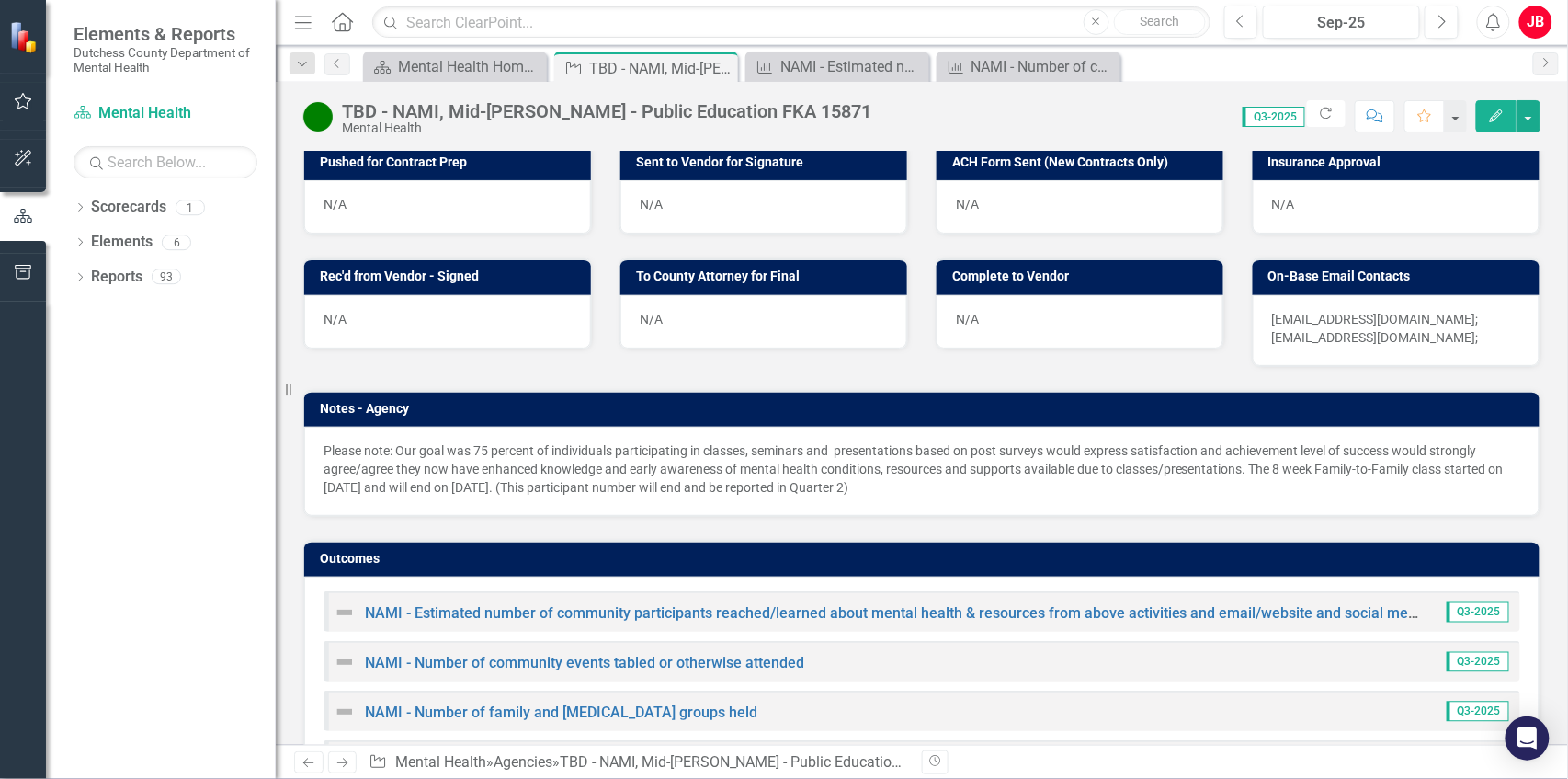
scroll to position [1039, 0]
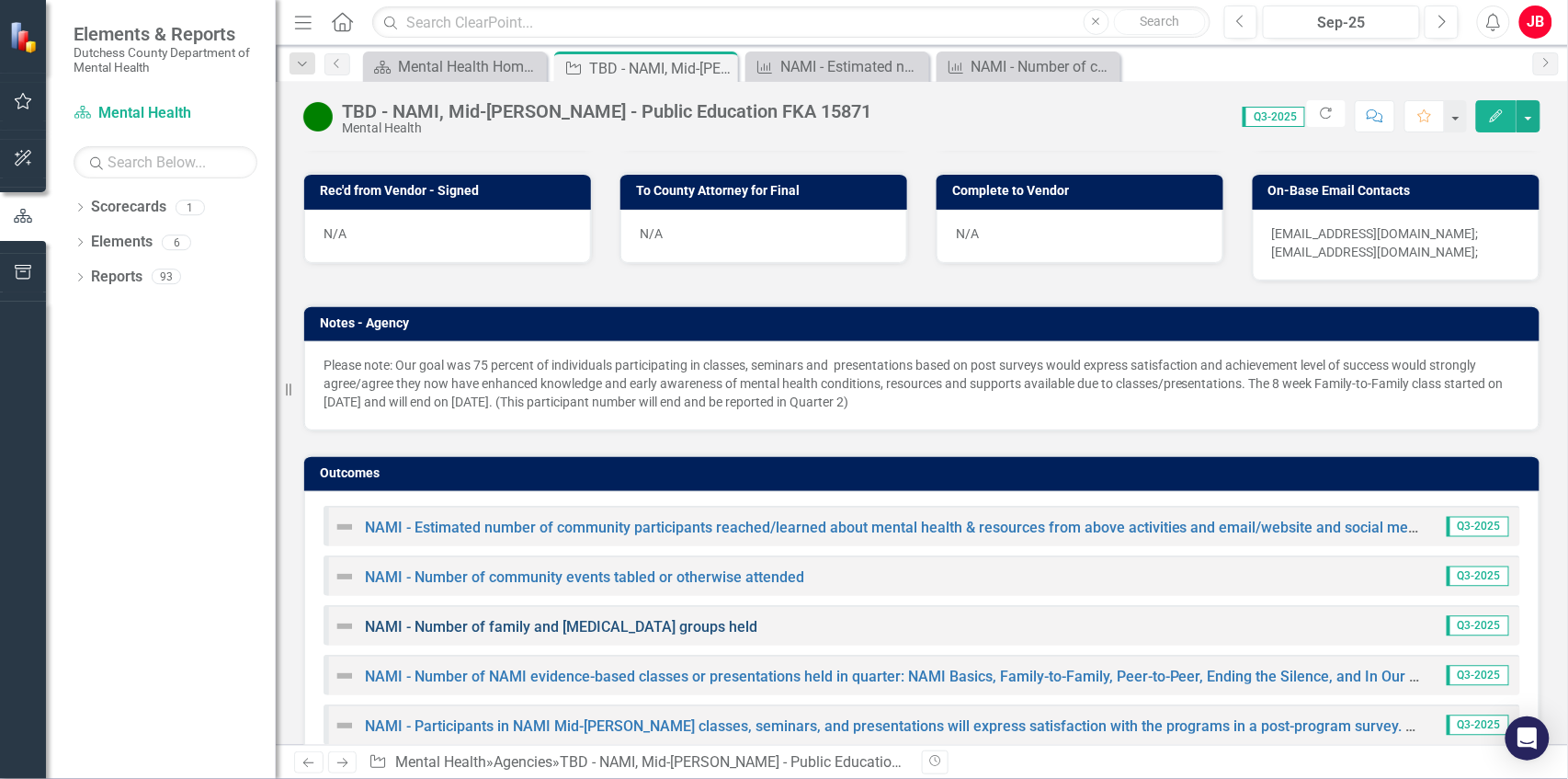
click at [567, 618] on link "NAMI - Number of family and [MEDICAL_DATA] groups held" at bounding box center [561, 626] width 393 height 18
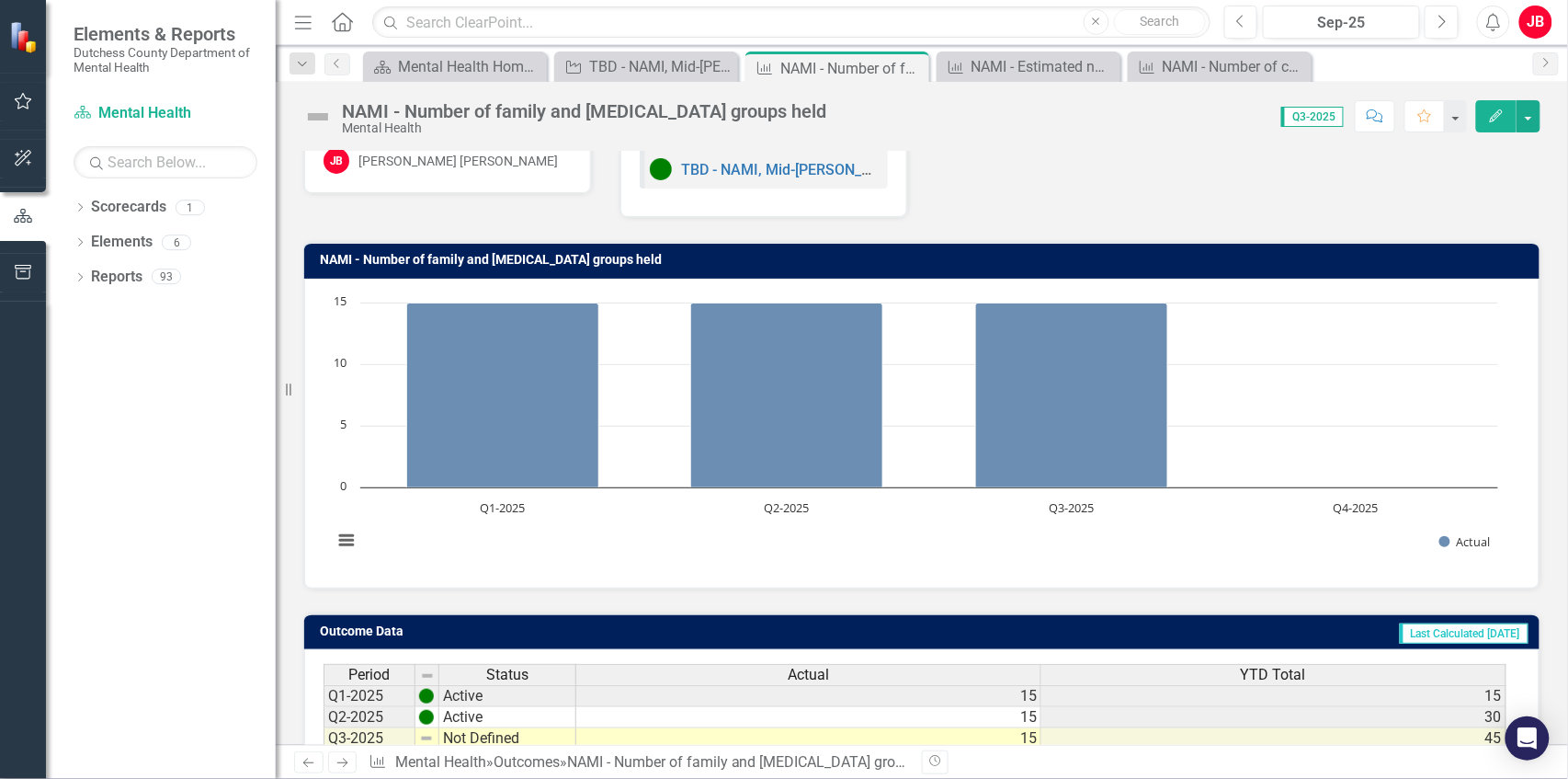
scroll to position [184, 0]
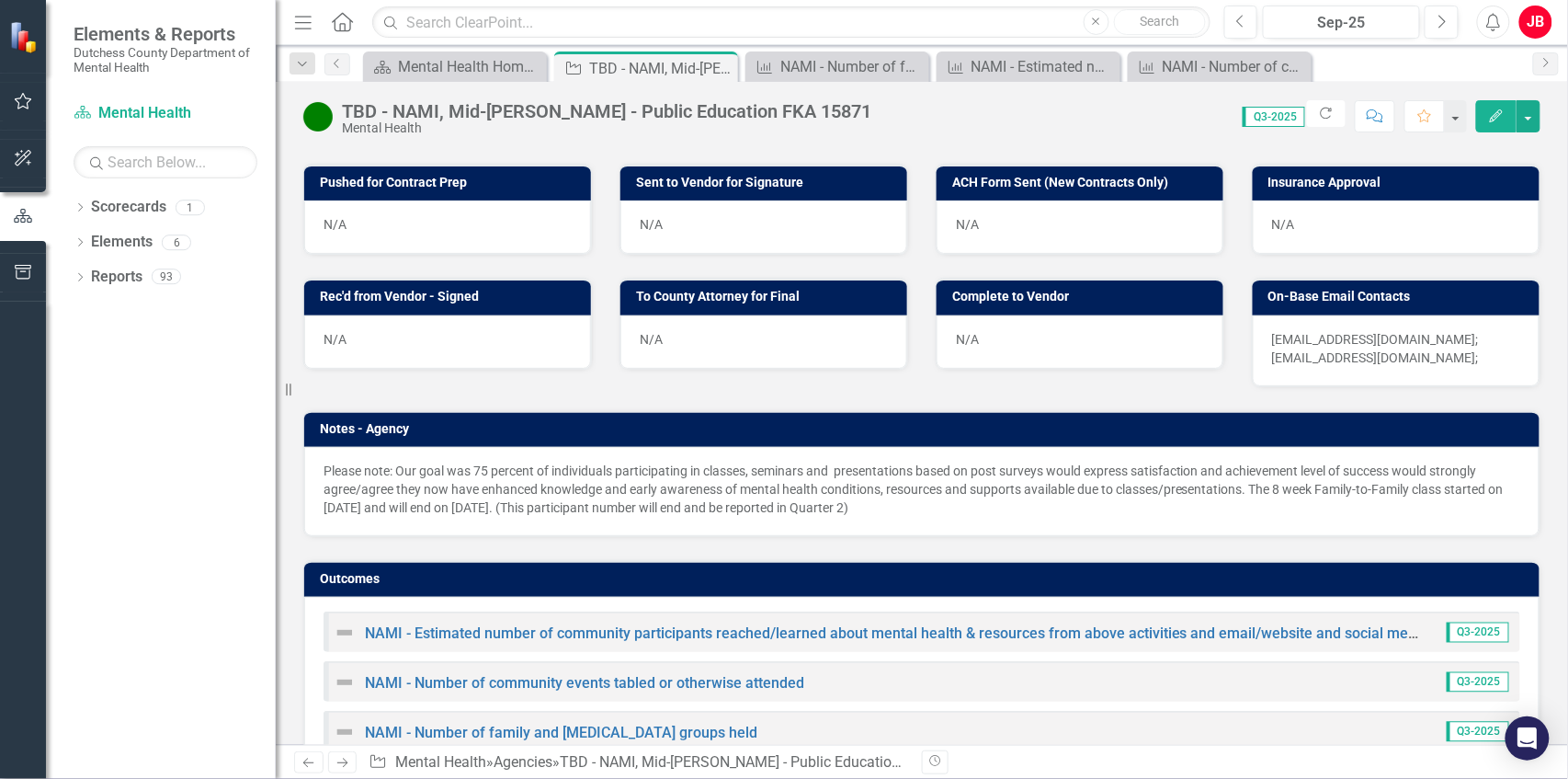
scroll to position [1039, 0]
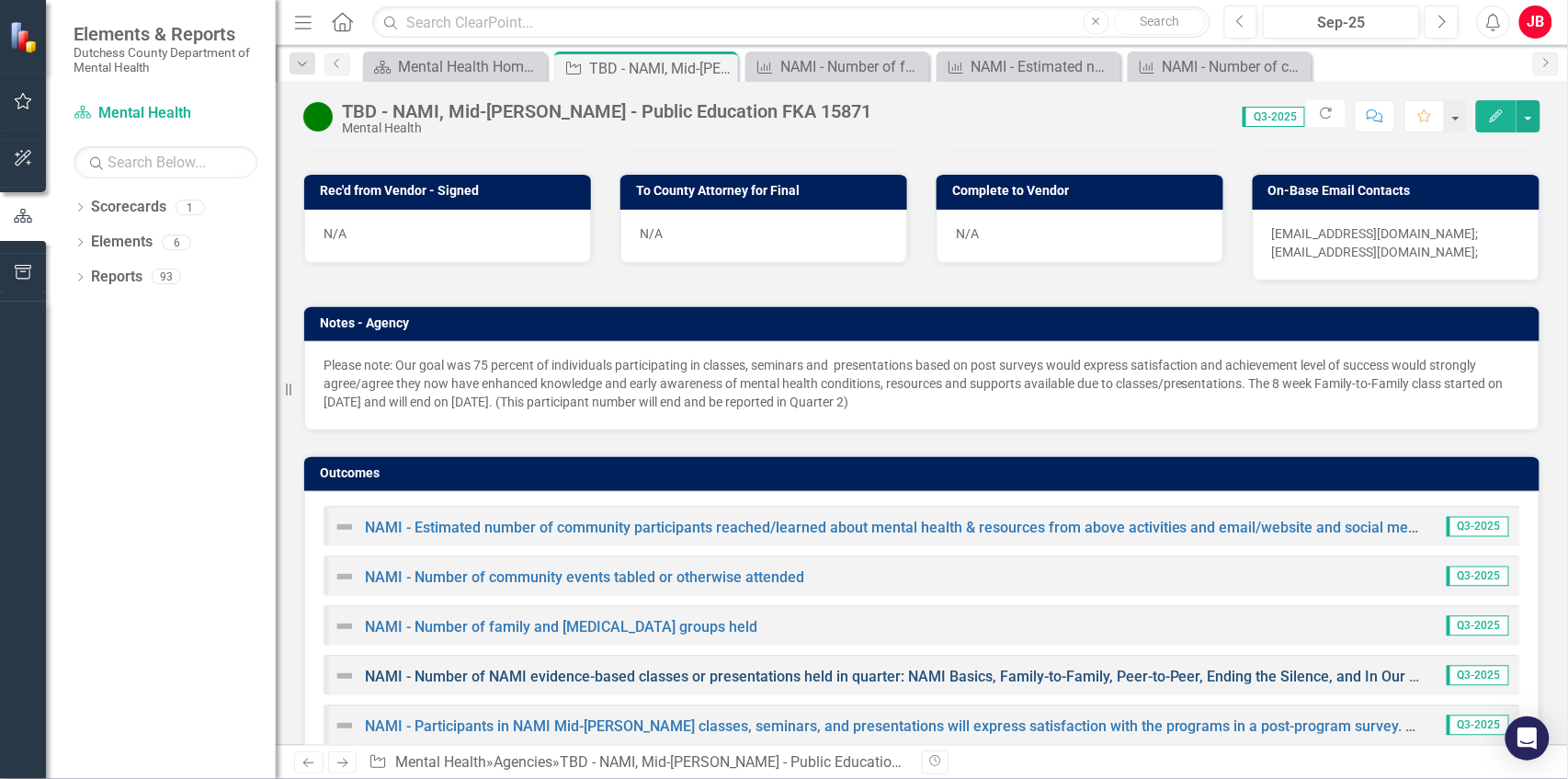
click at [651, 667] on link "NAMI - Number of NAMI evidence-based classes or presentations held in quarter: …" at bounding box center [1126, 675] width 1523 height 18
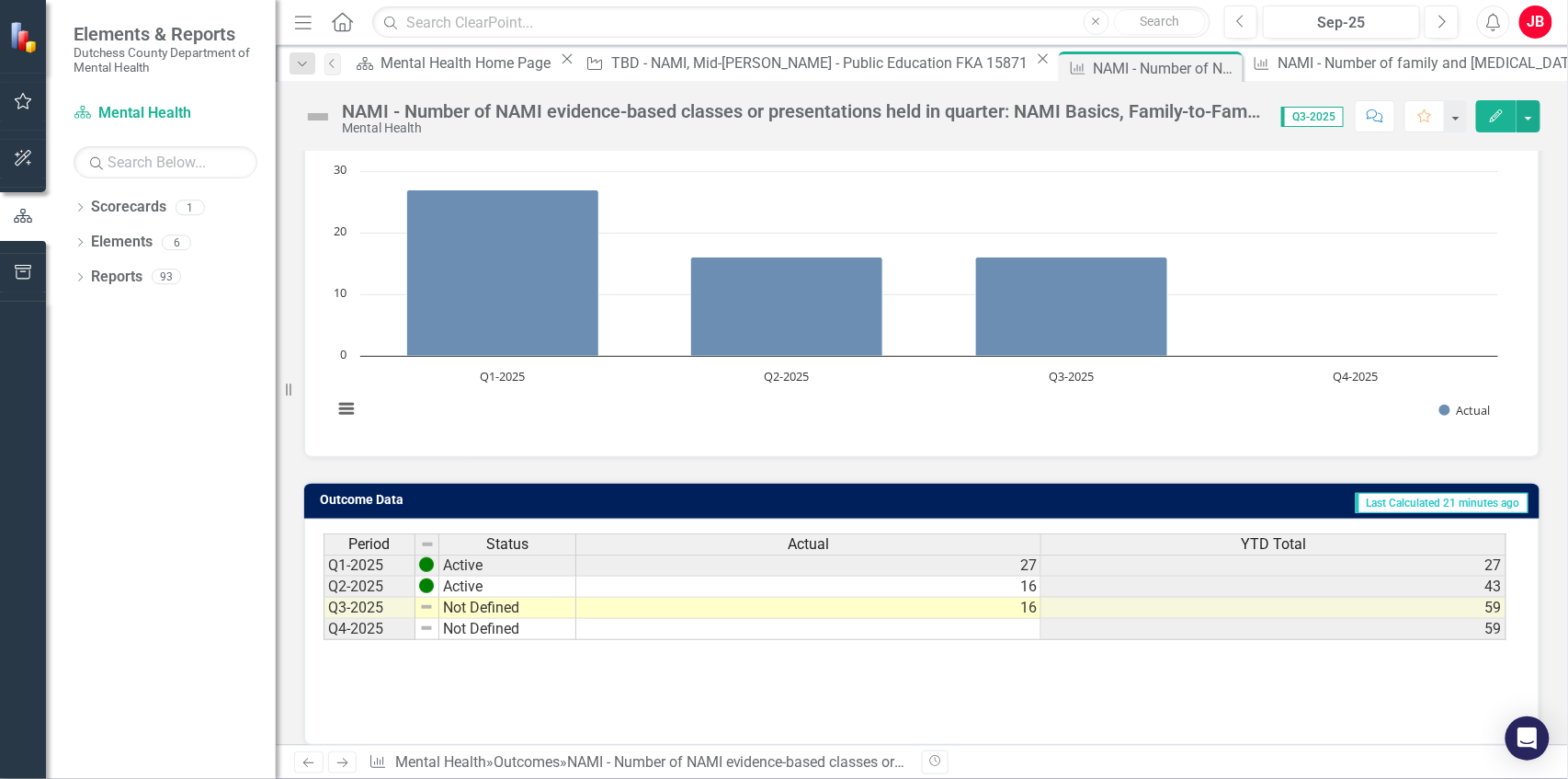
scroll to position [216, 0]
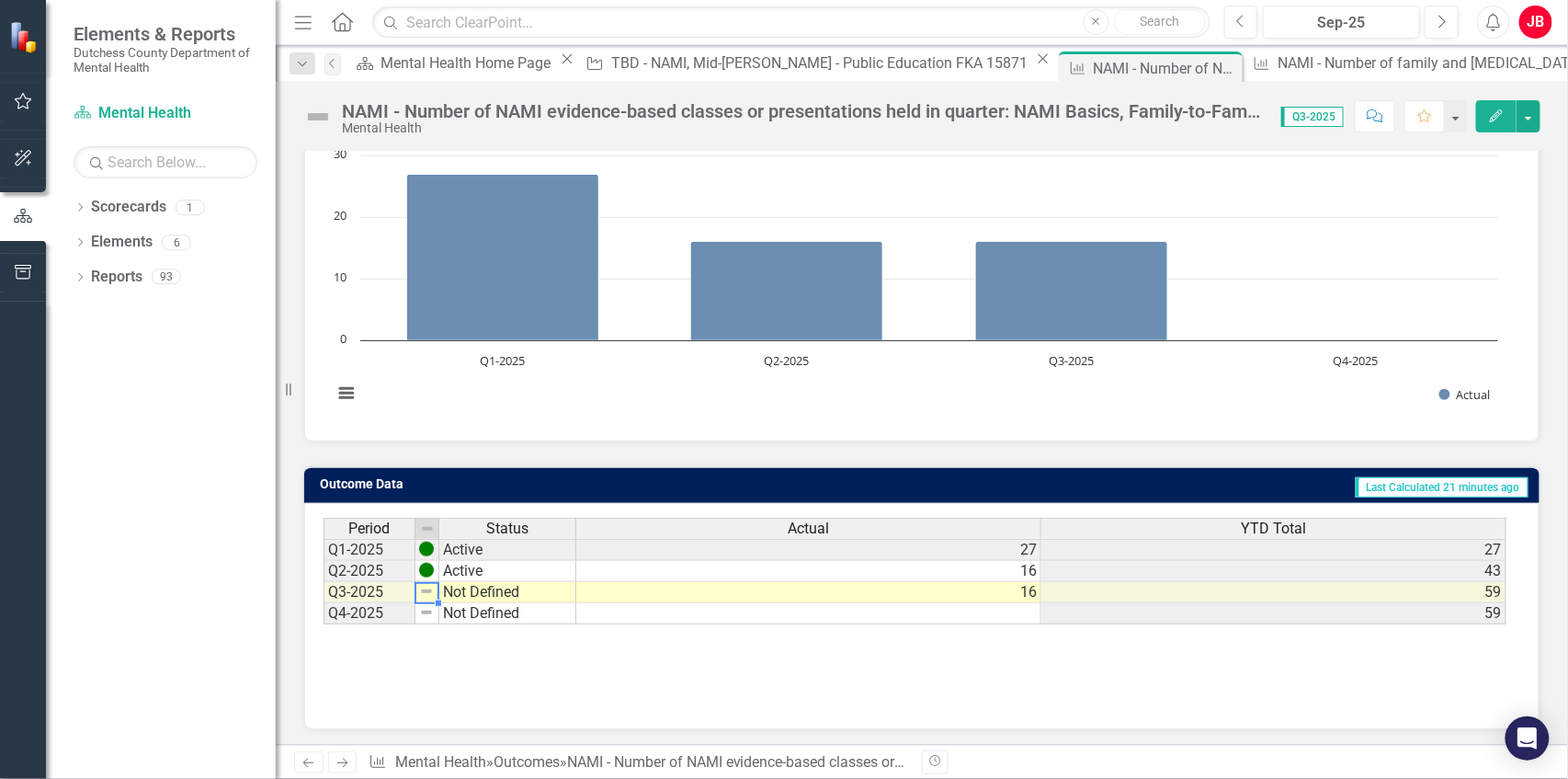
click at [531, 594] on td "Not Defined" at bounding box center [507, 592] width 137 height 21
click at [532, 594] on td "Not Defined" at bounding box center [507, 592] width 137 height 21
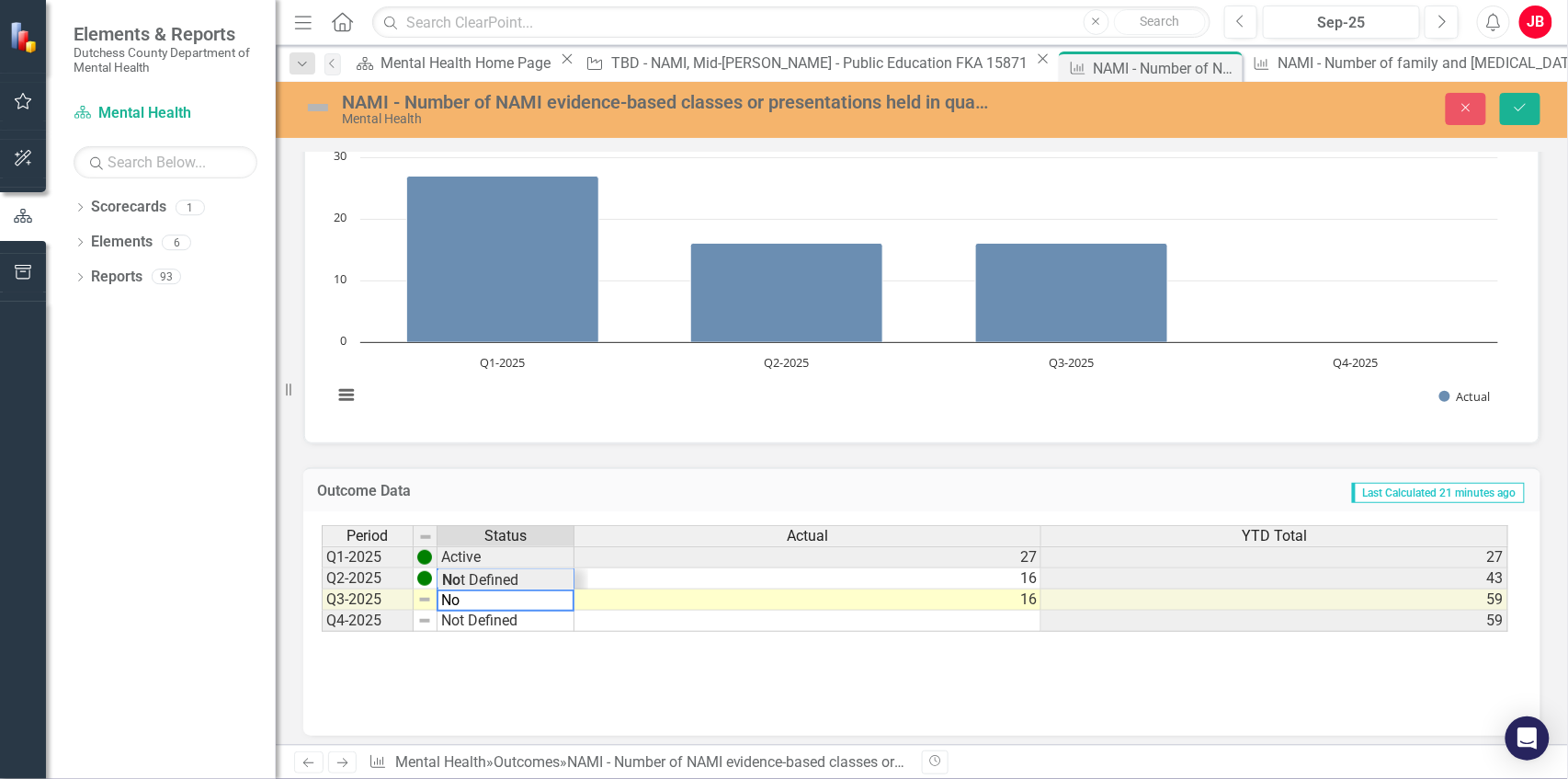
type textarea "N"
type textarea "Active"
click at [530, 679] on div "Period Status Actual YTD Total Q1-2025 Active 27 27 Q2-2025 Active 16 43 Q3-202…" at bounding box center [922, 617] width 1200 height 184
click at [1504, 108] on button "Save" at bounding box center [1519, 109] width 40 height 32
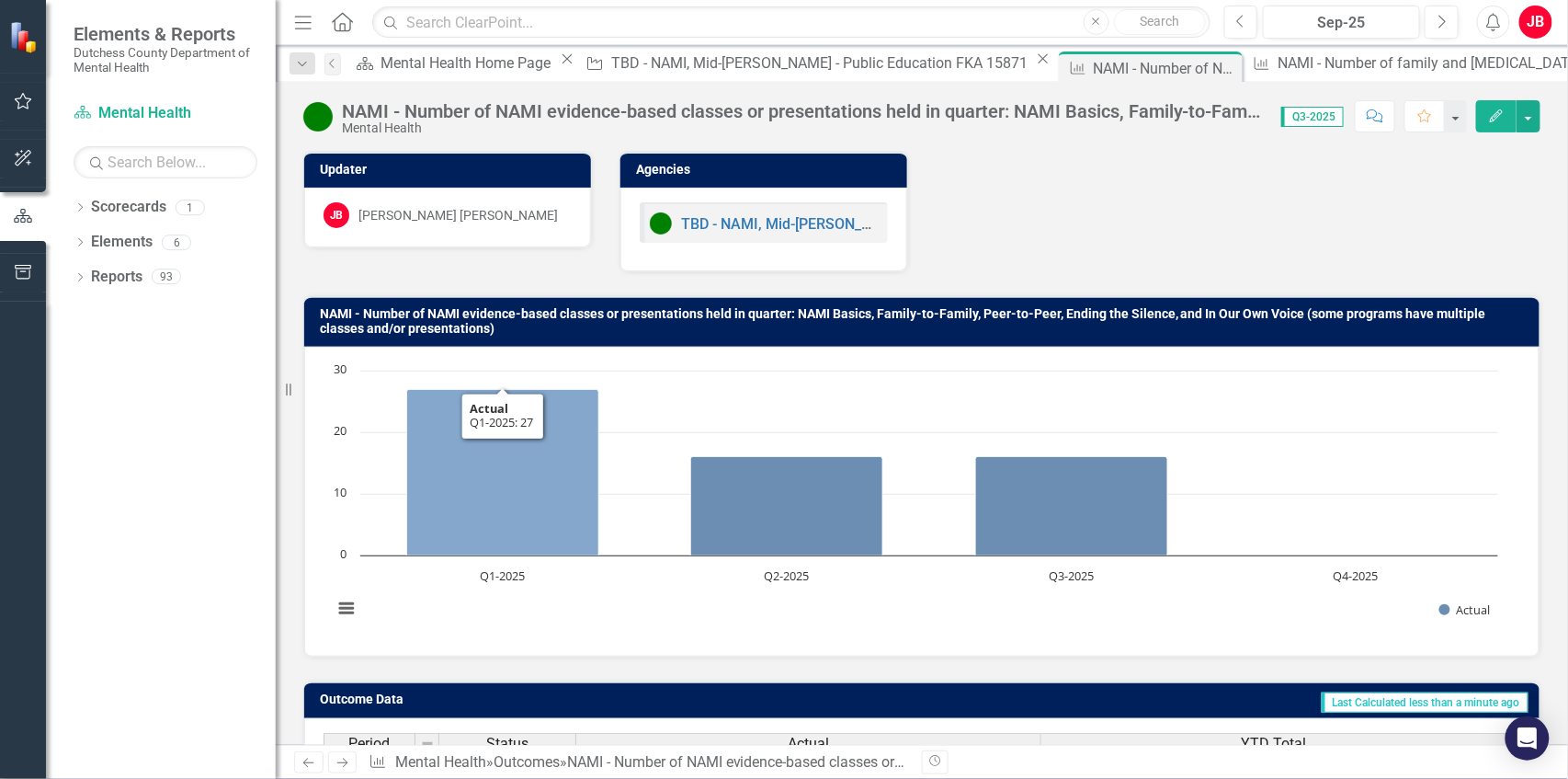
scroll to position [216, 0]
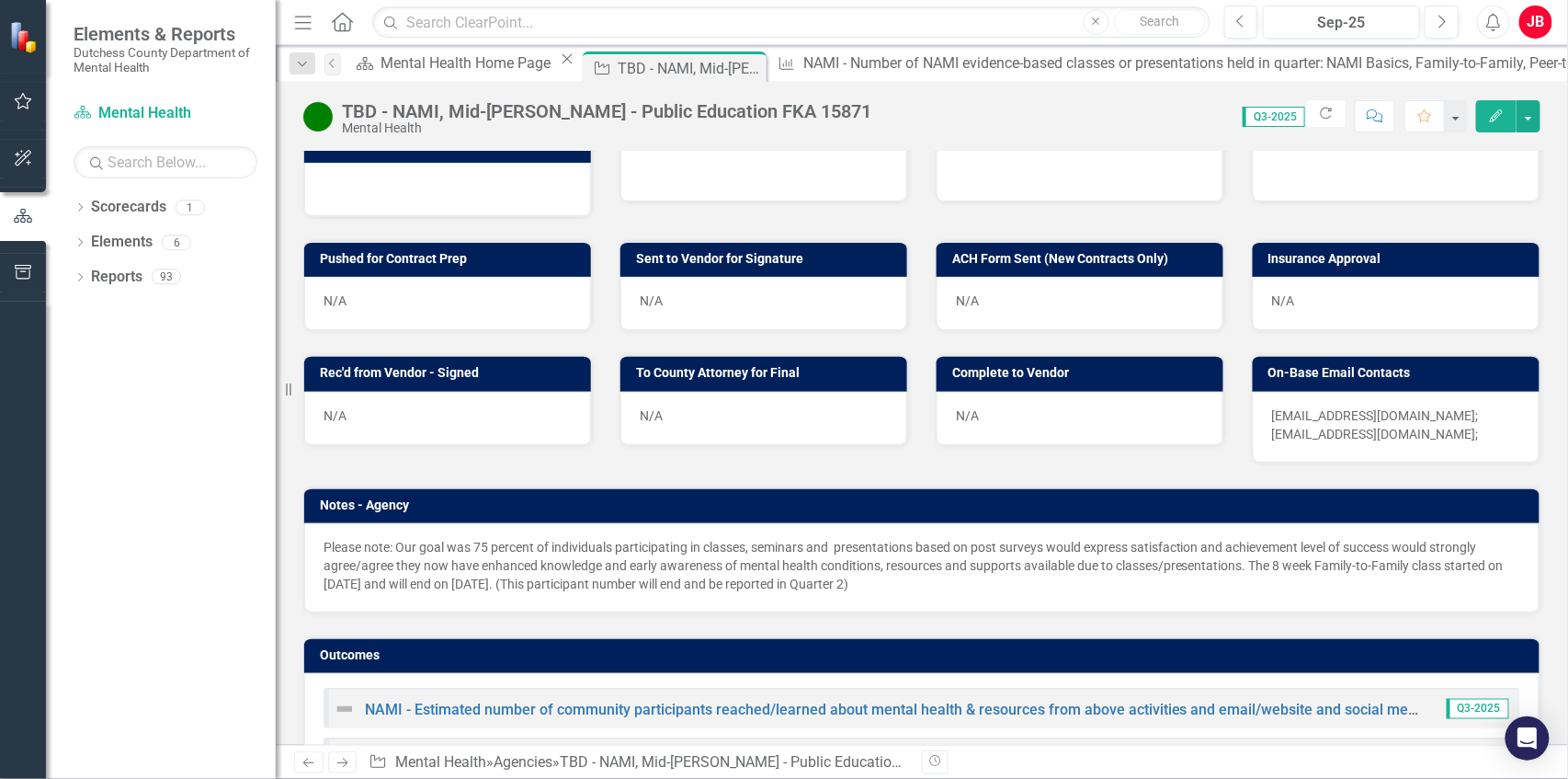
scroll to position [1039, 0]
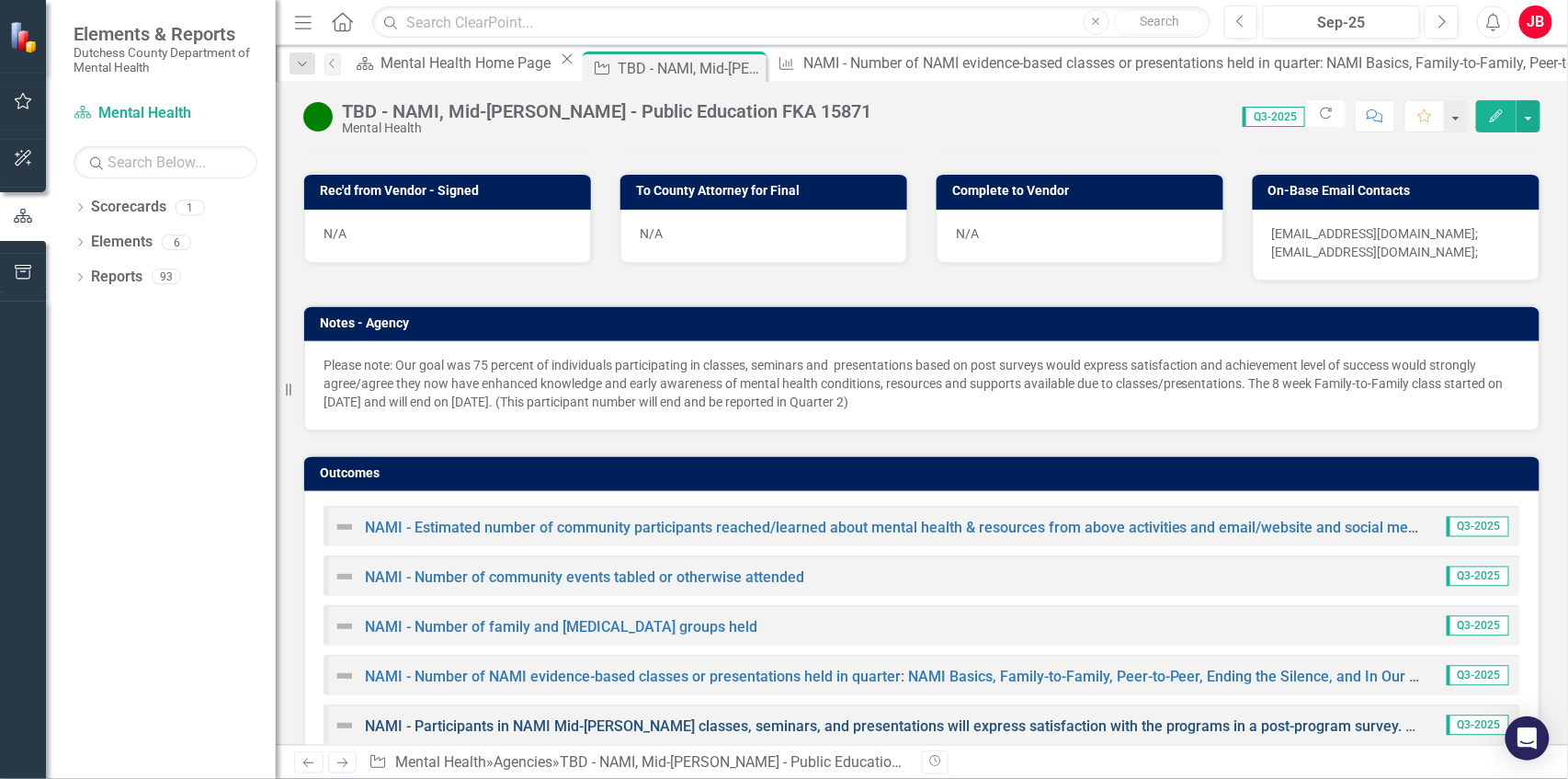
click at [546, 717] on link "NAMI - Participants in NAMI Mid-[PERSON_NAME] classes, seminars, and presentati…" at bounding box center [1595, 726] width 2461 height 18
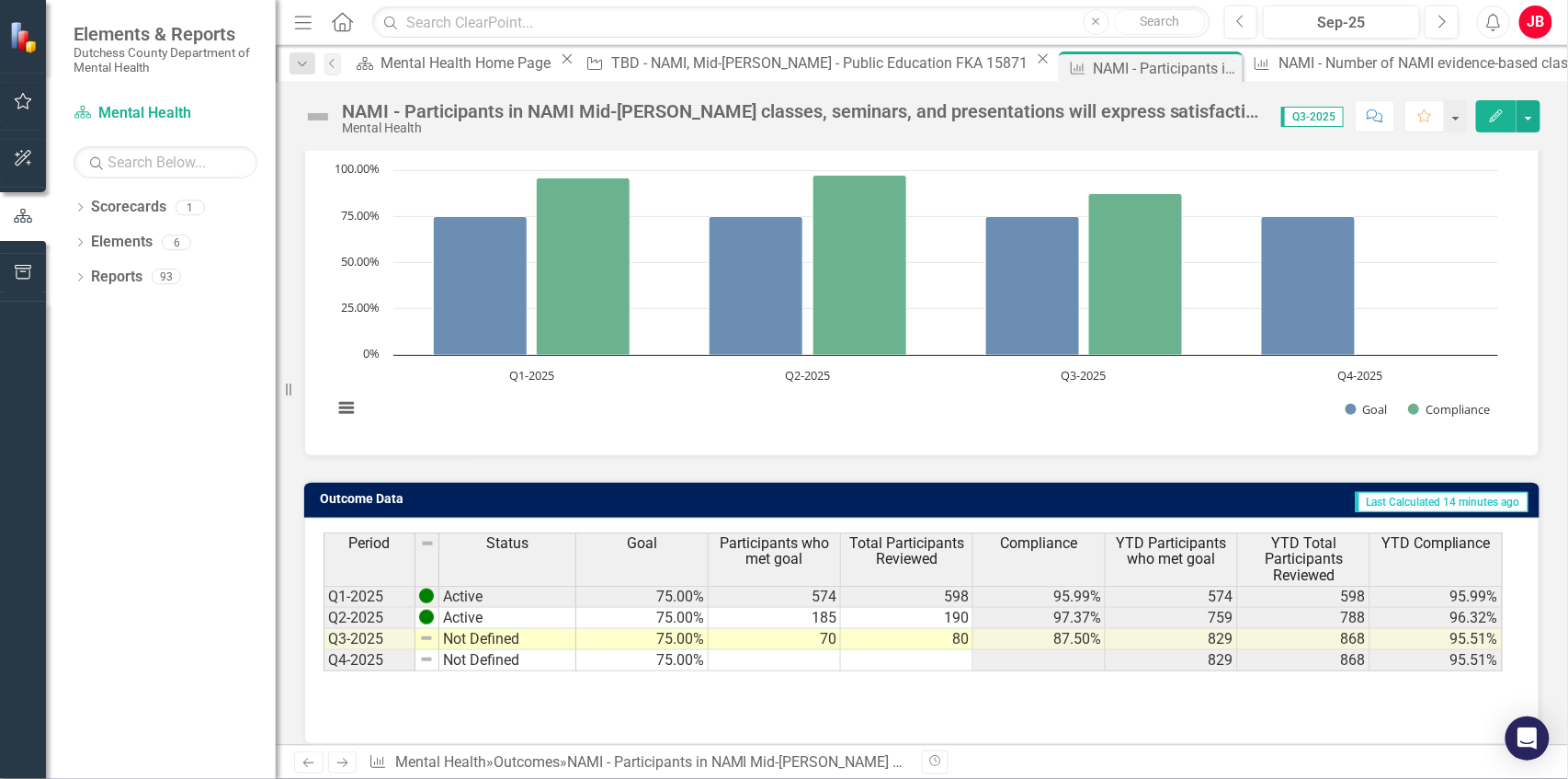
scroll to position [216, 0]
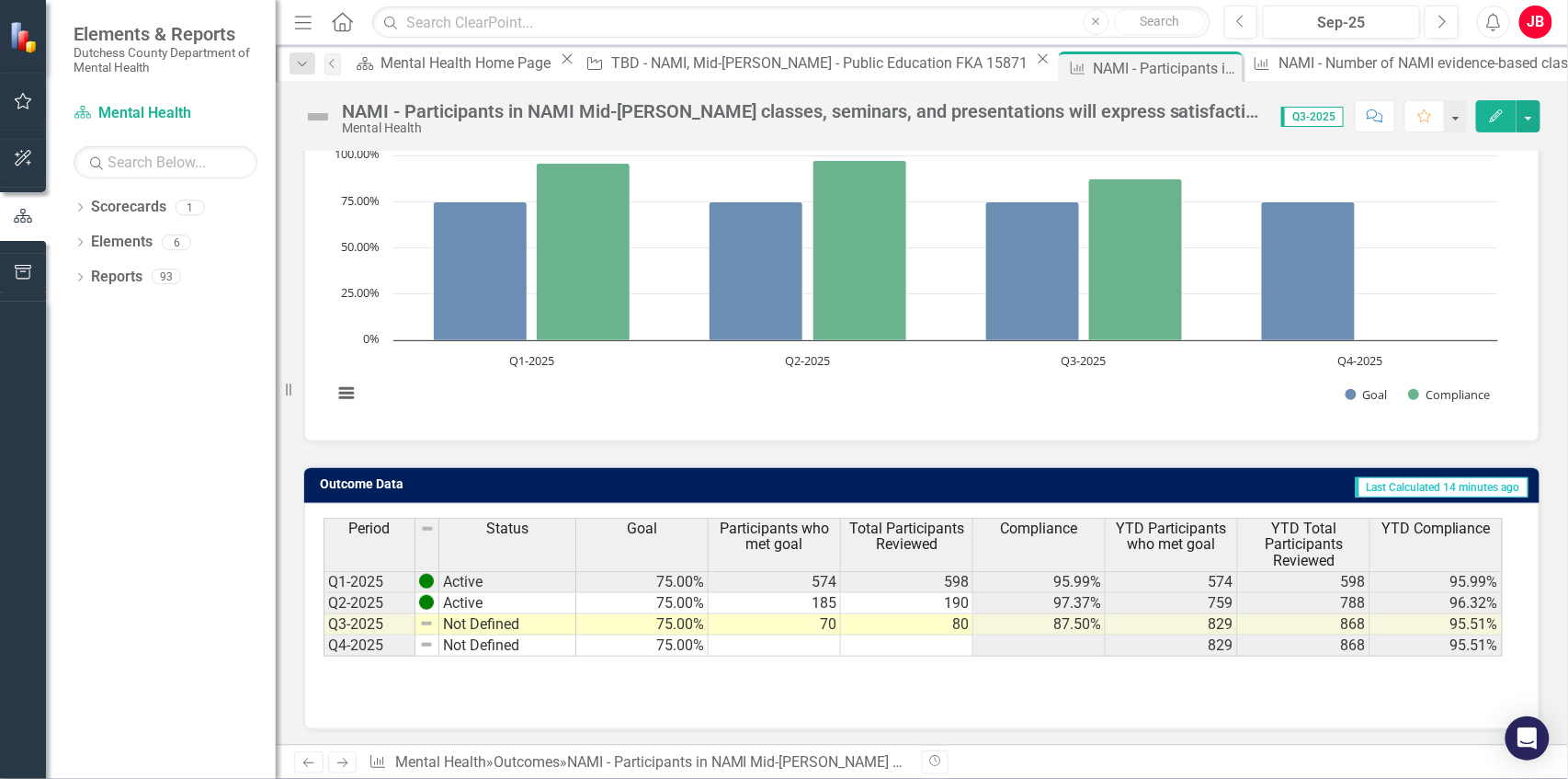
click at [484, 619] on td "Not Defined" at bounding box center [507, 624] width 137 height 21
click at [541, 625] on td "Not Defined" at bounding box center [507, 624] width 137 height 21
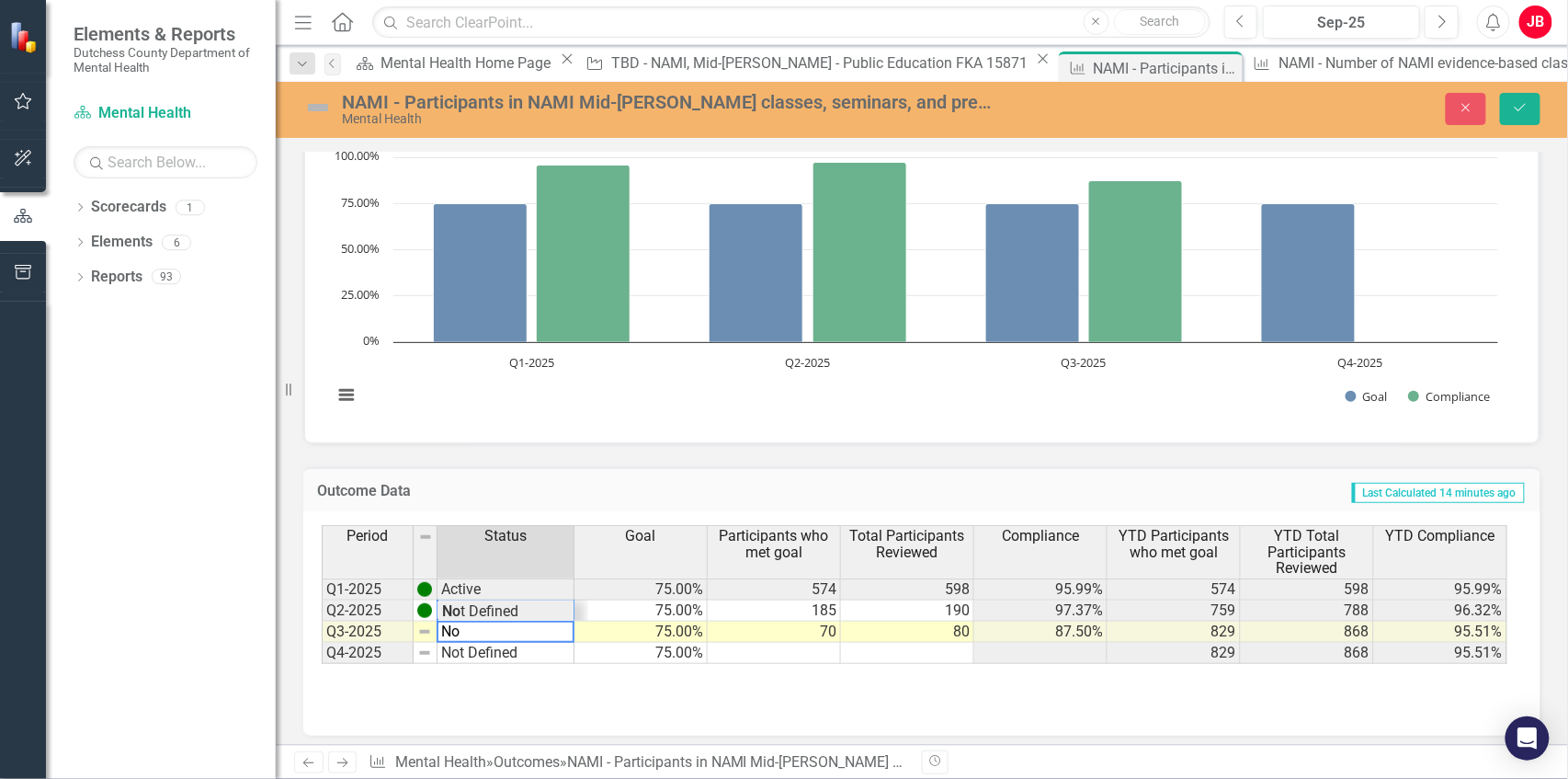
type textarea "N"
type textarea "C"
type textarea "Active"
click at [1515, 107] on icon "Save" at bounding box center [1520, 107] width 17 height 13
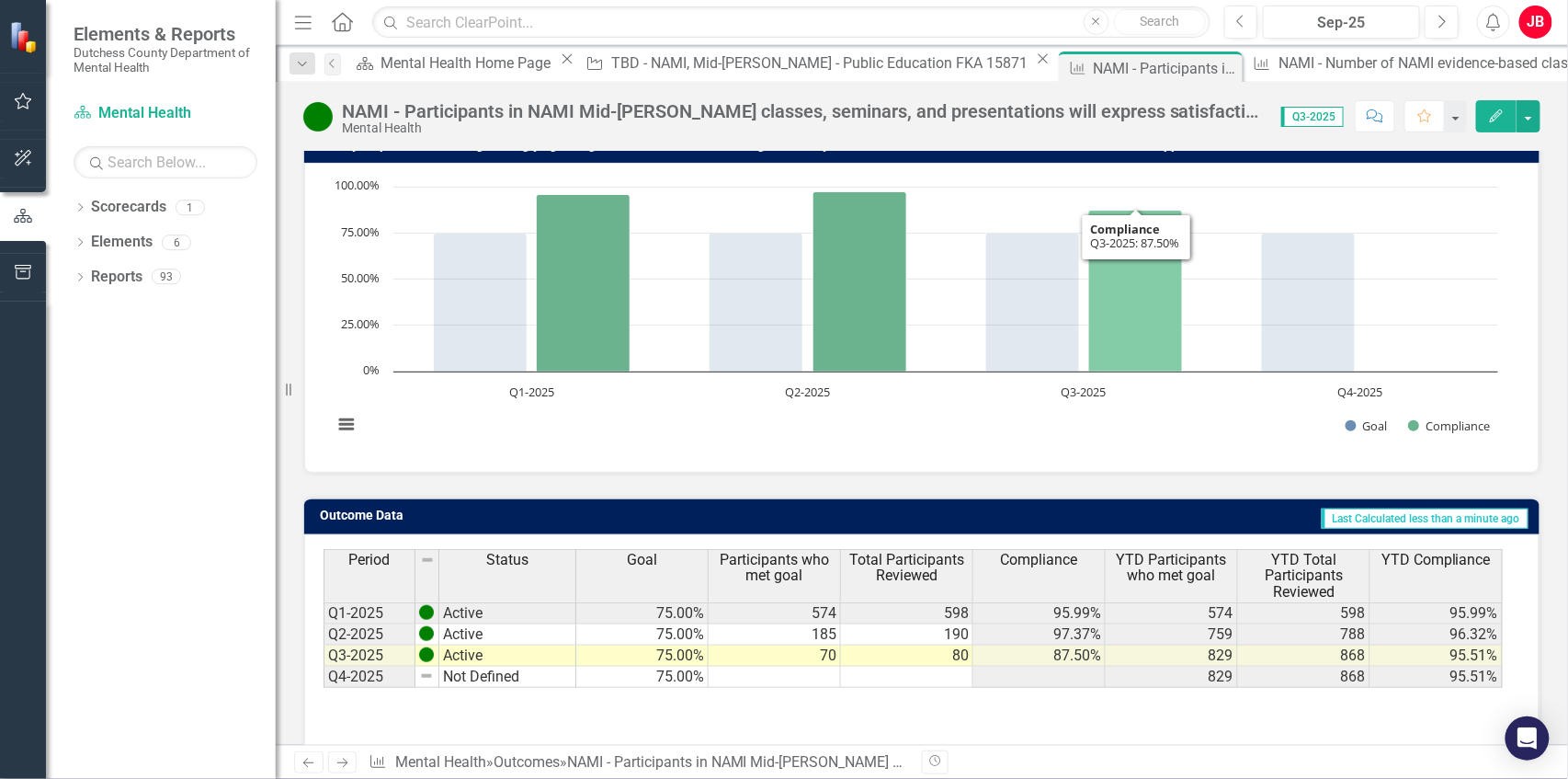
scroll to position [216, 0]
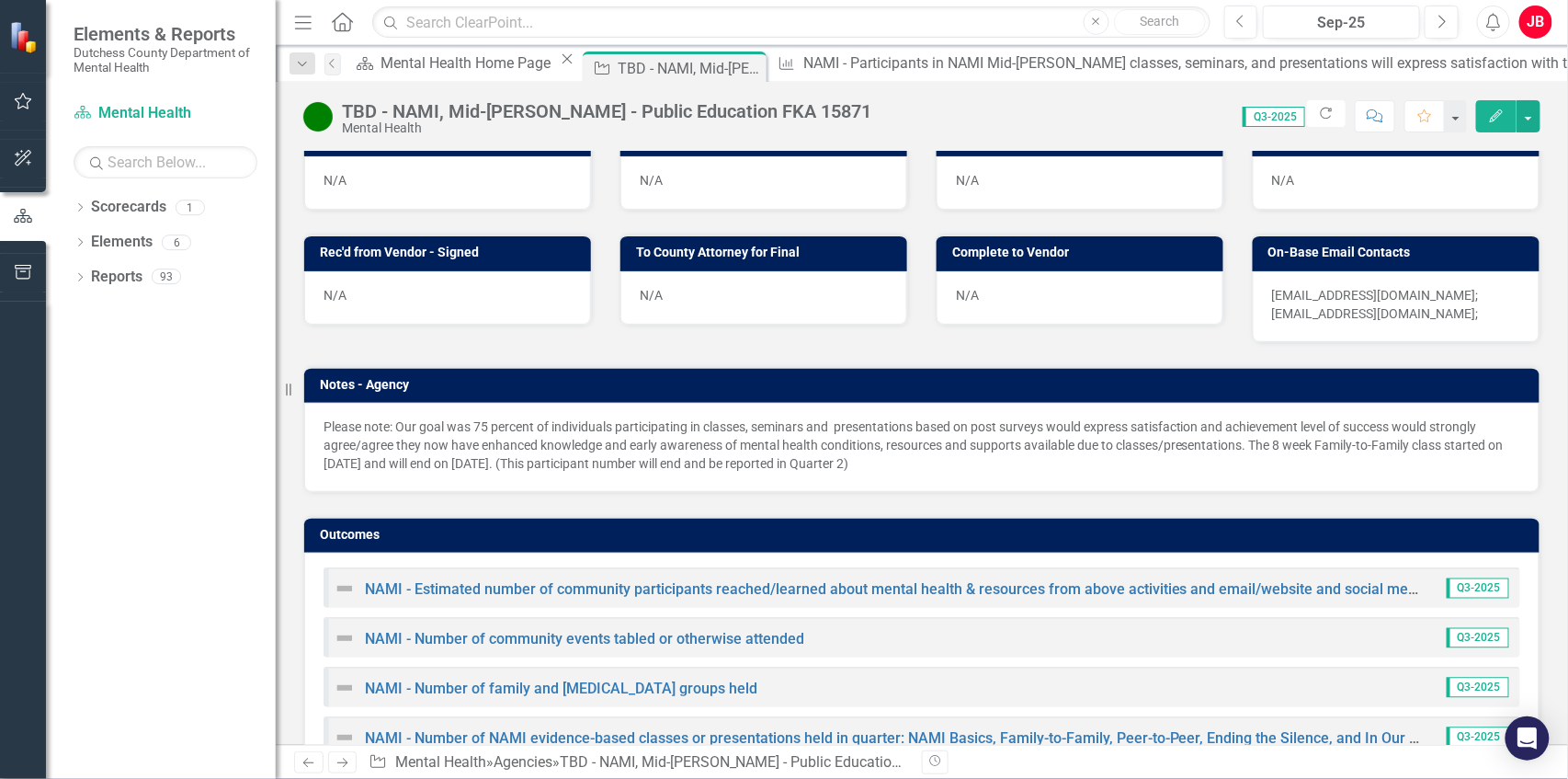
scroll to position [980, 0]
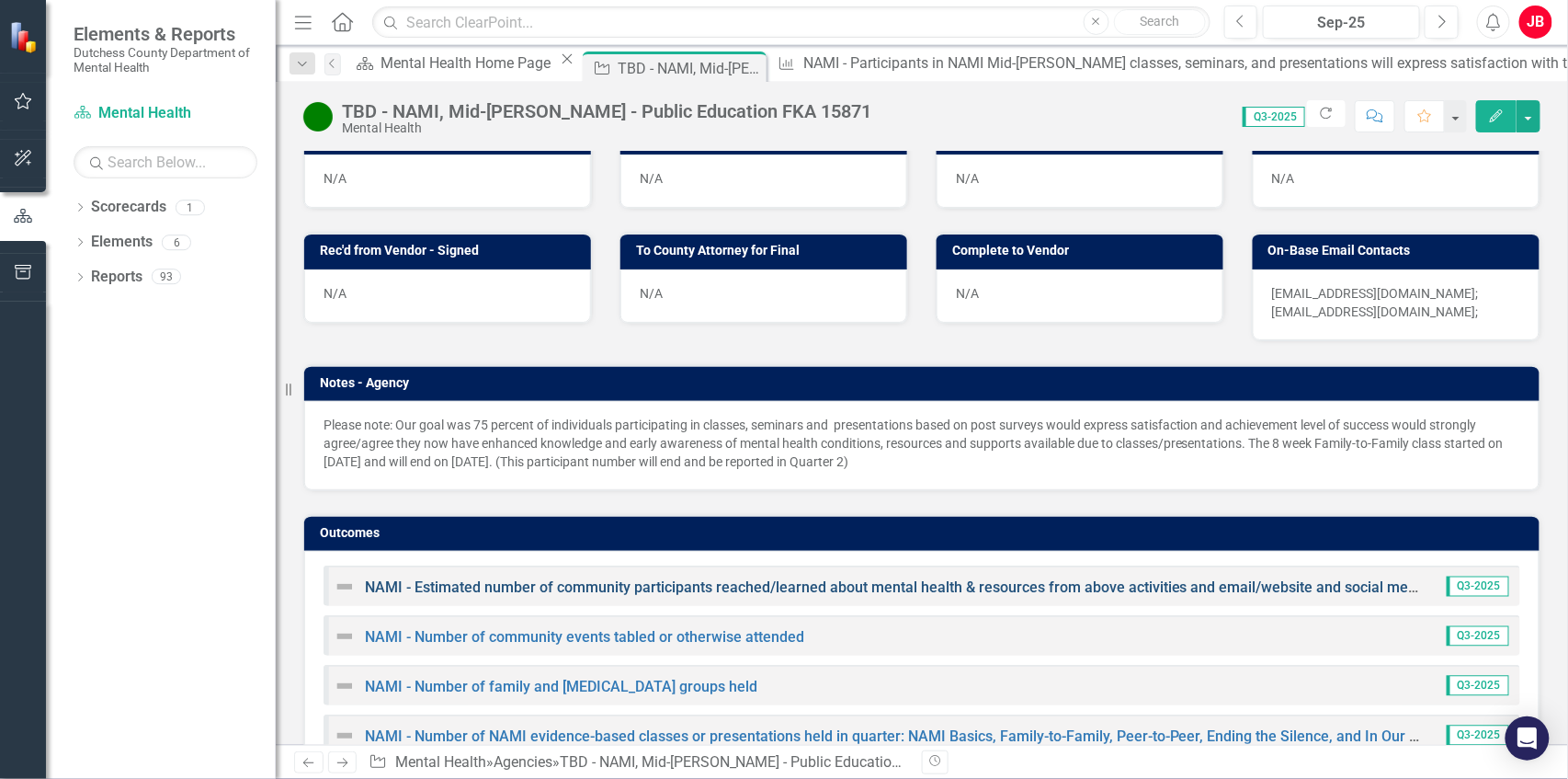
click at [725, 578] on link "NAMI - Estimated number of community participants reached/learned about mental …" at bounding box center [953, 587] width 1177 height 18
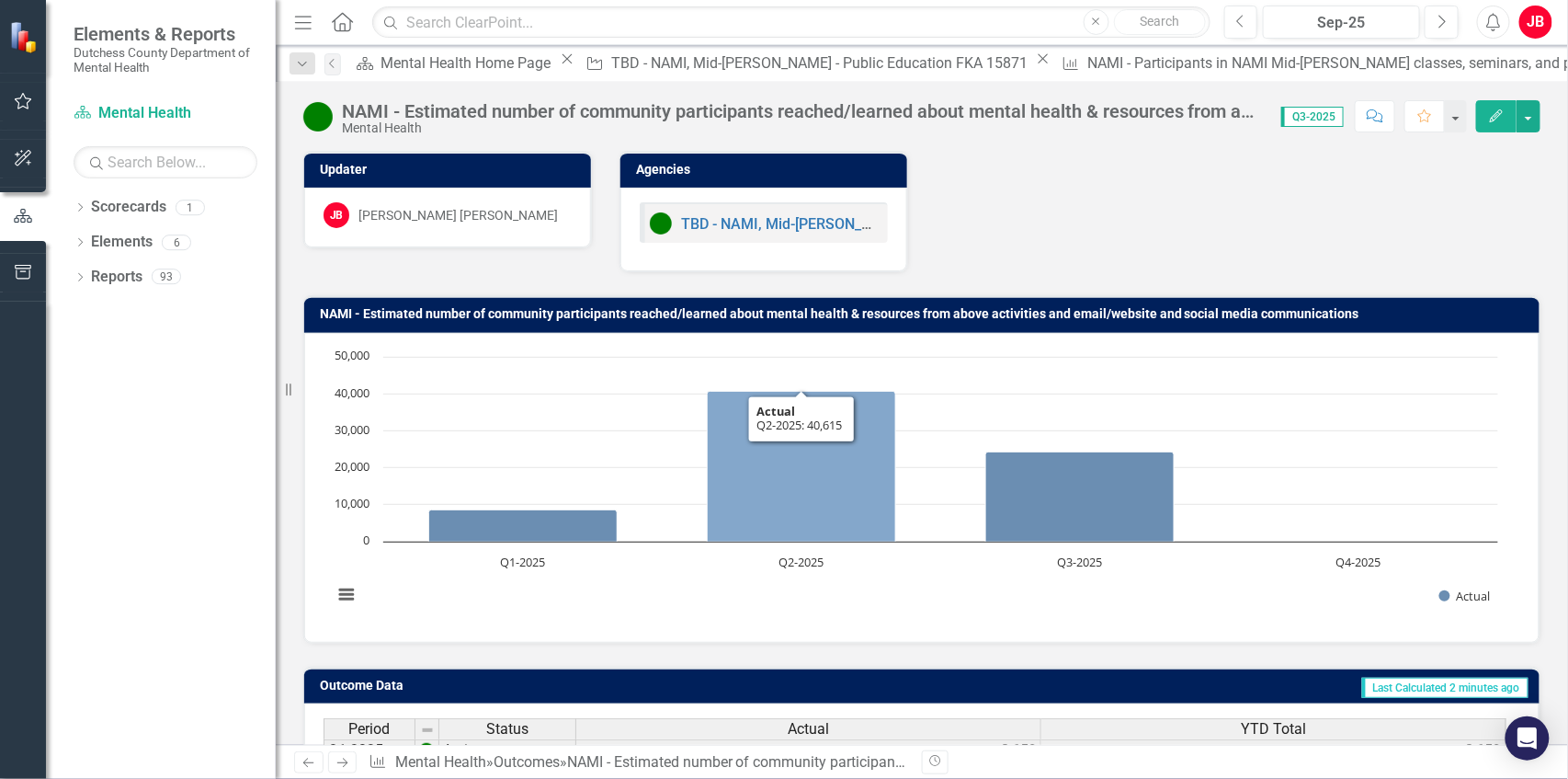
scroll to position [202, 0]
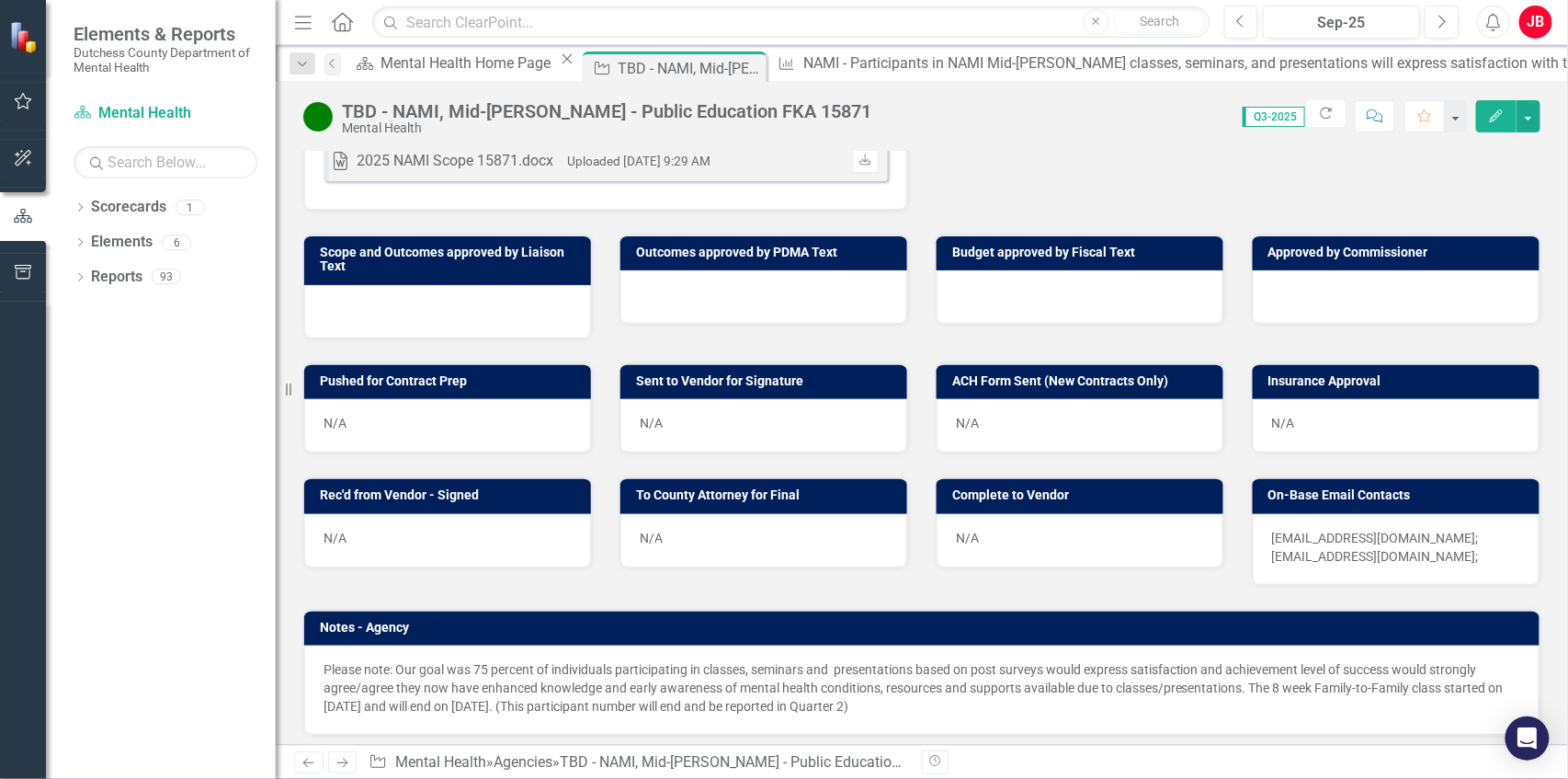
scroll to position [1039, 0]
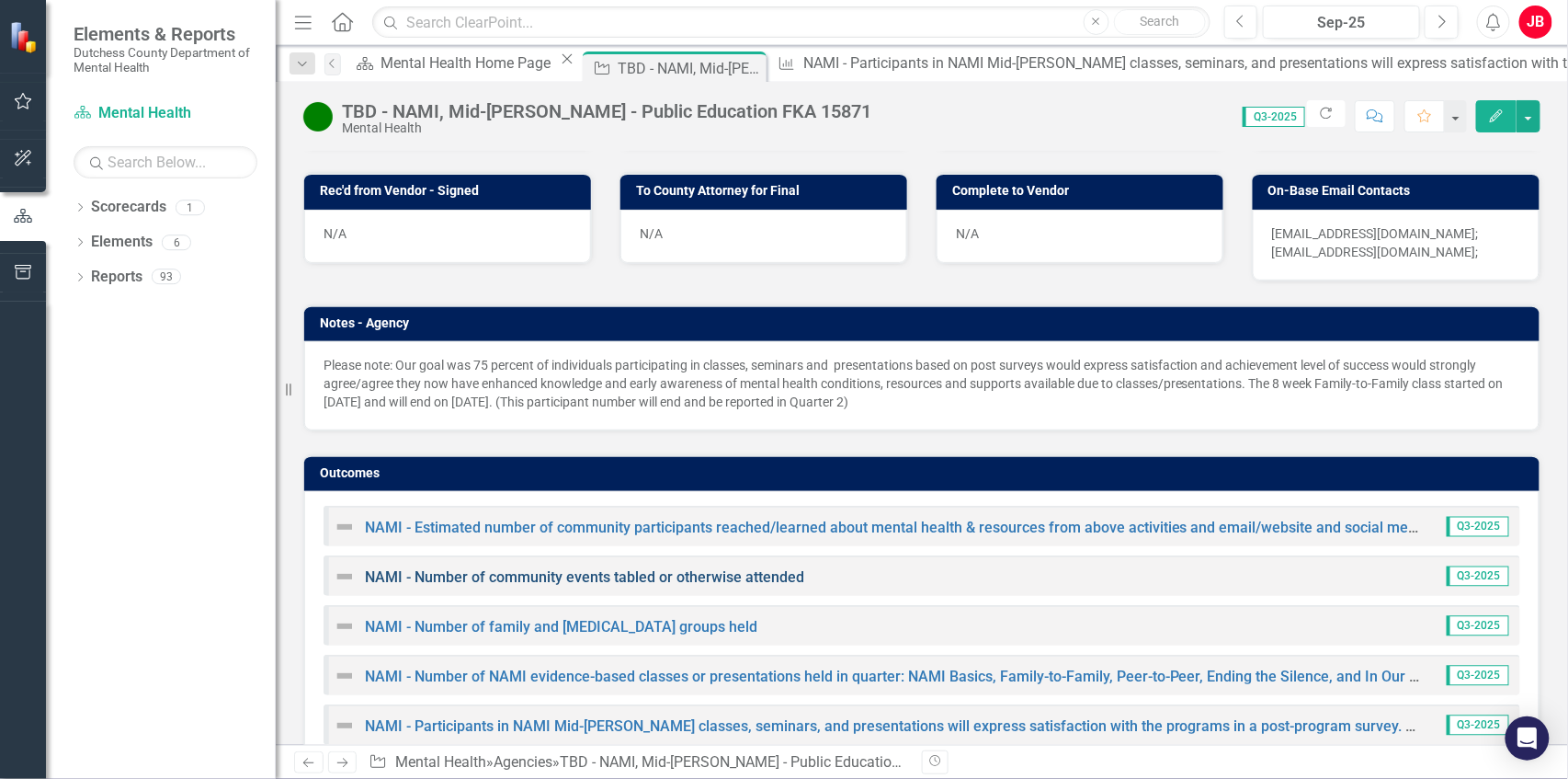
click at [638, 568] on link "NAMI - Number of community events tabled or otherwise attended" at bounding box center [584, 577] width 439 height 18
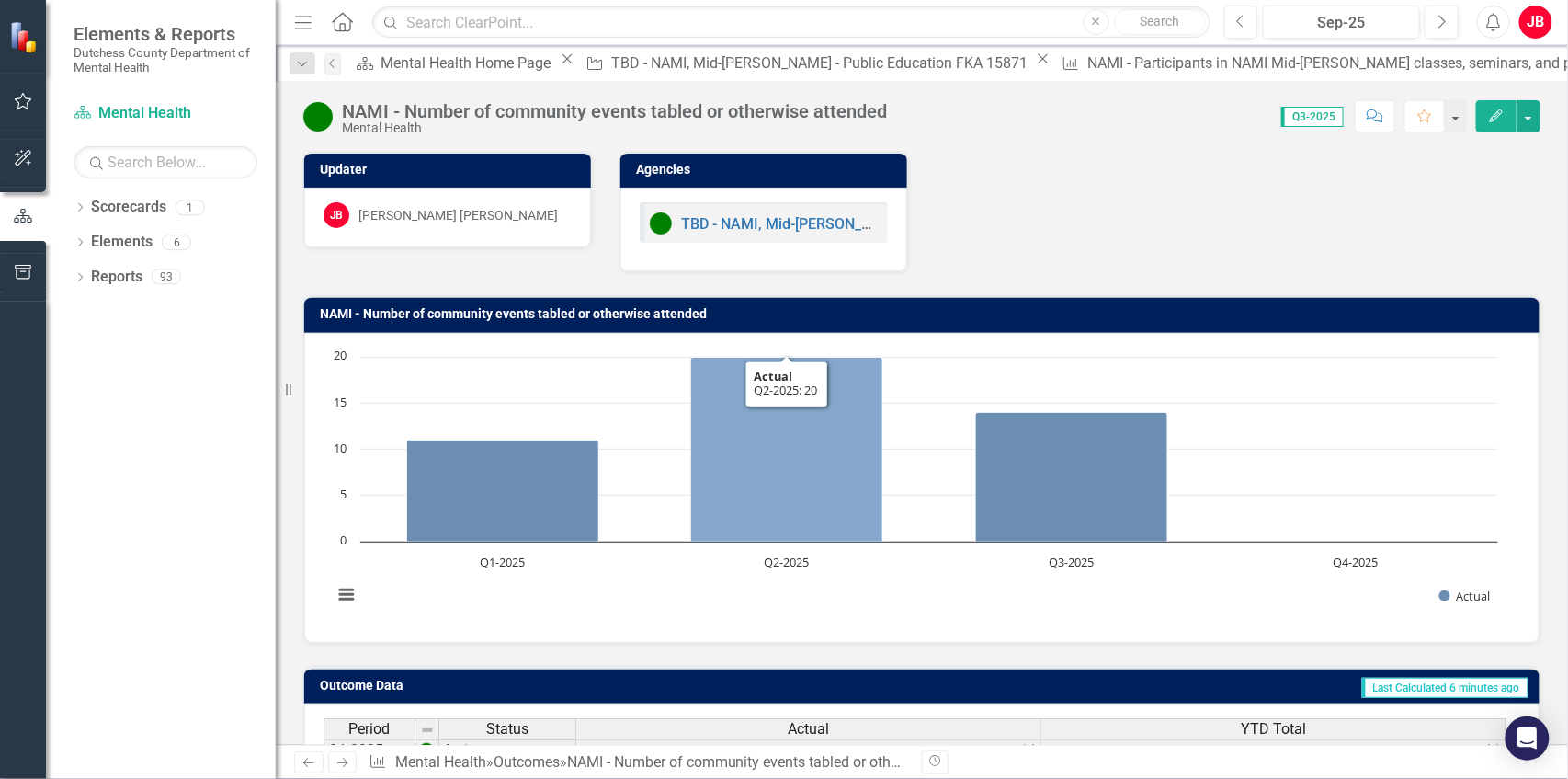
scroll to position [202, 0]
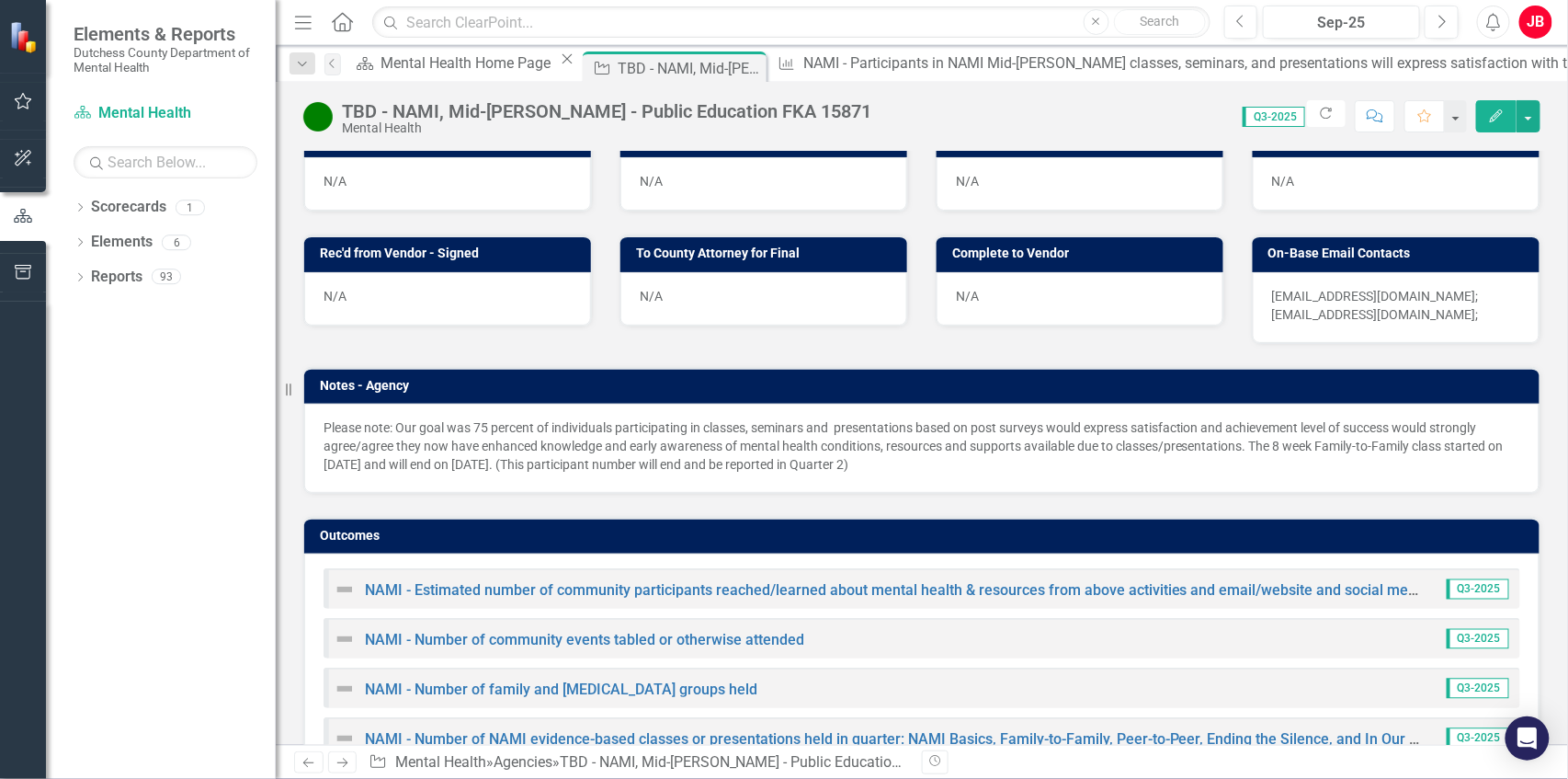
scroll to position [1039, 0]
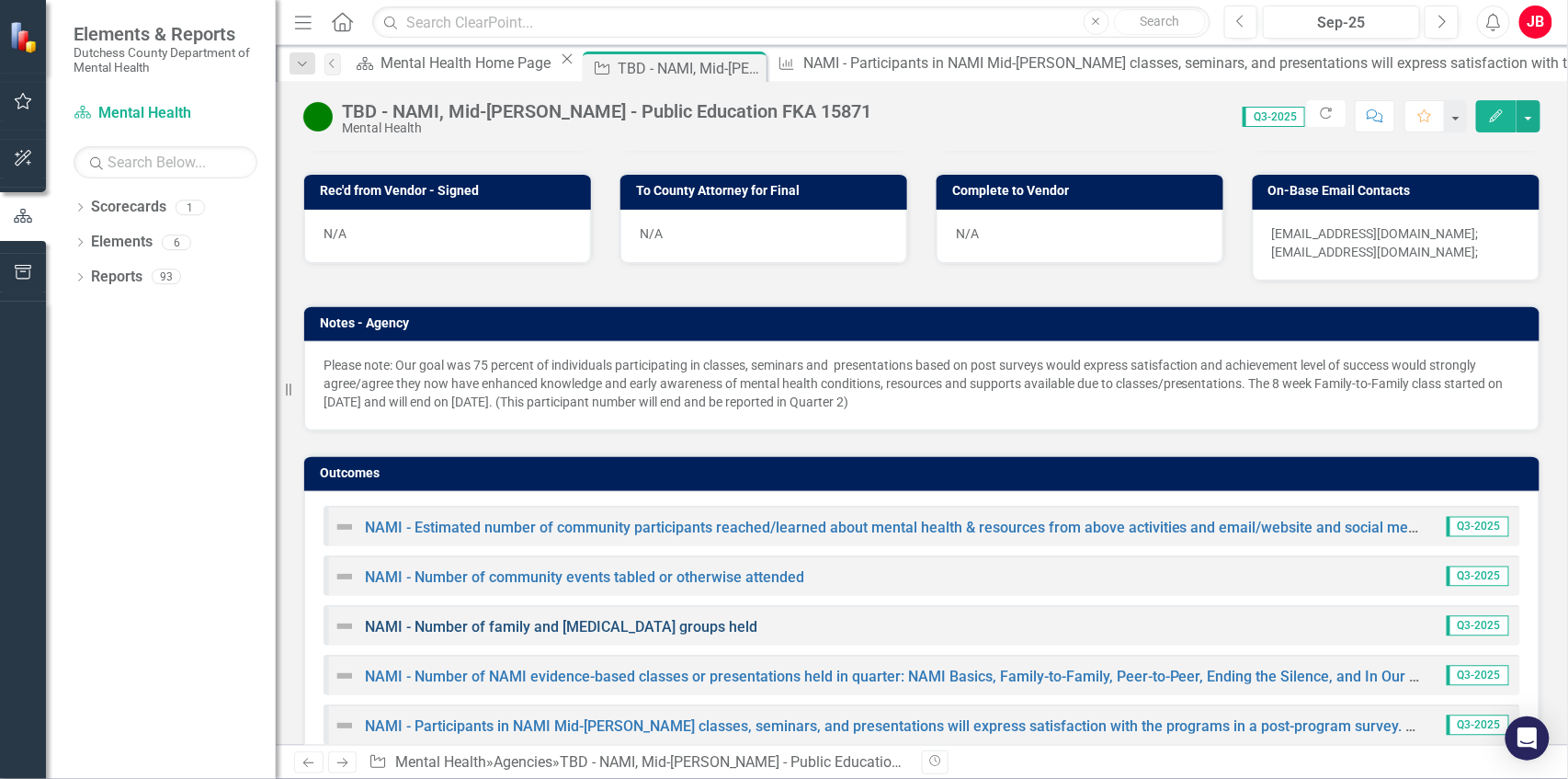
click at [621, 618] on link "NAMI - Number of family and [MEDICAL_DATA] groups held" at bounding box center [561, 626] width 393 height 18
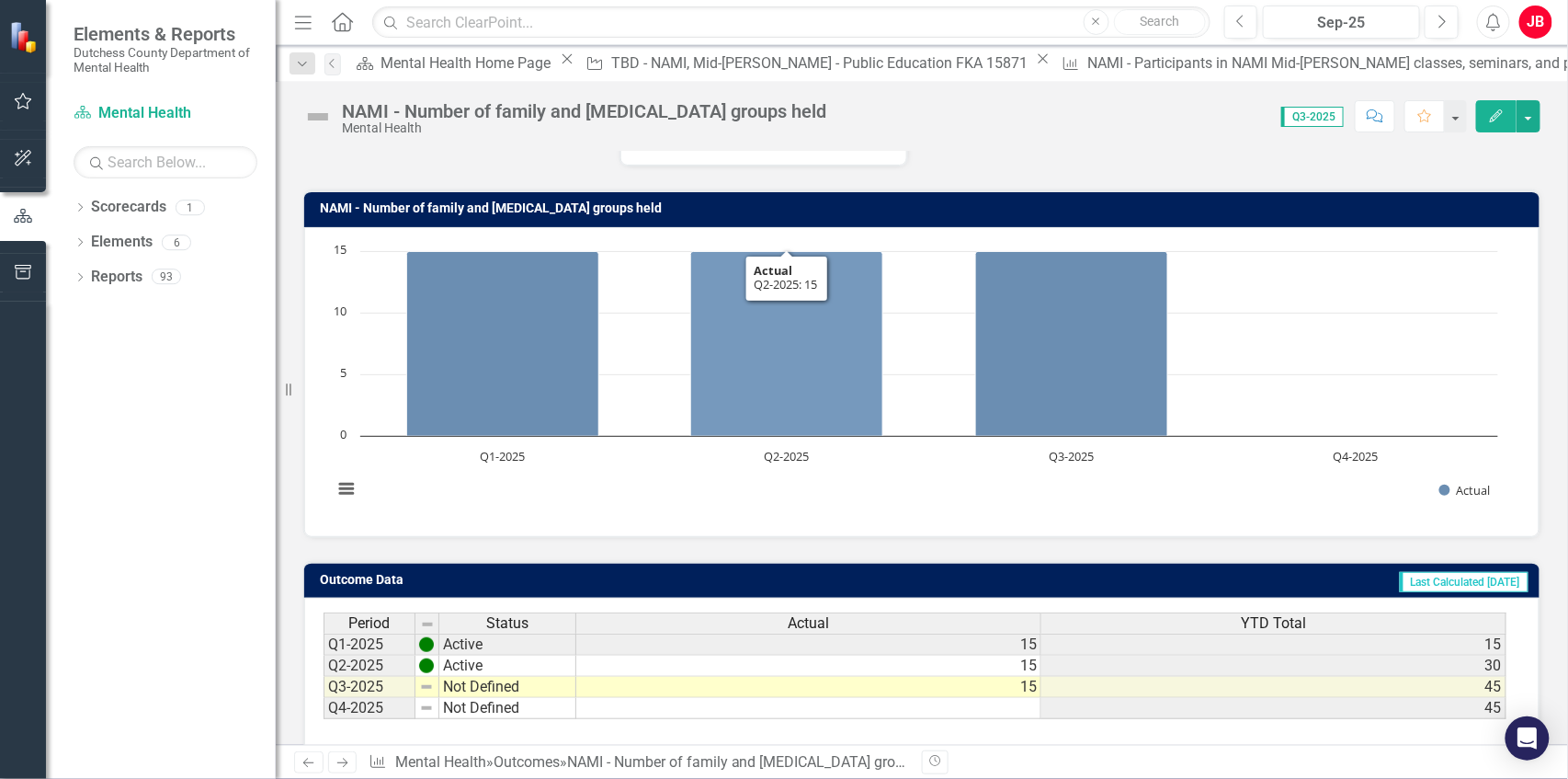
scroll to position [202, 0]
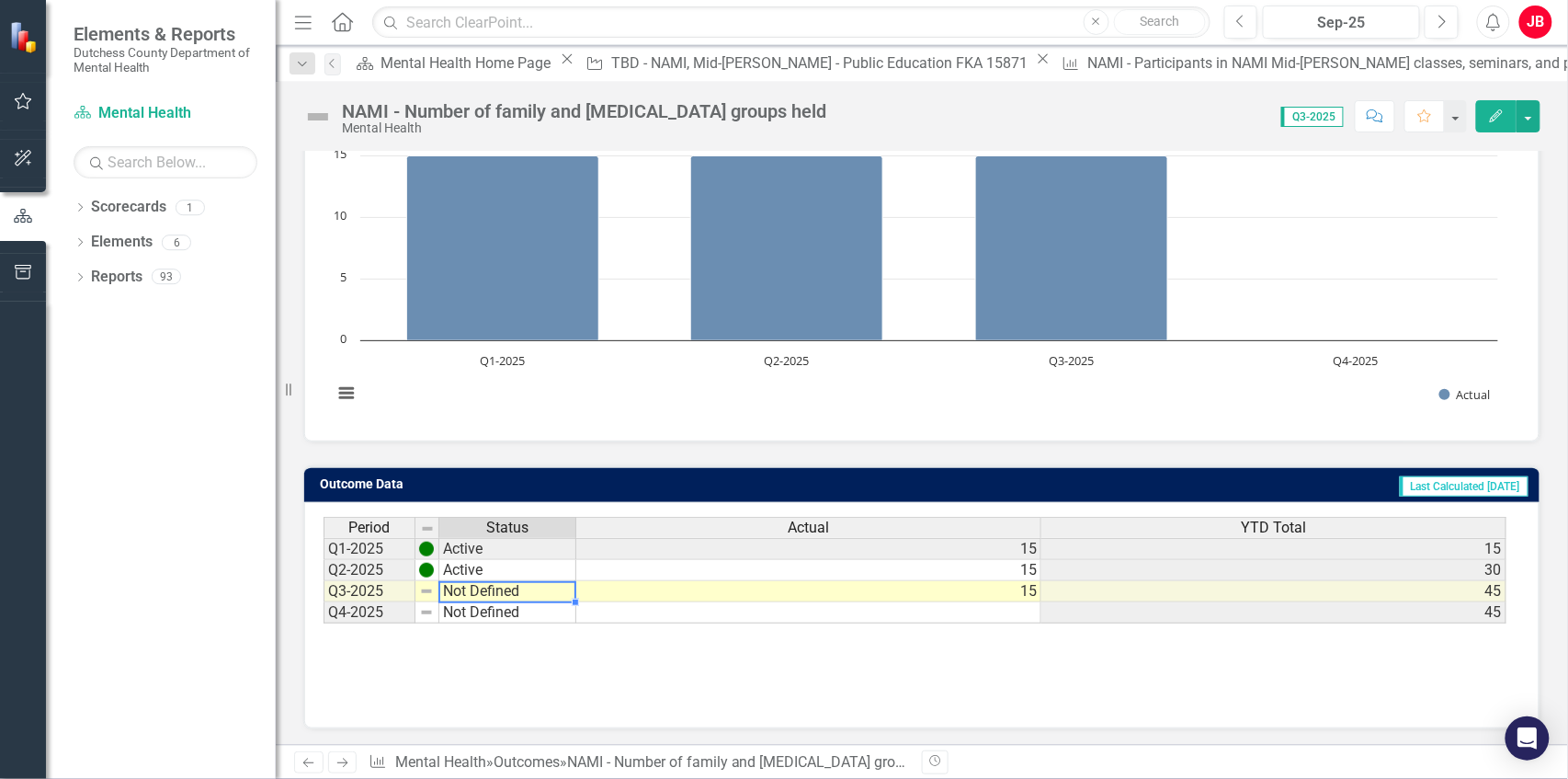
click at [476, 583] on td "Not Defined" at bounding box center [507, 591] width 137 height 21
click at [520, 590] on td "Not Defined" at bounding box center [507, 591] width 137 height 21
click at [537, 594] on td "Not Defined" at bounding box center [507, 591] width 137 height 21
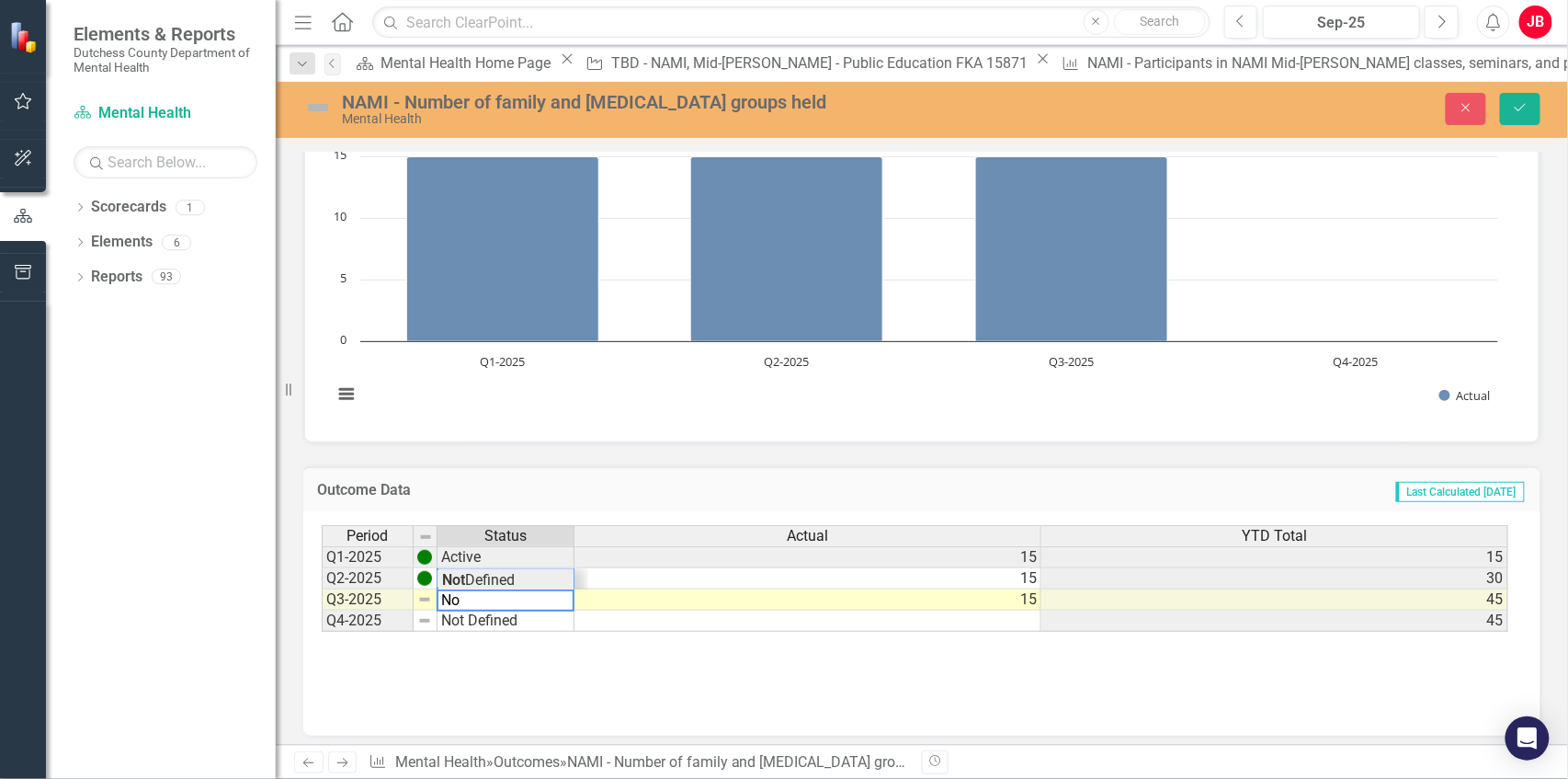
type textarea "N"
type textarea "Active"
click at [1525, 99] on button "Save" at bounding box center [1519, 109] width 40 height 32
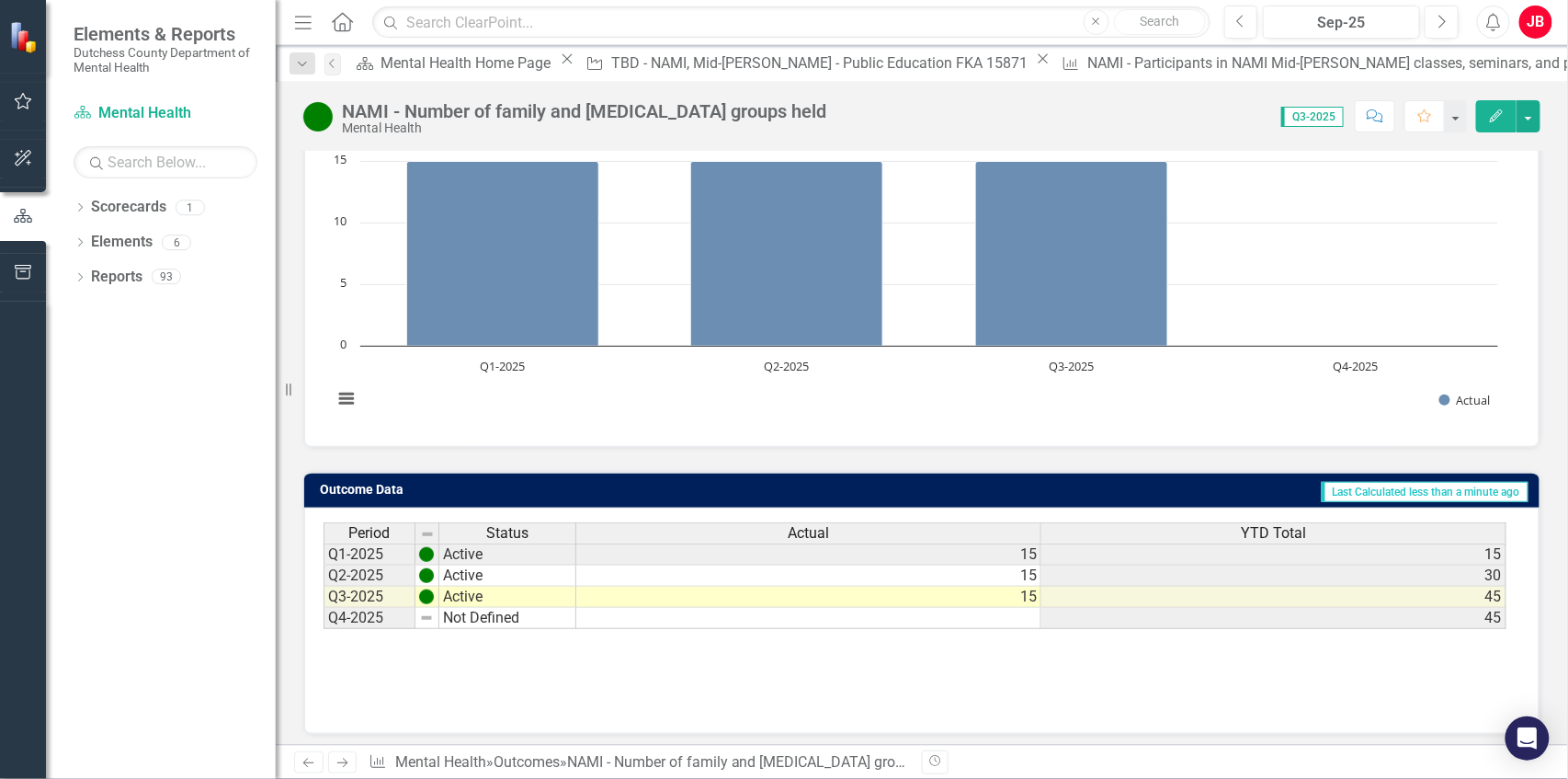
scroll to position [202, 0]
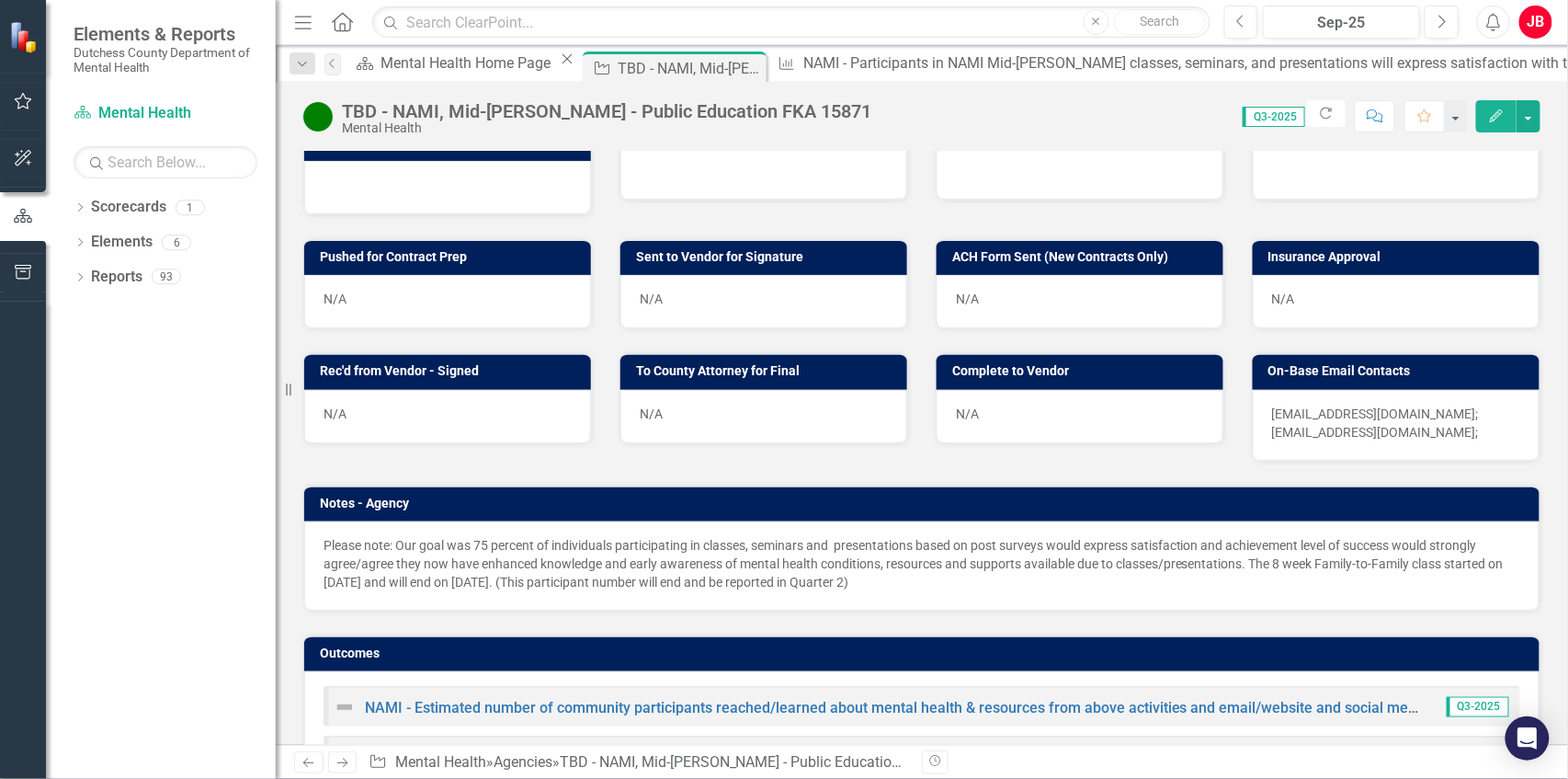
scroll to position [1039, 0]
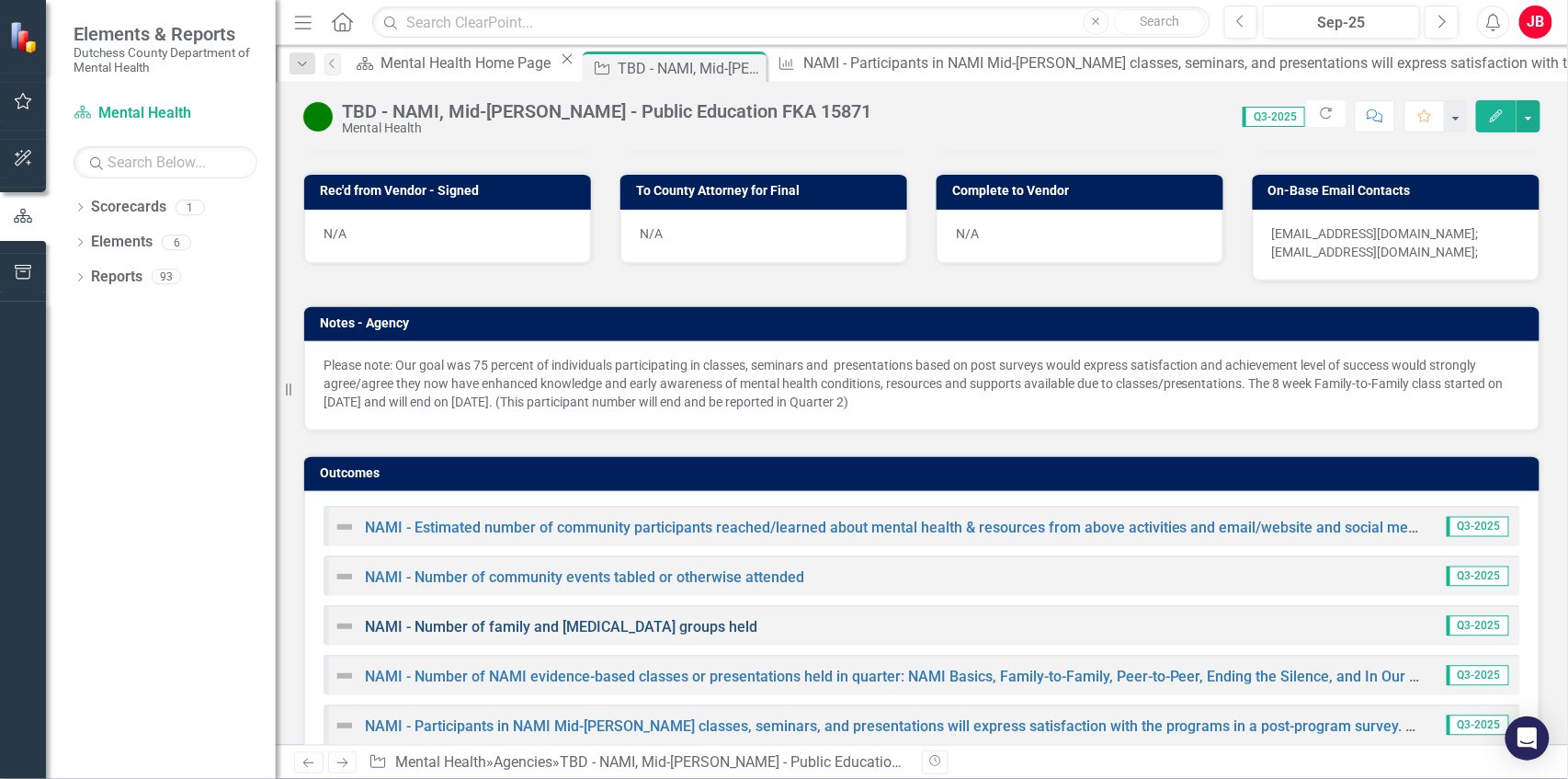
click at [623, 618] on link "NAMI - Number of family and [MEDICAL_DATA] groups held" at bounding box center [561, 626] width 393 height 18
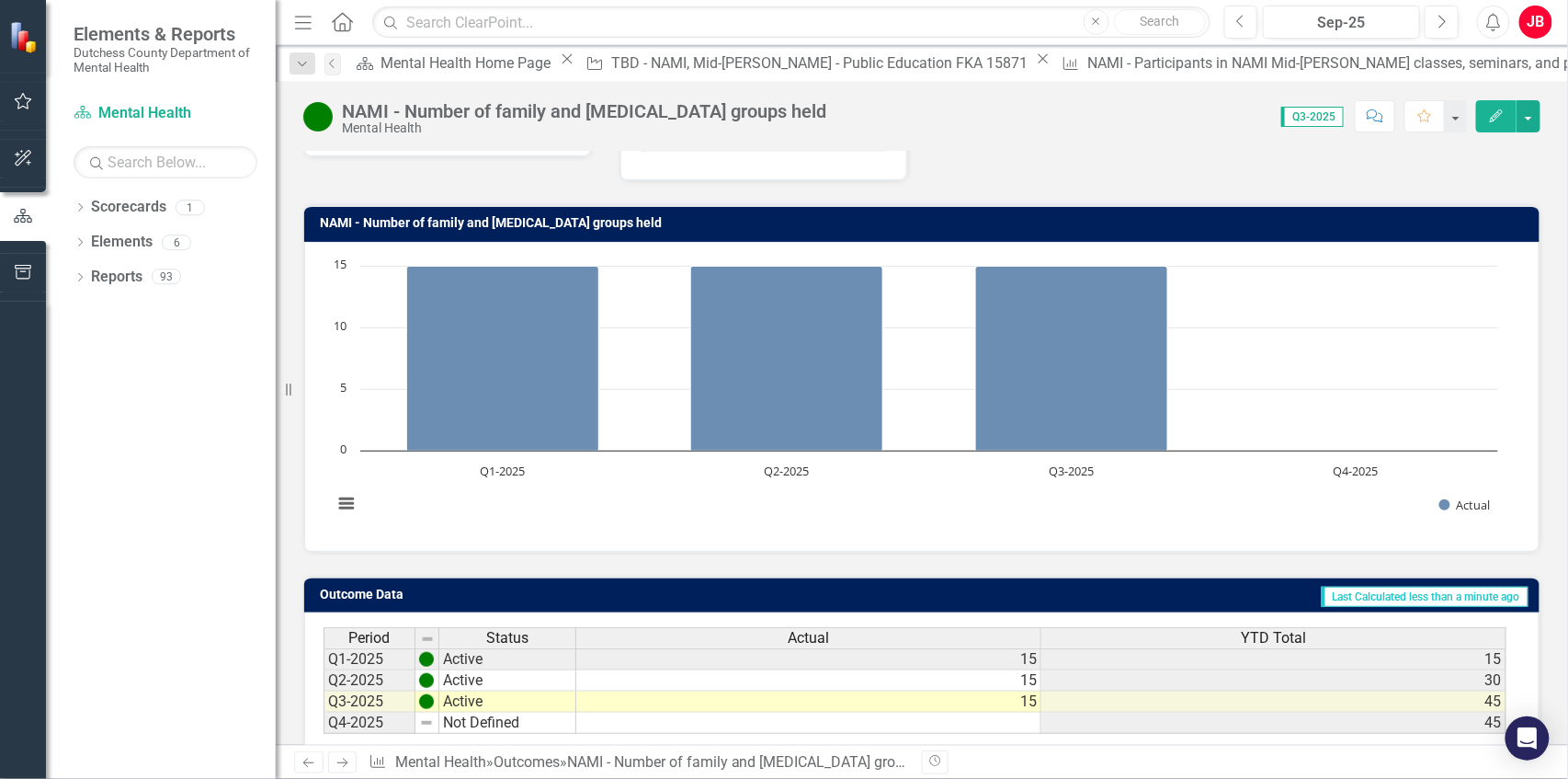
scroll to position [202, 0]
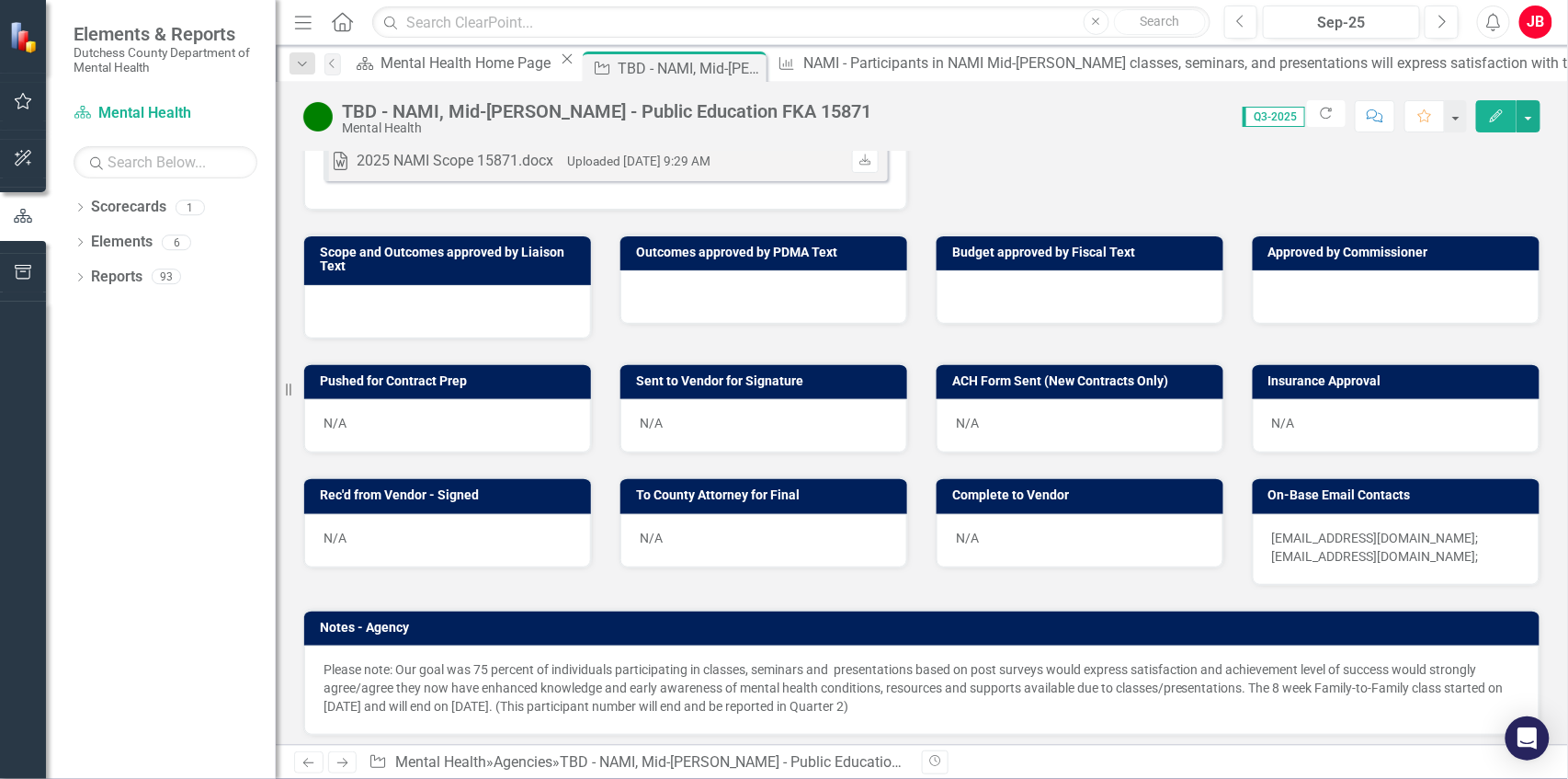
scroll to position [1039, 0]
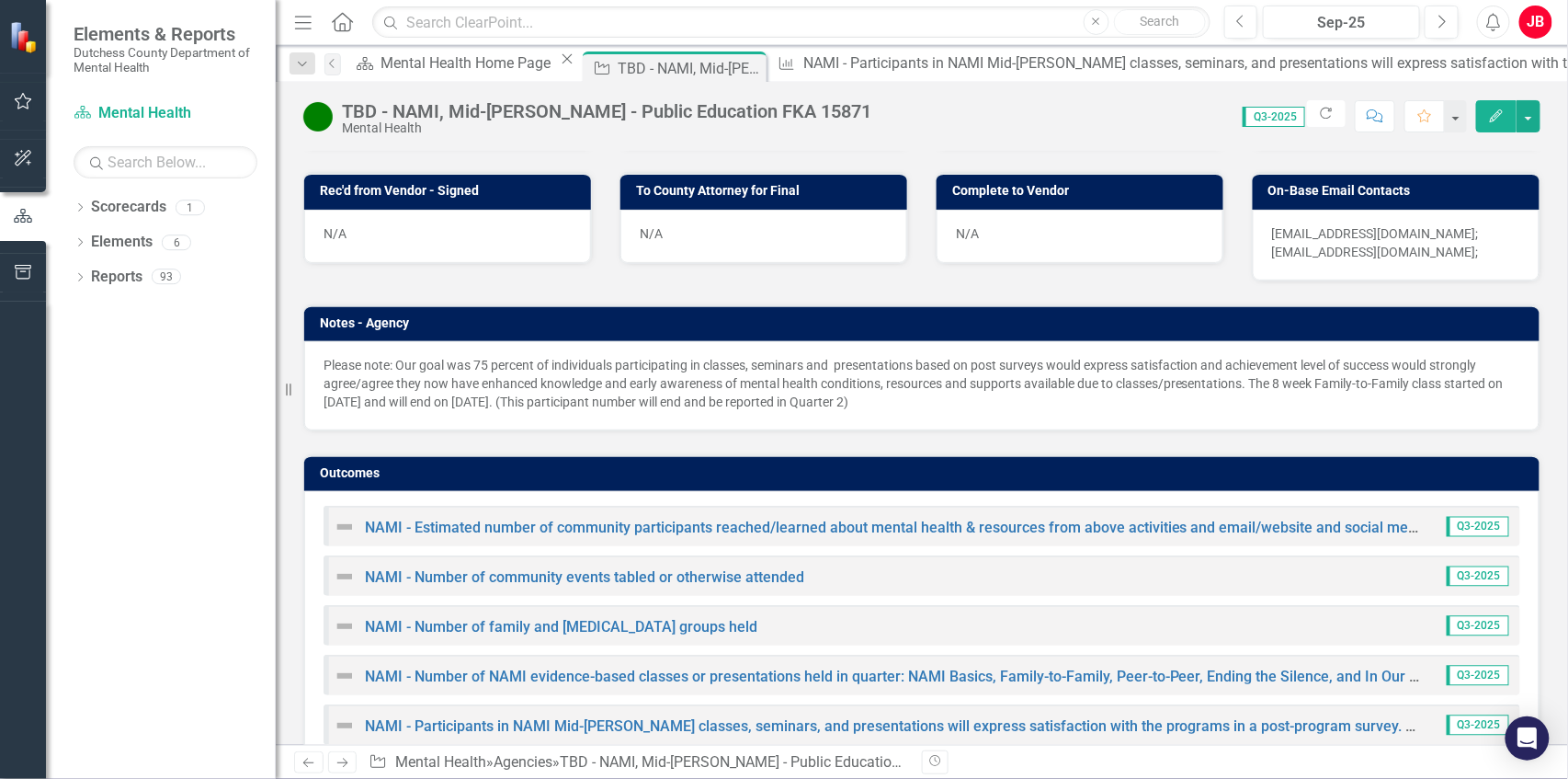
click at [758, 664] on div "NAMI - Number of NAMI evidence-based classes or presentations held in quarter: …" at bounding box center [879, 675] width 1090 height 22
click at [759, 667] on link "NAMI - Number of NAMI evidence-based classes or presentations held in quarter: …" at bounding box center [1126, 675] width 1523 height 18
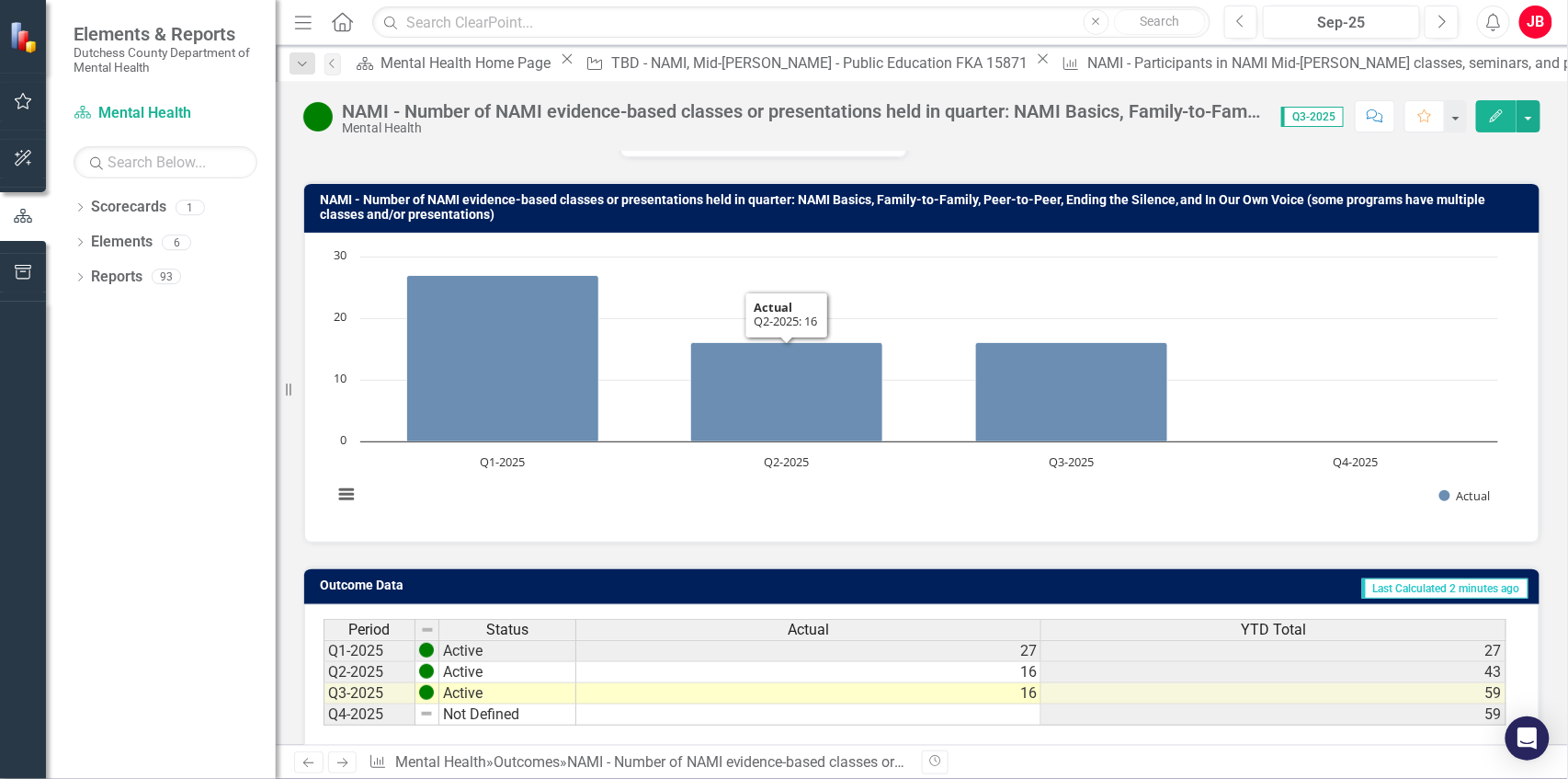
scroll to position [216, 0]
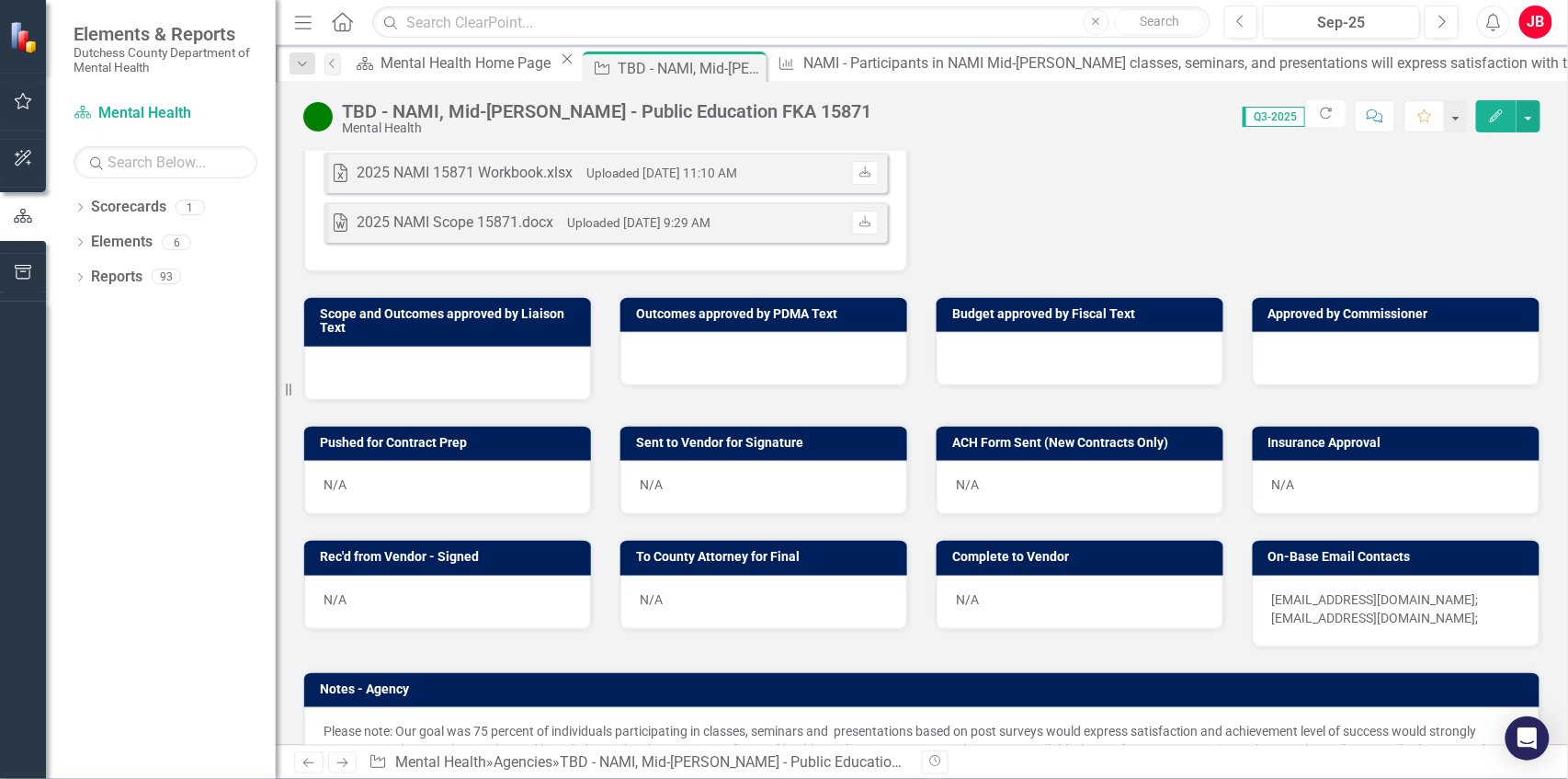
scroll to position [1039, 0]
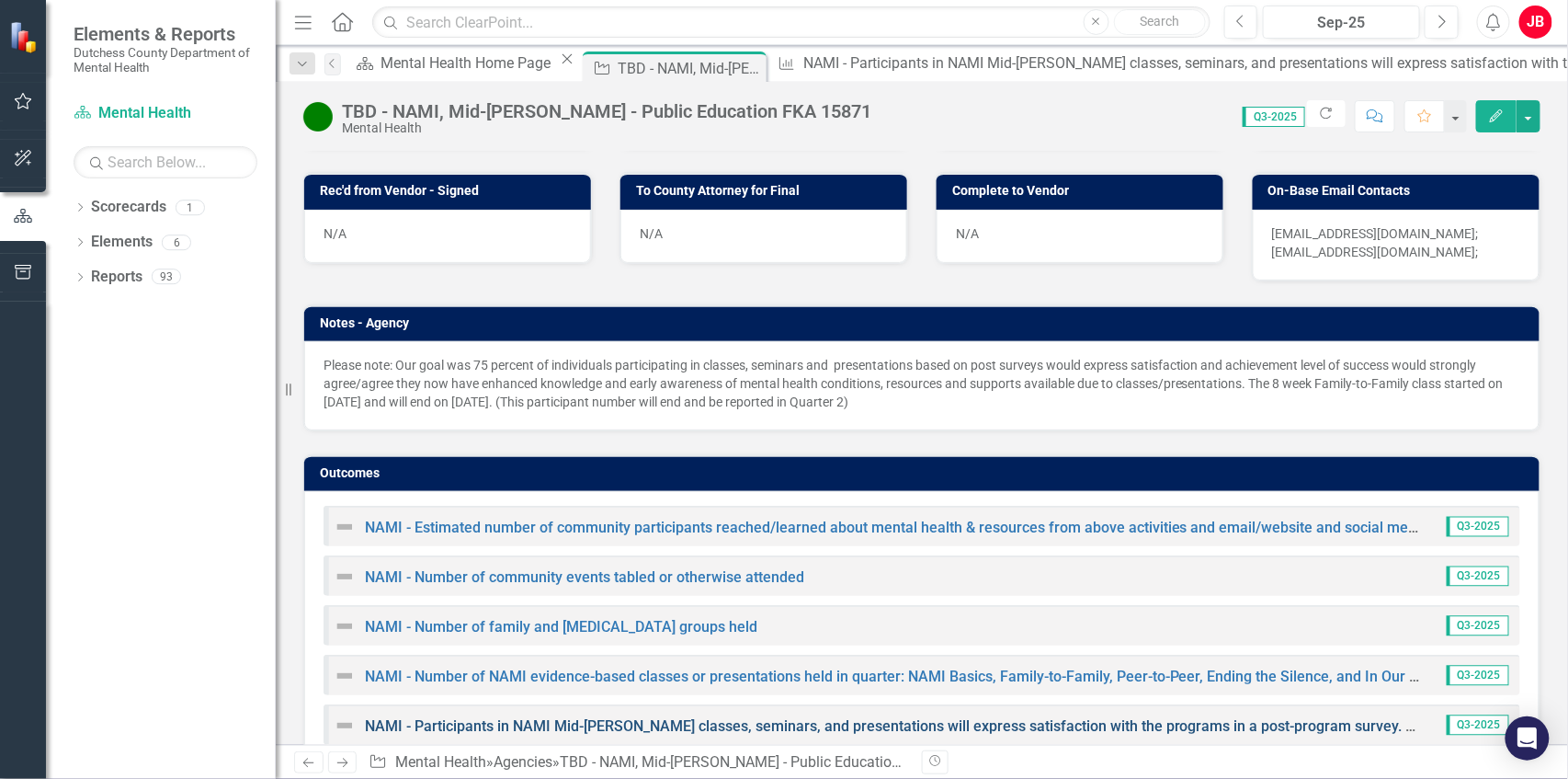
click at [708, 717] on link "NAMI - Participants in NAMI Mid-[PERSON_NAME] classes, seminars, and presentati…" at bounding box center [1595, 726] width 2461 height 18
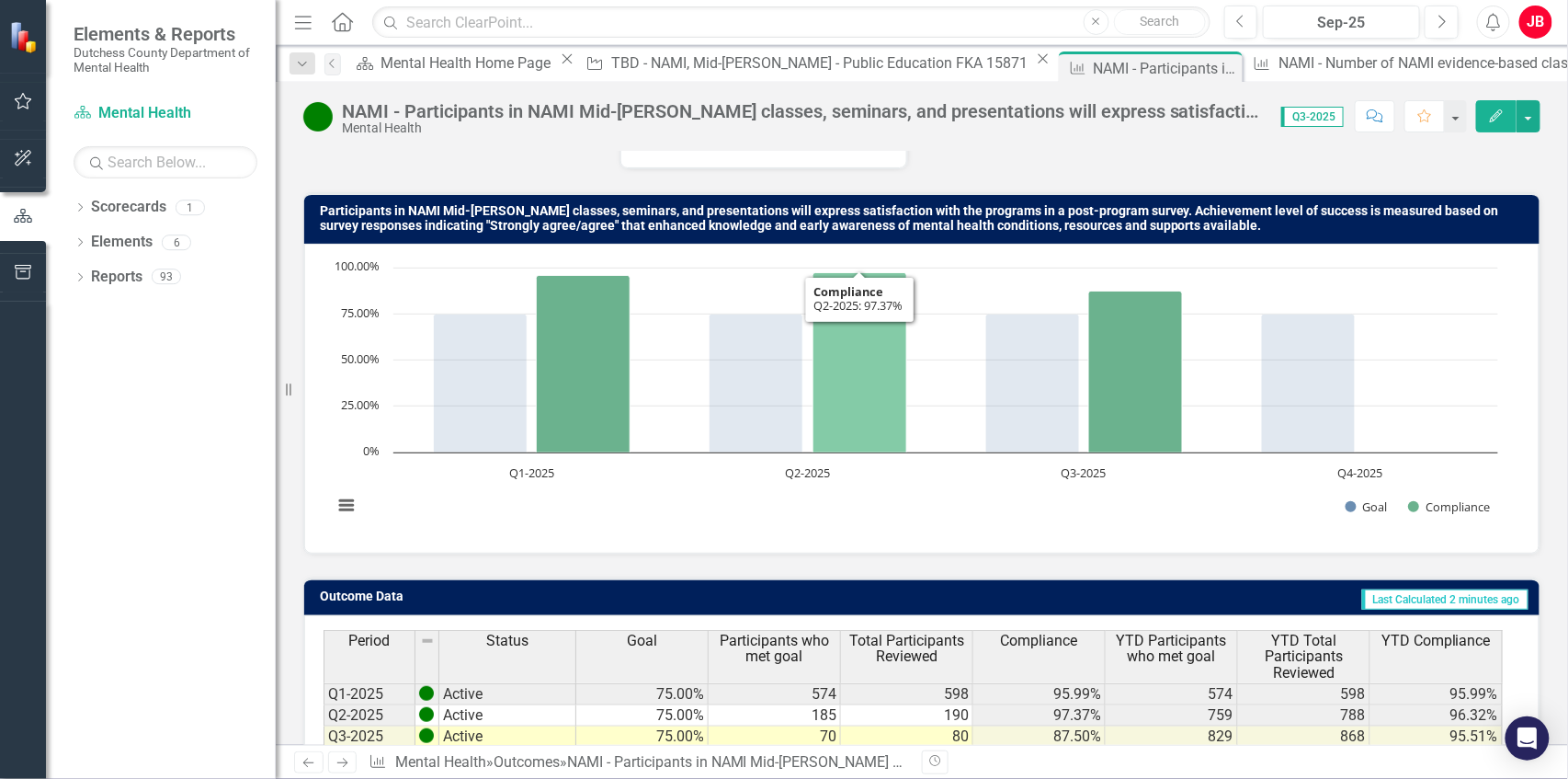
scroll to position [216, 0]
